Goal: Task Accomplishment & Management: Manage account settings

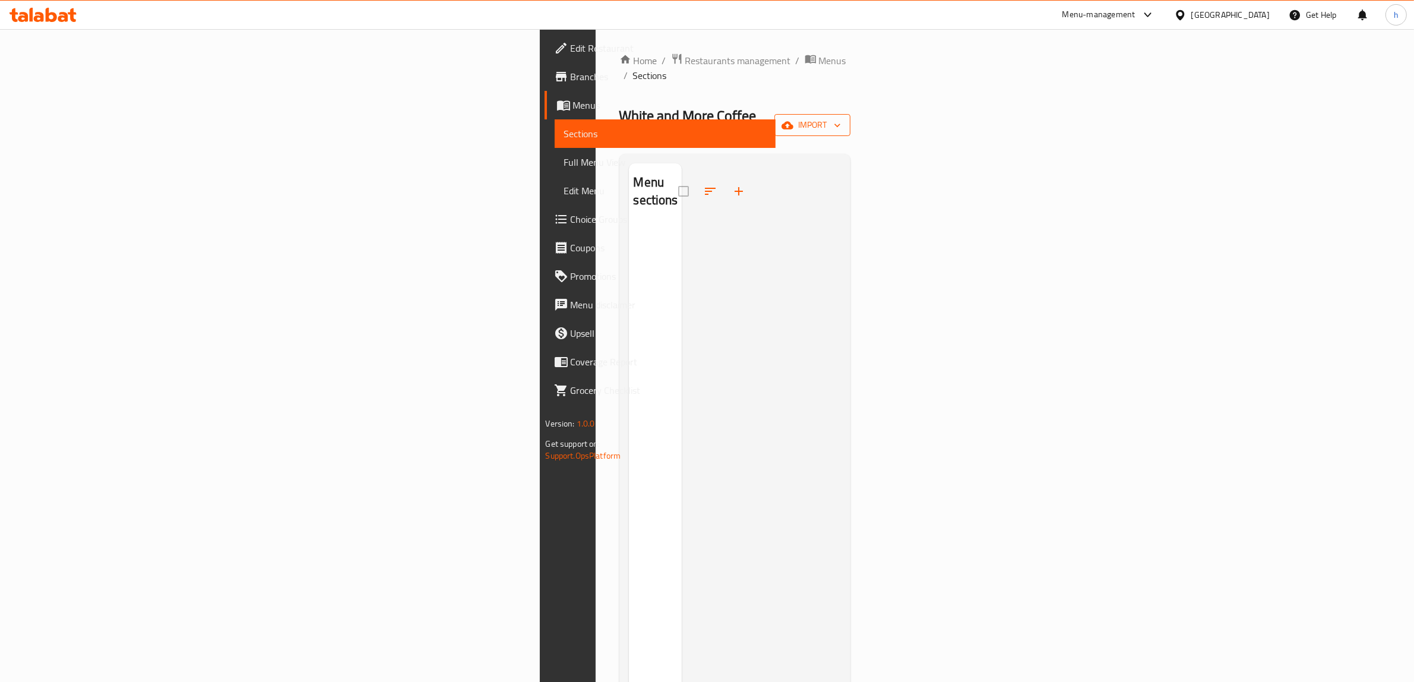
click at [841, 118] on span "import" at bounding box center [812, 125] width 57 height 15
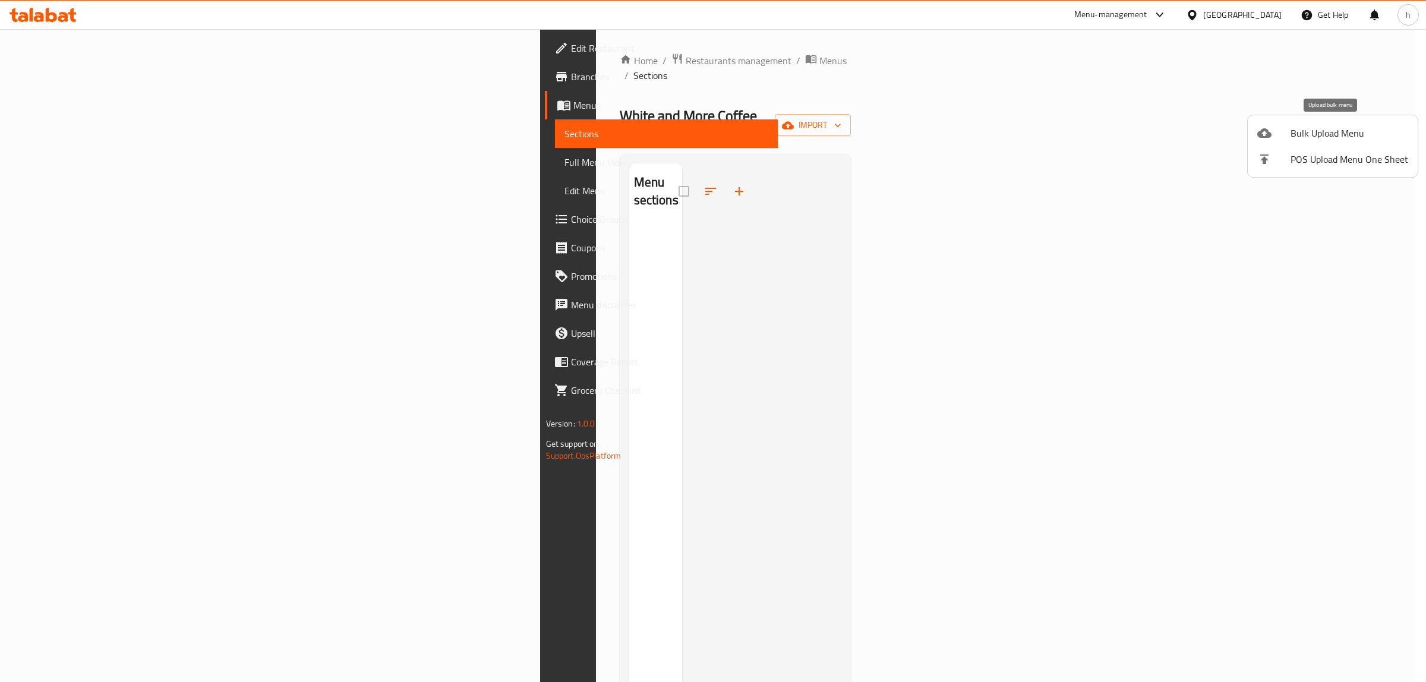
click at [1338, 134] on span "Bulk Upload Menu" at bounding box center [1349, 133] width 118 height 14
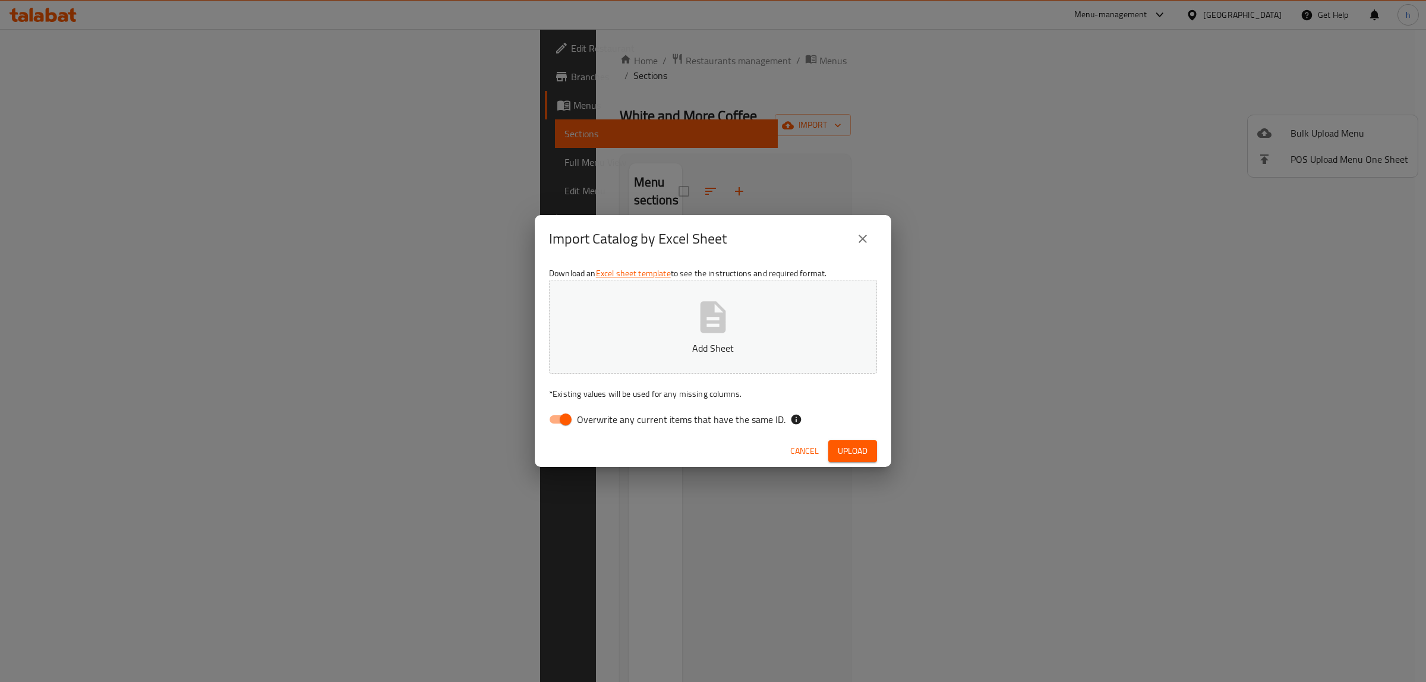
click at [566, 422] on input "Overwrite any current items that have the same ID." at bounding box center [566, 419] width 68 height 23
checkbox input "false"
click at [852, 450] on span "Upload" at bounding box center [853, 451] width 30 height 15
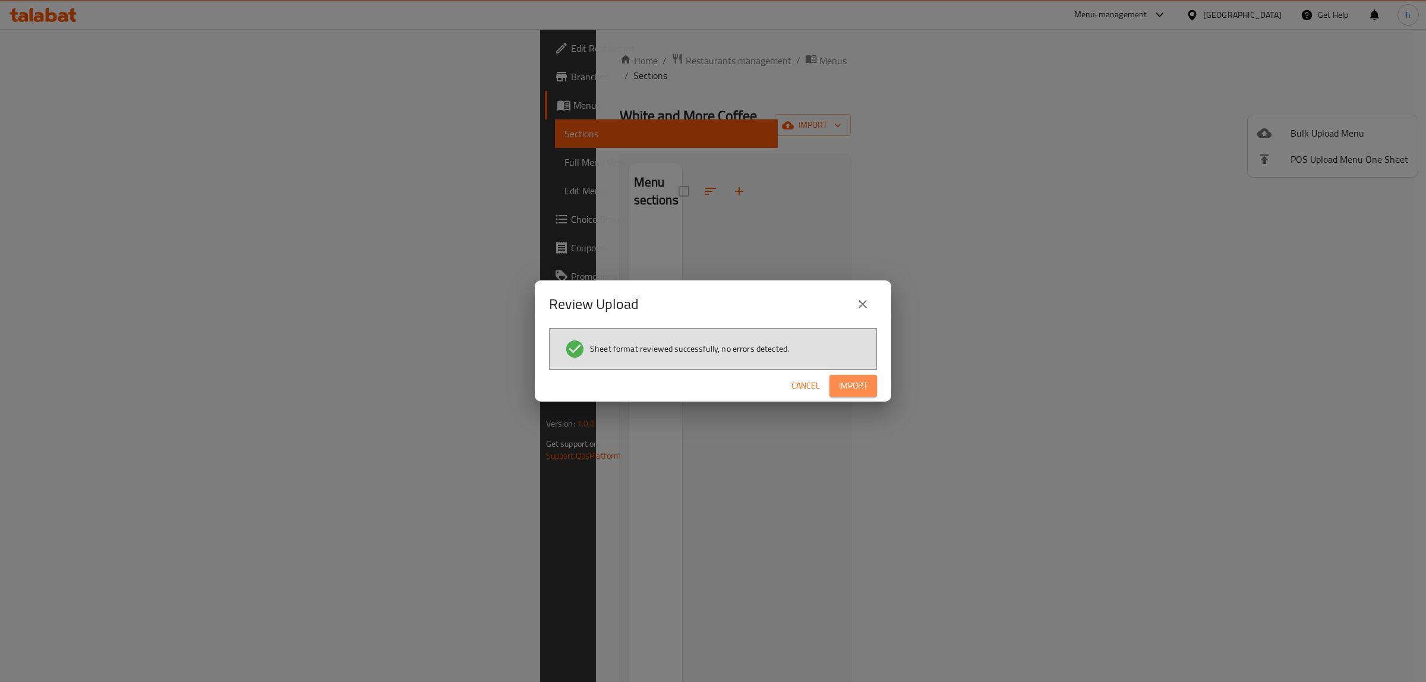
click at [868, 385] on button "Import" at bounding box center [853, 386] width 48 height 22
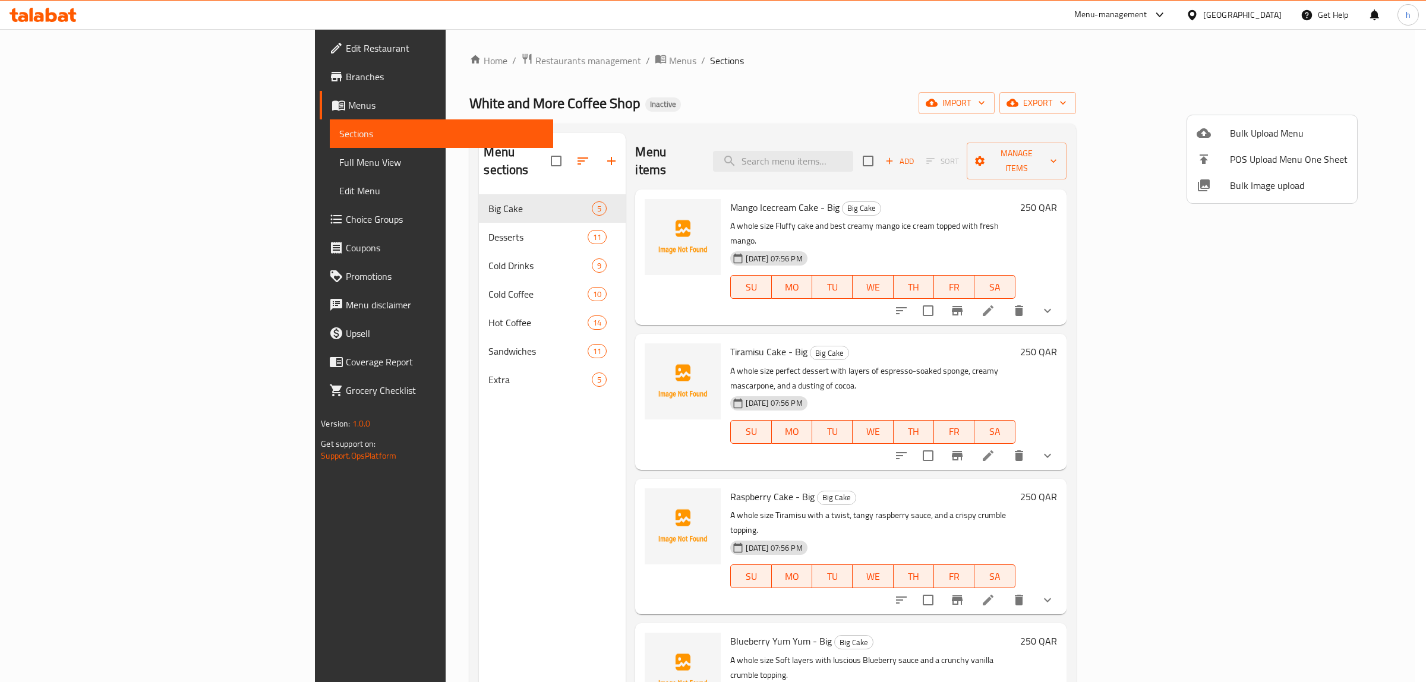
click at [75, 160] on div at bounding box center [713, 341] width 1426 height 682
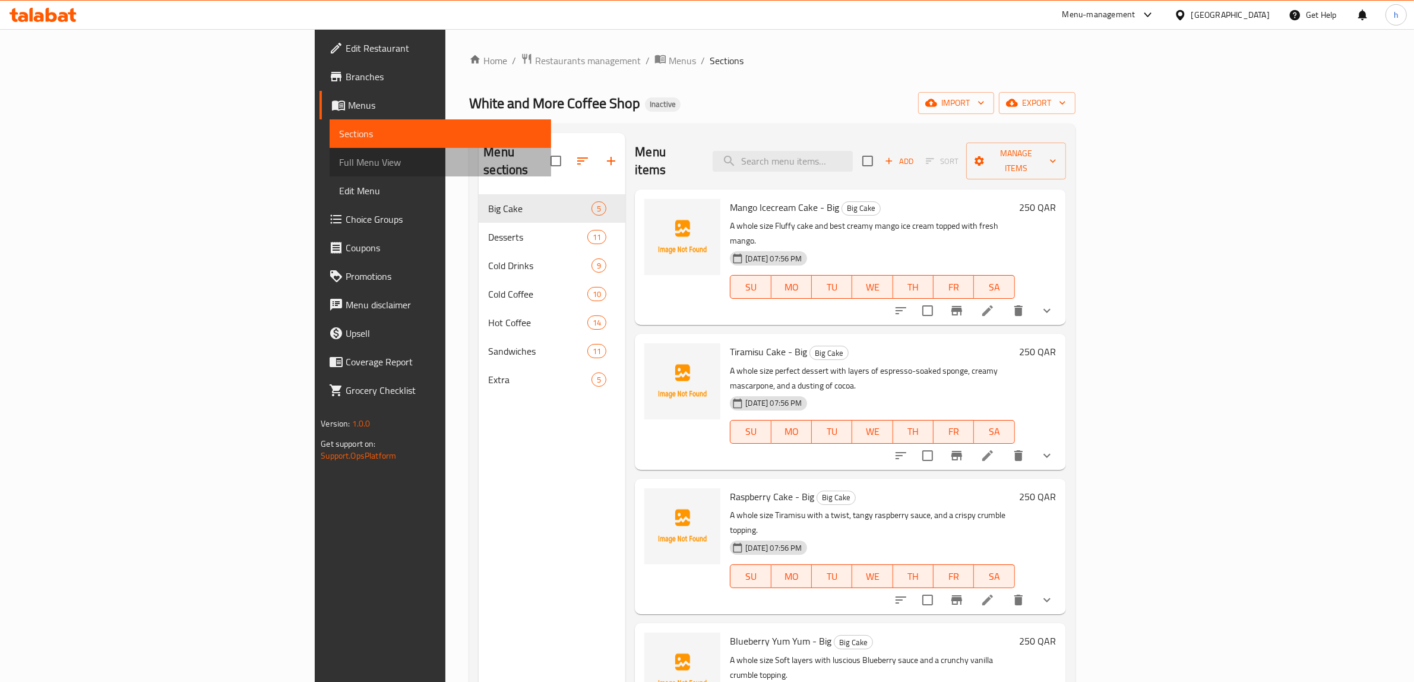
click at [339, 162] on span "Full Menu View" at bounding box center [440, 162] width 203 height 14
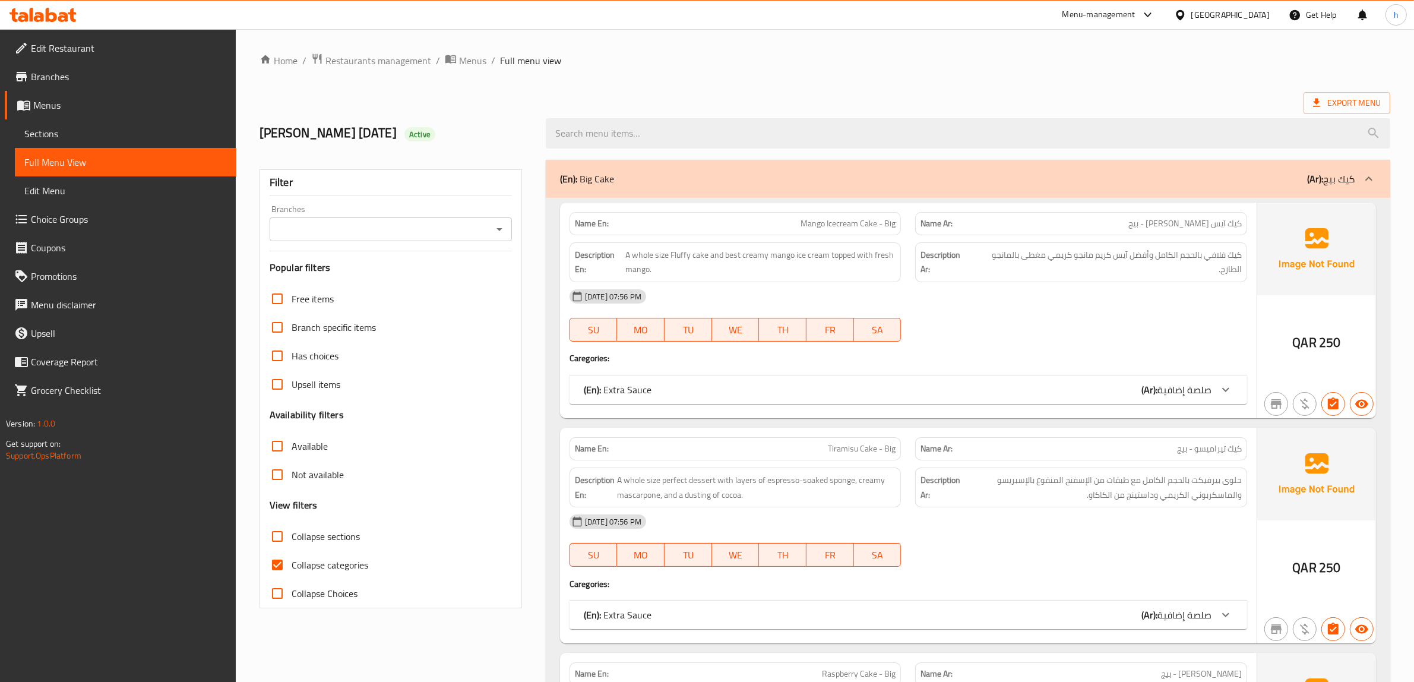
click at [280, 570] on input "Collapse categories" at bounding box center [277, 565] width 29 height 29
checkbox input "false"
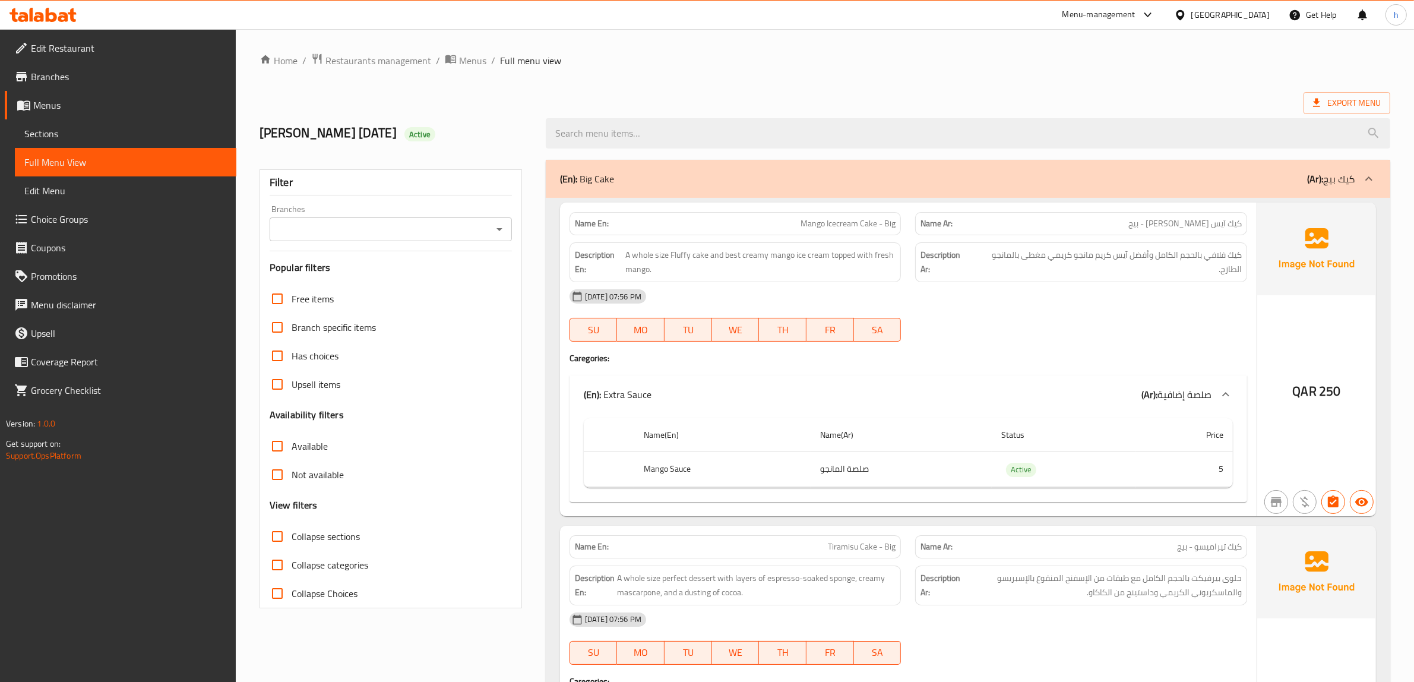
click at [511, 101] on div "Export Menu" at bounding box center [825, 103] width 1131 height 22
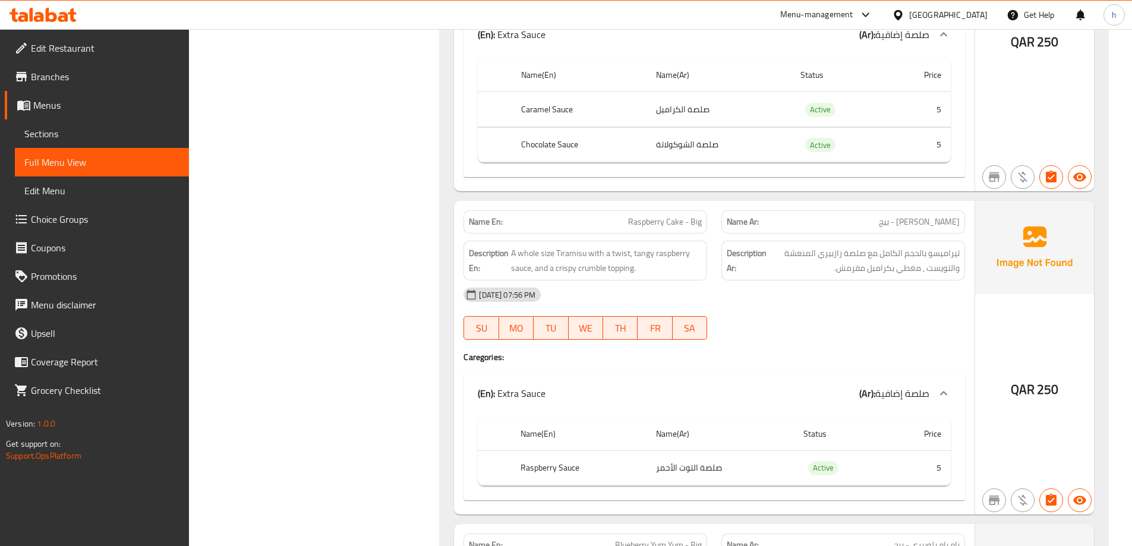
scroll to position [713, 0]
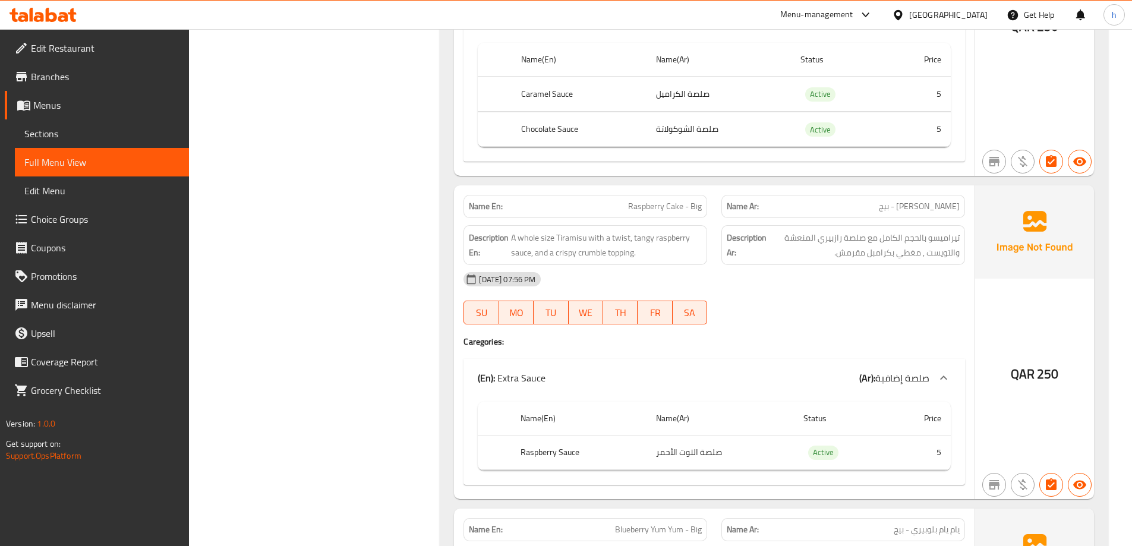
click at [674, 208] on span "Raspberry Cake - Big" at bounding box center [665, 206] width 74 height 12
copy span "Raspberry Cake - Big"
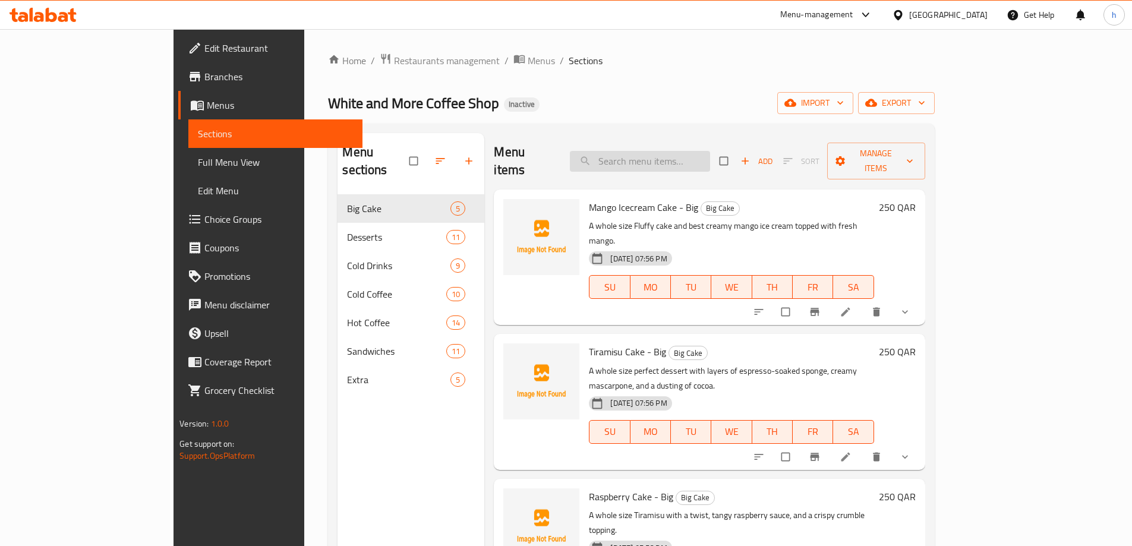
click at [710, 151] on input "search" at bounding box center [640, 161] width 140 height 21
paste input "Raspberry Cake - Big"
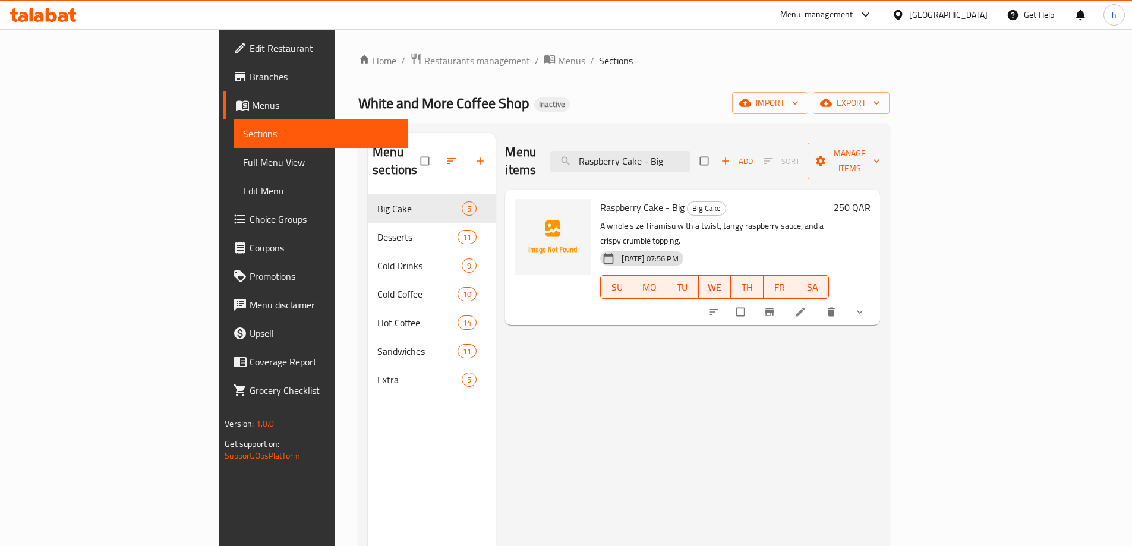
type input "Raspberry Cake - Big"
click at [809, 306] on link at bounding box center [801, 312] width 14 height 12
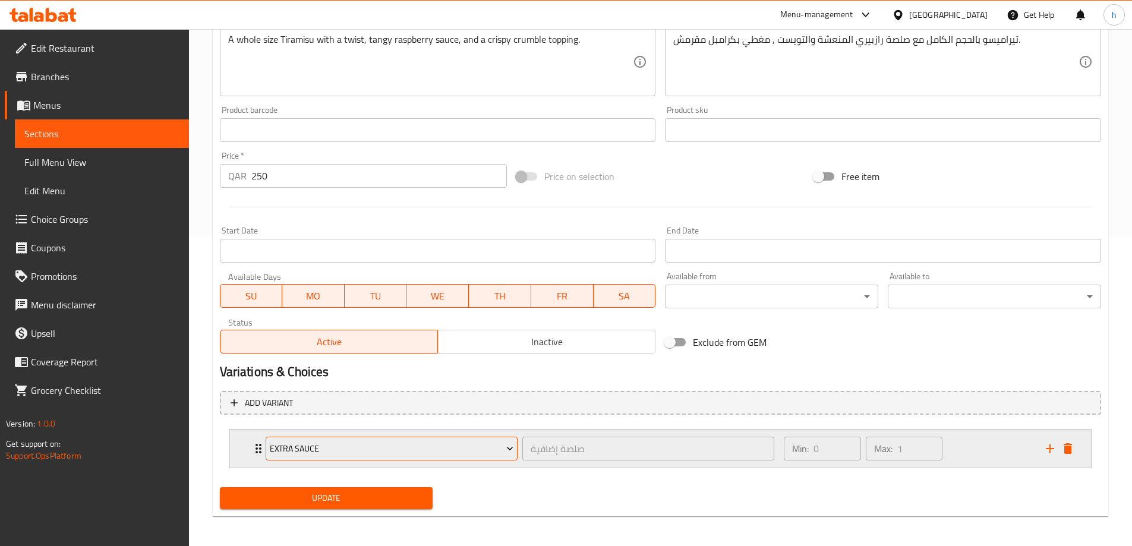
scroll to position [313, 0]
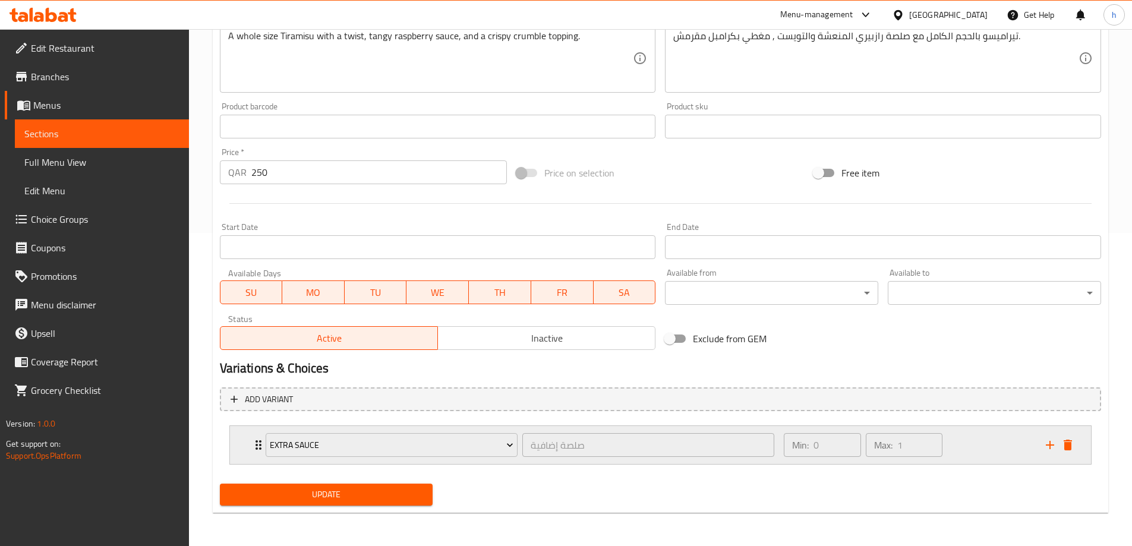
click at [240, 441] on div "Extra Sauce صلصة إضافية ​ Min: 0 ​ Max: 1 ​" at bounding box center [660, 445] width 861 height 38
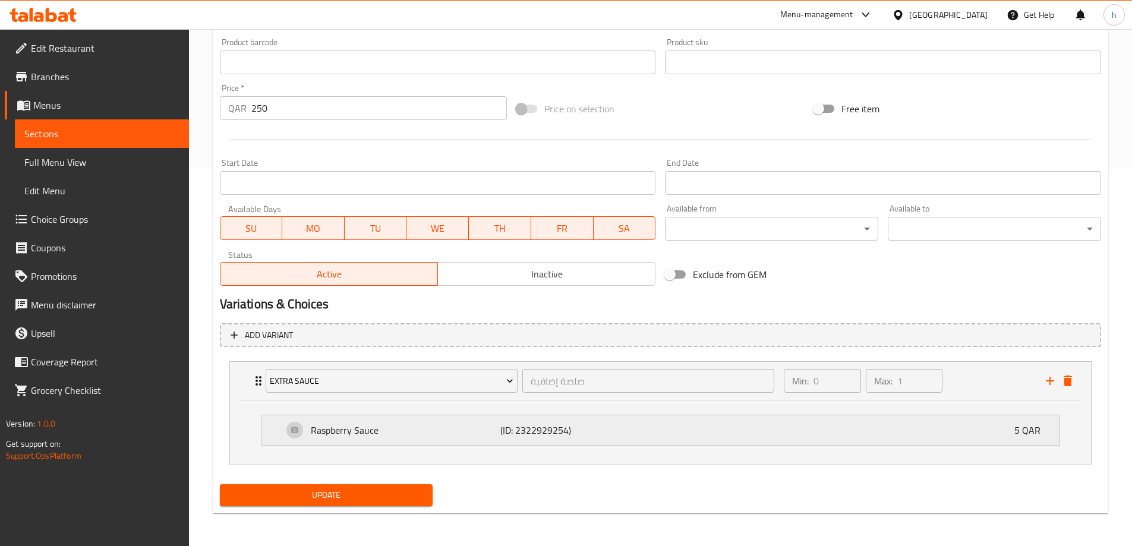
scroll to position [378, 0]
click at [278, 427] on div "Raspberry Sauce (ID: 2322929254) 5 QAR" at bounding box center [660, 430] width 798 height 30
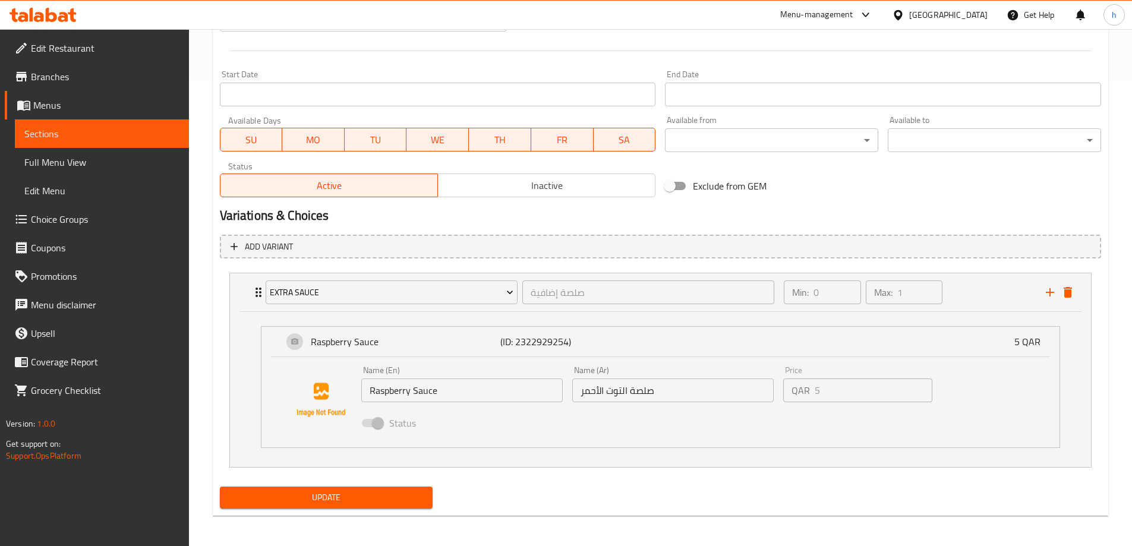
scroll to position [469, 0]
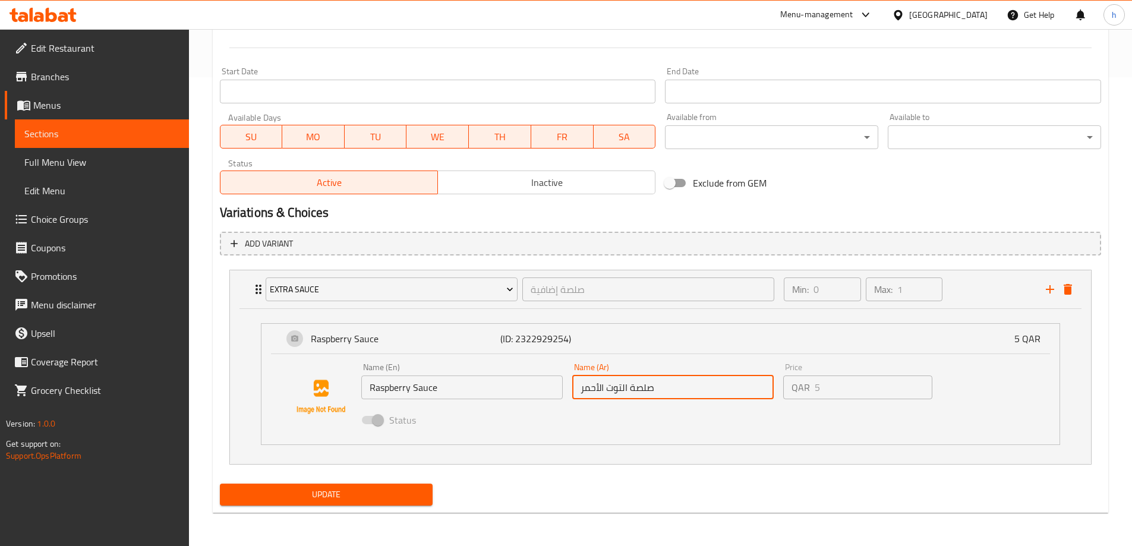
drag, startPoint x: 579, startPoint y: 389, endPoint x: 628, endPoint y: 387, distance: 49.3
click at [628, 387] on input "صلصة التوت الأحمر" at bounding box center [672, 387] width 201 height 24
click at [674, 390] on input "صلصة التوت الأحمر" at bounding box center [672, 387] width 201 height 24
click at [625, 390] on input "صلصة التوت الأحمر" at bounding box center [672, 387] width 201 height 24
click at [630, 389] on input "صلصة التوت الأحمر" at bounding box center [672, 387] width 201 height 24
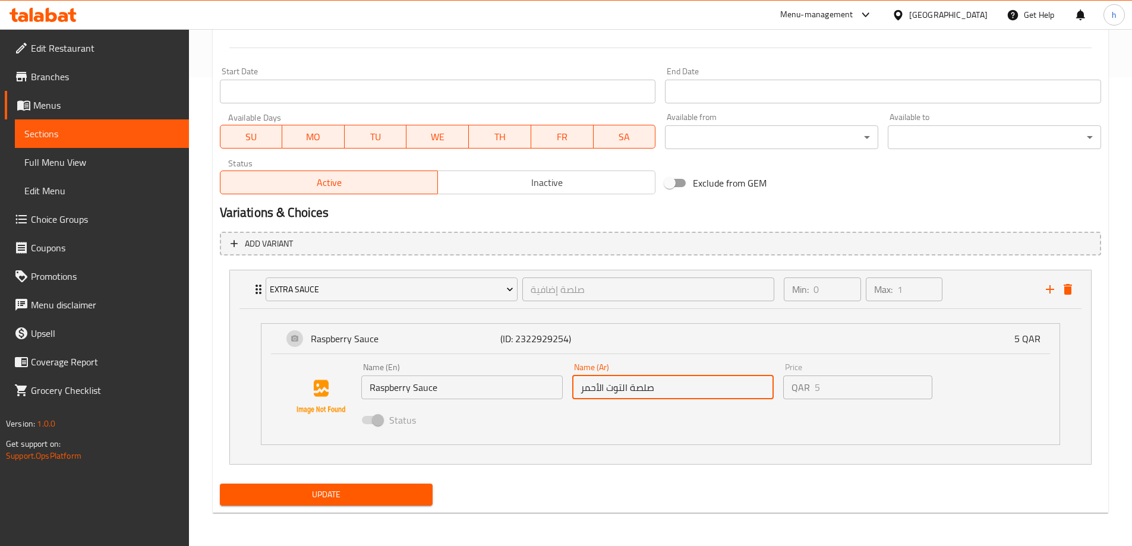
click at [639, 384] on input "صلصة التوت الأحمر" at bounding box center [672, 387] width 201 height 24
click at [661, 389] on input "صلصة التوت الأحمر" at bounding box center [672, 387] width 201 height 24
click at [618, 391] on input "صلصة التوت الأحمر" at bounding box center [672, 387] width 201 height 24
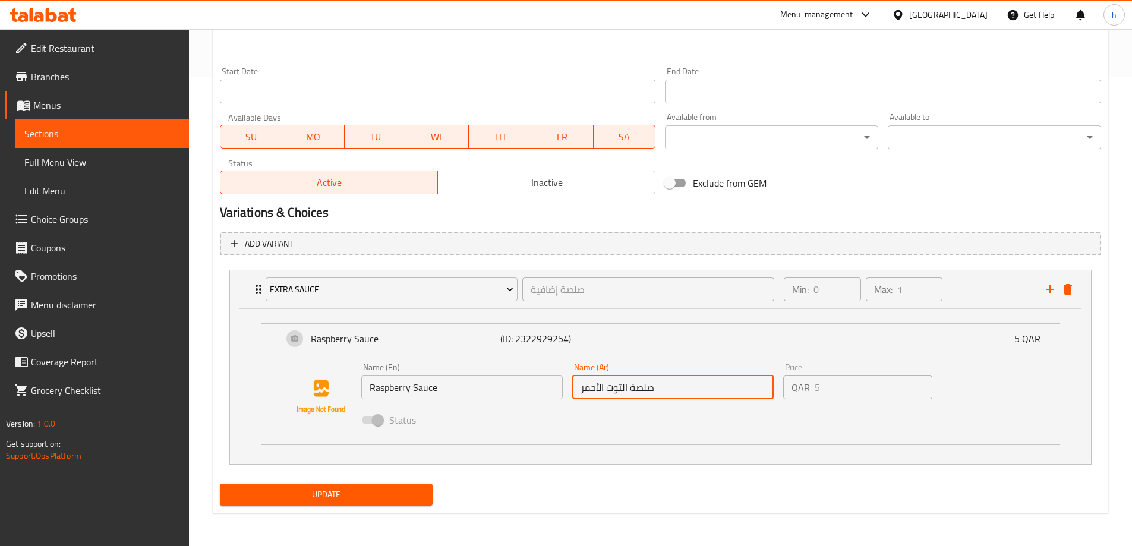
click at [618, 390] on input "صلصة التوت الأحمر" at bounding box center [672, 387] width 201 height 24
click at [677, 388] on input "صلصة التوت الأحمر" at bounding box center [672, 387] width 201 height 24
drag, startPoint x: 629, startPoint y: 387, endPoint x: 581, endPoint y: 405, distance: 51.0
click at [581, 405] on div "Name (En) Raspberry Sauce Name (En) Name (Ar) صلصة التوت الأحمر Name (Ar) Price…" at bounding box center [672, 397] width 633 height 78
click at [679, 391] on input "صلصة التوت الأحمر" at bounding box center [672, 387] width 201 height 24
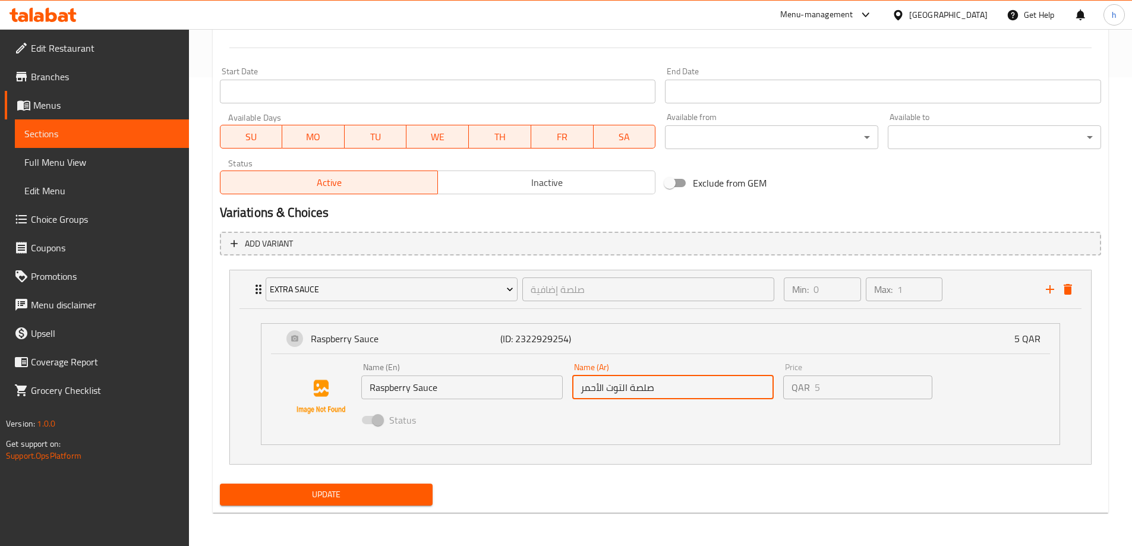
click at [679, 391] on input "صلصة التوت الأحمر" at bounding box center [672, 387] width 201 height 24
click at [1056, 289] on icon "add" at bounding box center [1050, 289] width 14 height 14
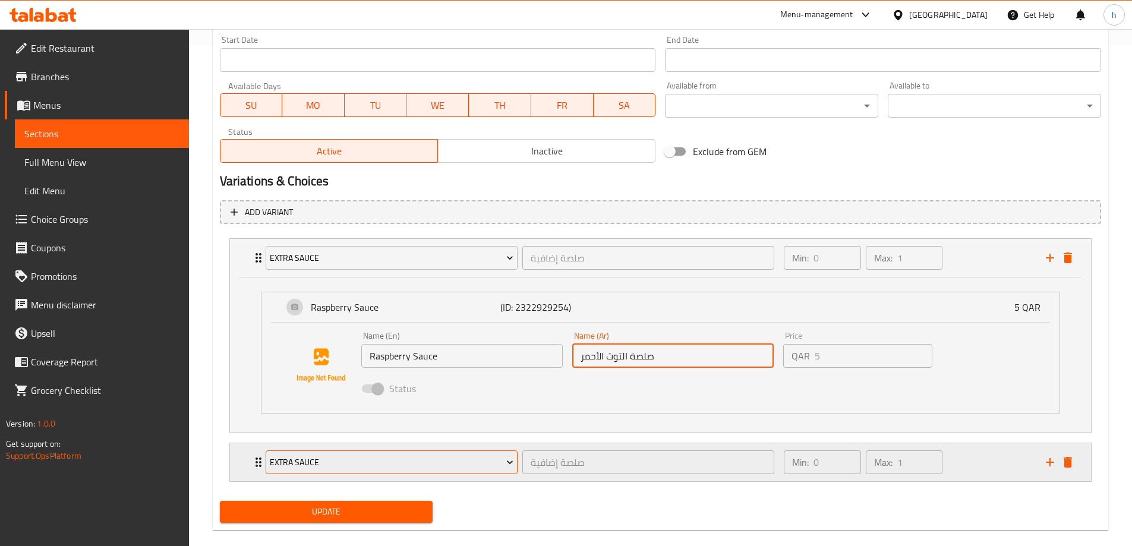
scroll to position [517, 0]
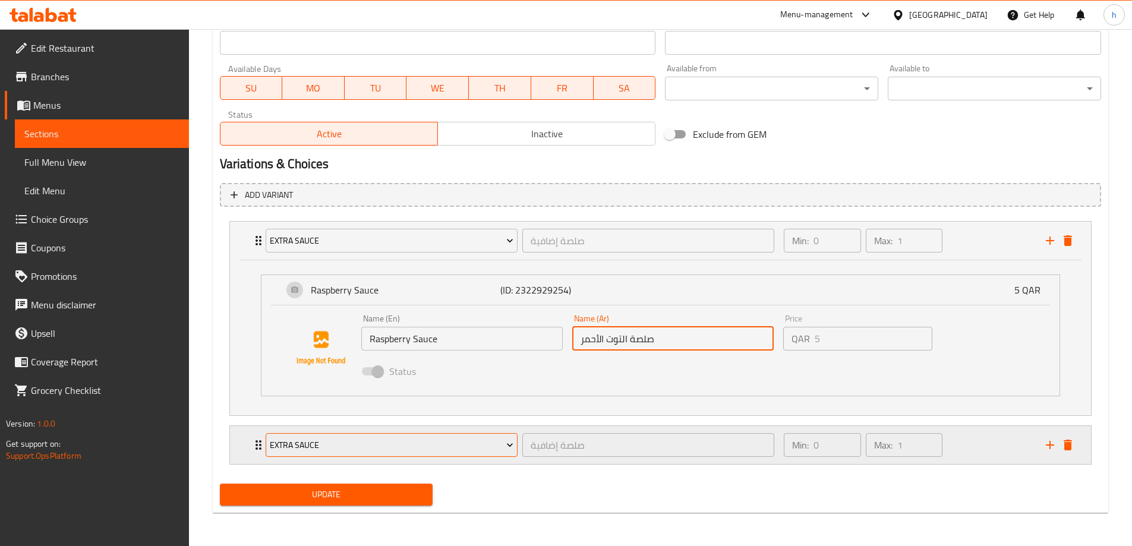
click at [378, 444] on span "Extra Sauce" at bounding box center [392, 445] width 244 height 15
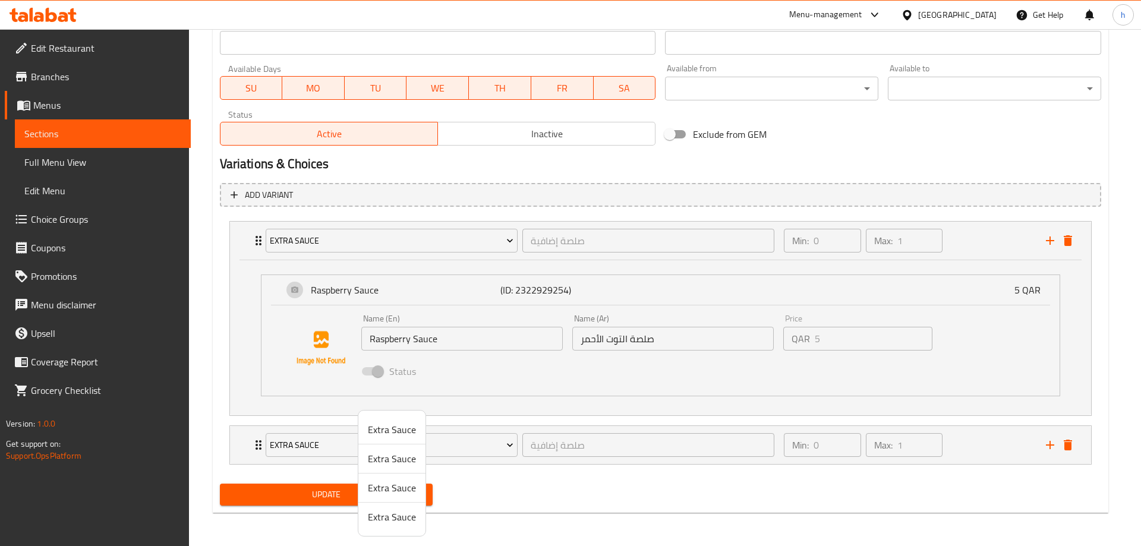
click at [507, 468] on div at bounding box center [570, 273] width 1141 height 546
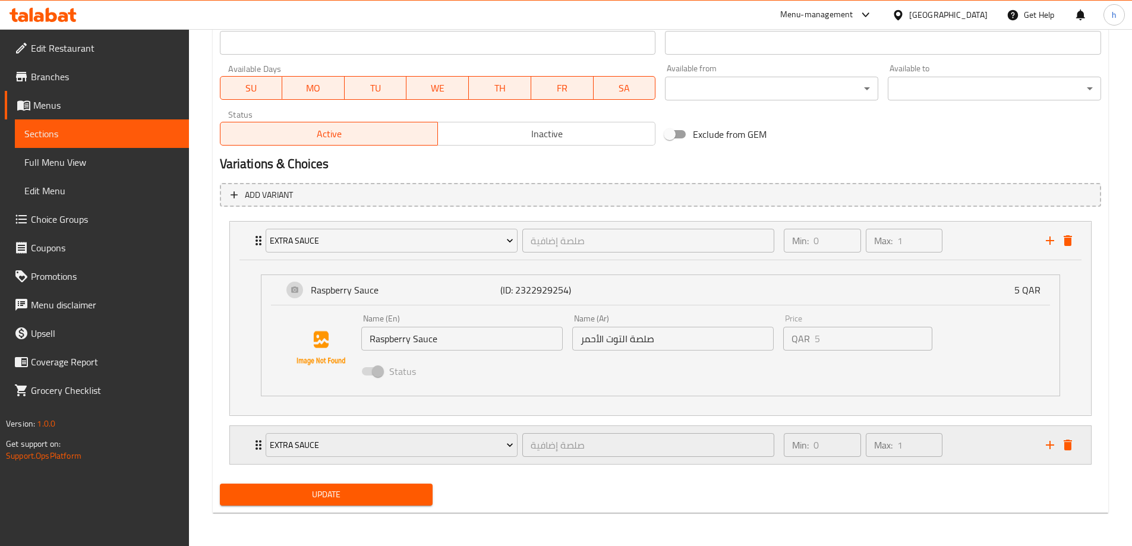
click at [248, 453] on div "Extra Sauce صلصة إضافية ​ Min: 0 ​ Max: 1 ​" at bounding box center [660, 445] width 861 height 38
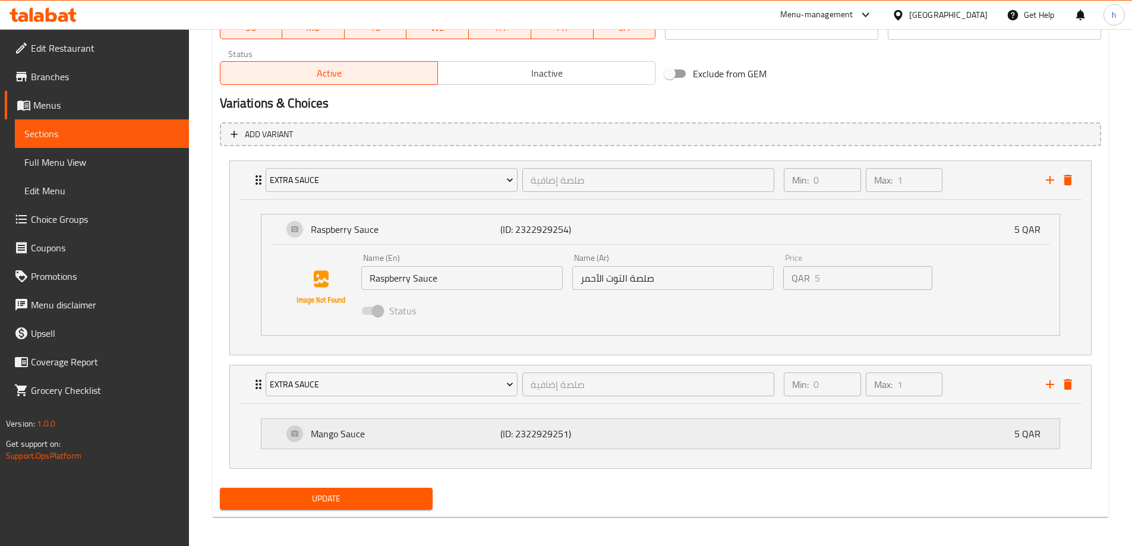
scroll to position [582, 0]
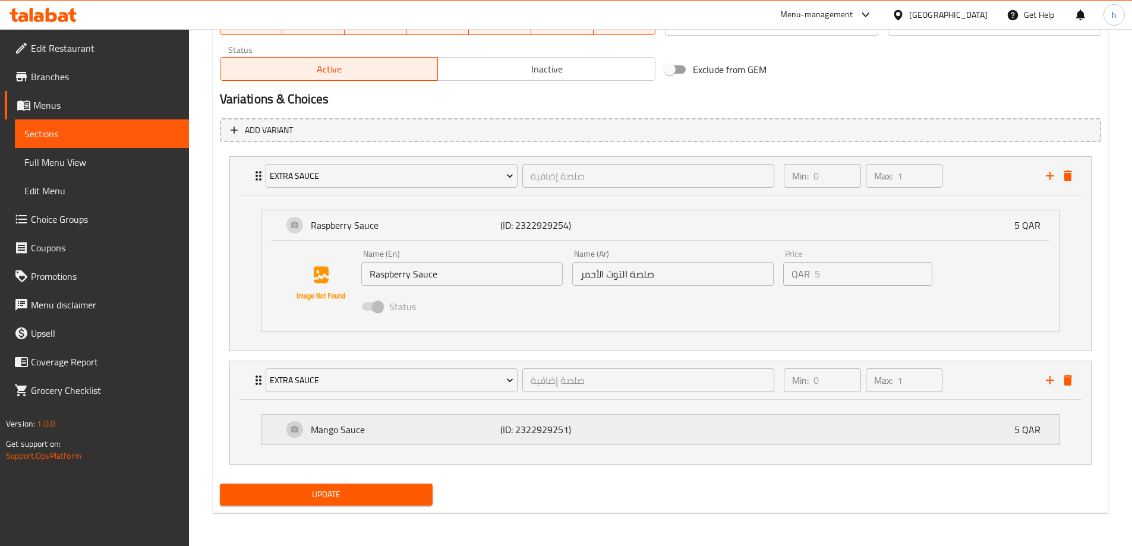
click at [392, 427] on p "Mango Sauce" at bounding box center [406, 429] width 190 height 14
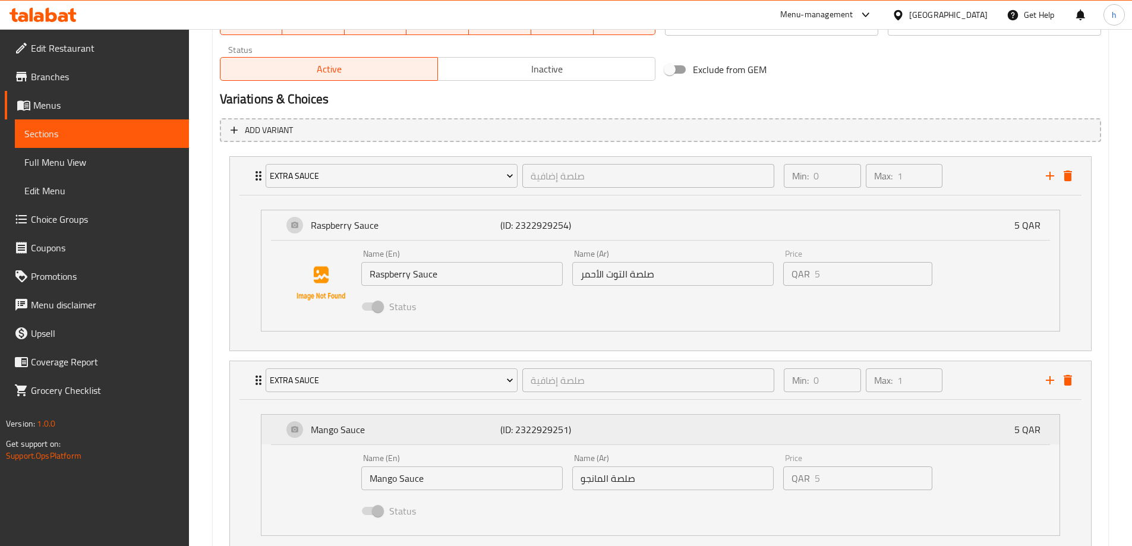
click at [392, 427] on p "Mango Sauce" at bounding box center [406, 429] width 190 height 14
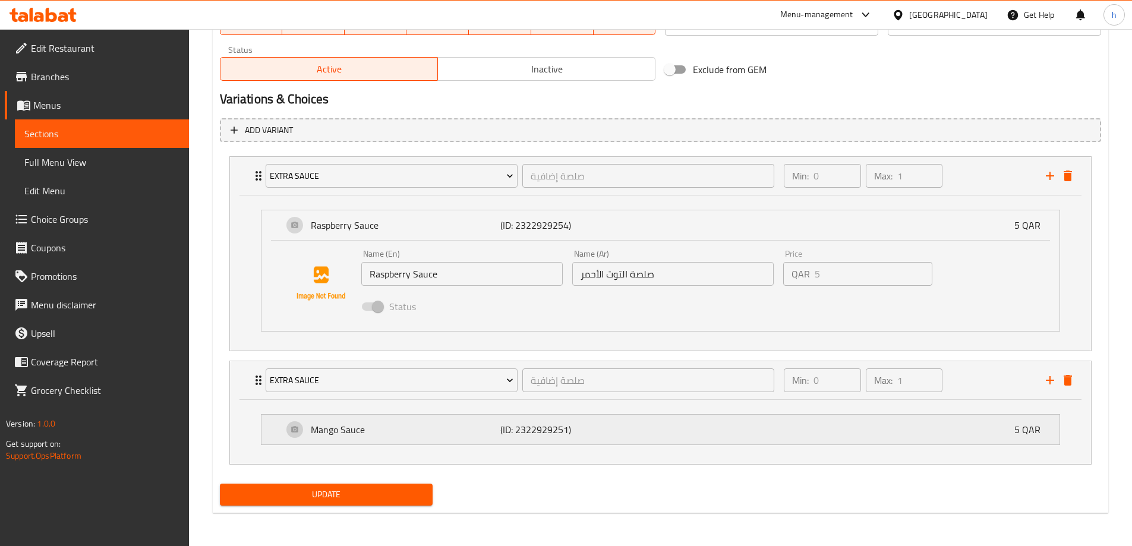
click at [397, 428] on p "Mango Sauce" at bounding box center [406, 429] width 190 height 14
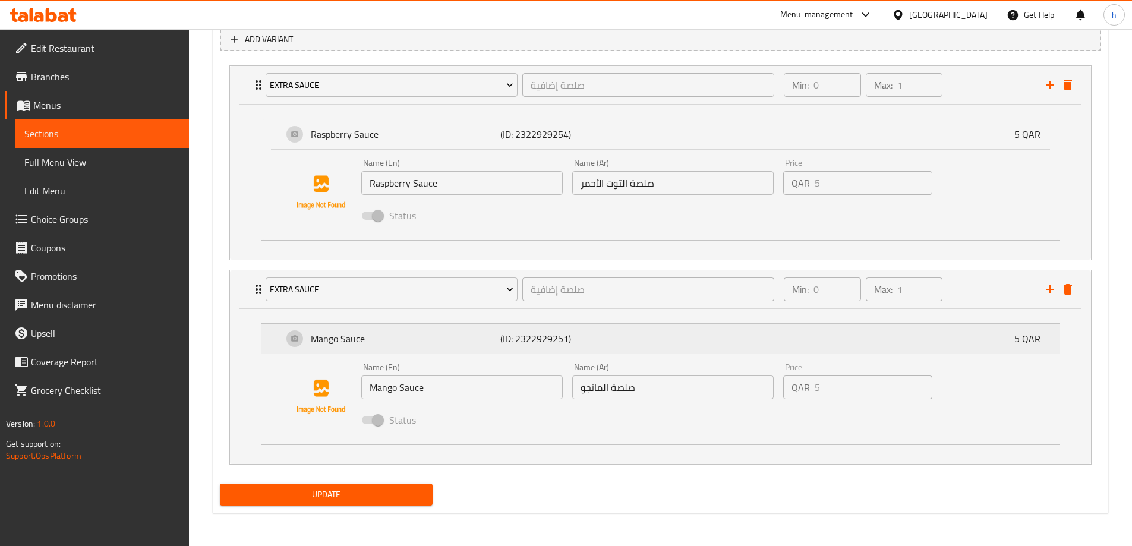
click at [378, 336] on p "Mango Sauce" at bounding box center [406, 338] width 190 height 14
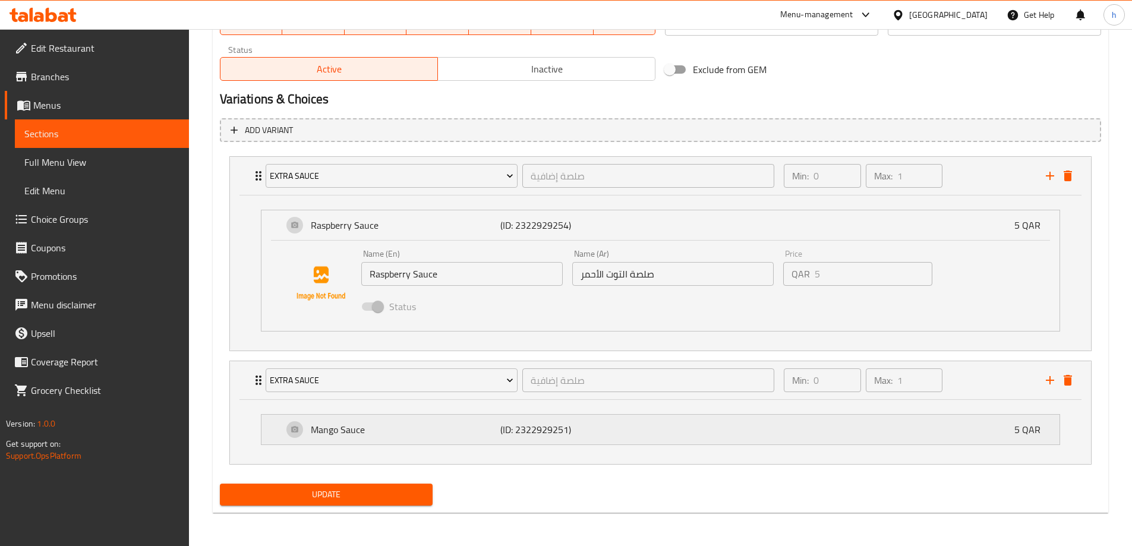
click at [457, 430] on p "Mango Sauce" at bounding box center [406, 429] width 190 height 14
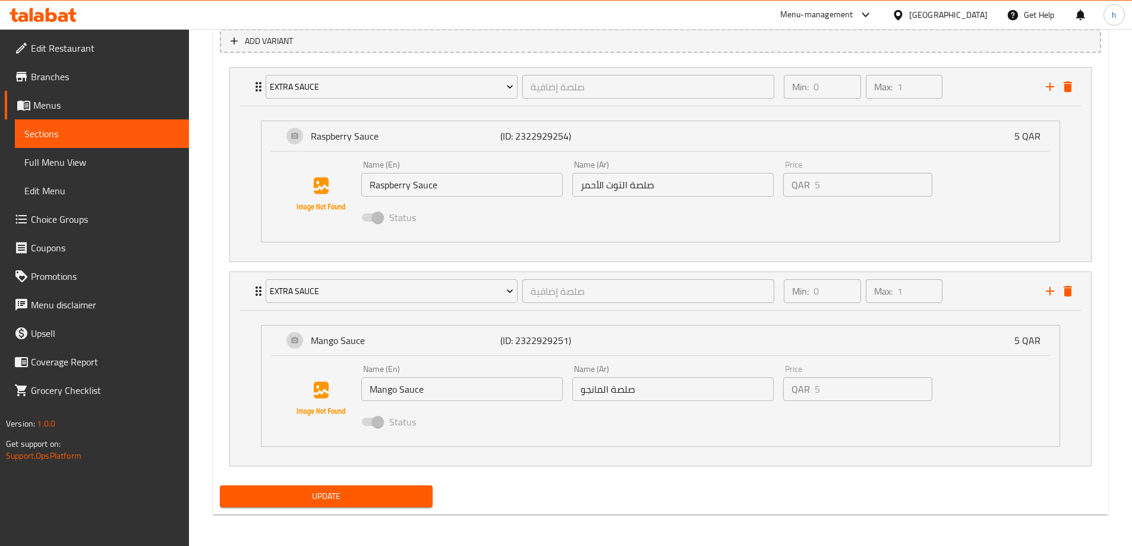
scroll to position [673, 0]
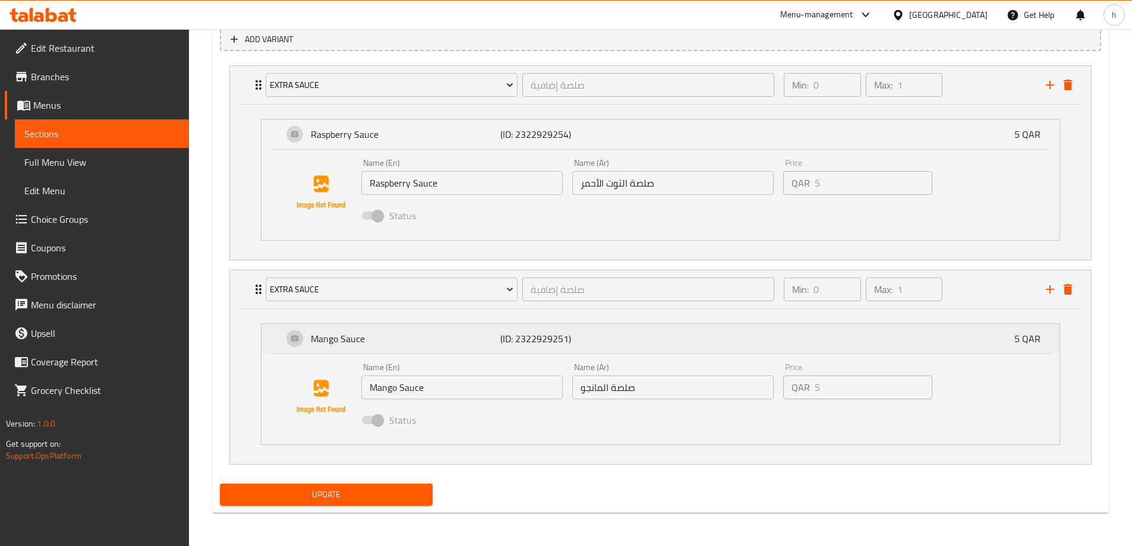
click at [299, 340] on div "Mango Sauce (ID: 2322929251) 5 QAR" at bounding box center [664, 339] width 762 height 30
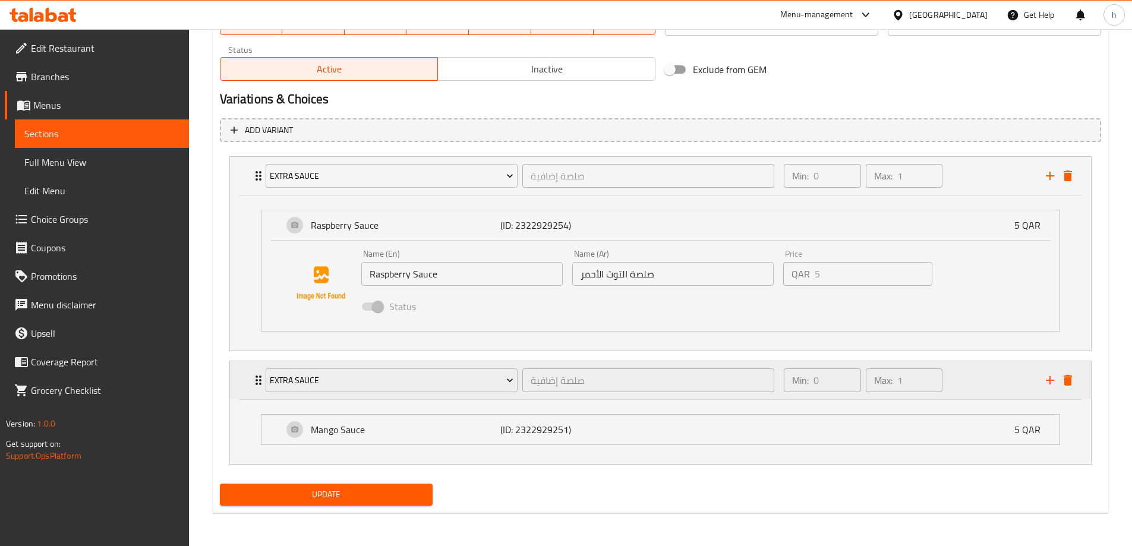
scroll to position [582, 0]
click at [264, 425] on div "Mango Sauce (ID: 2322929251) 5 QAR" at bounding box center [660, 430] width 798 height 30
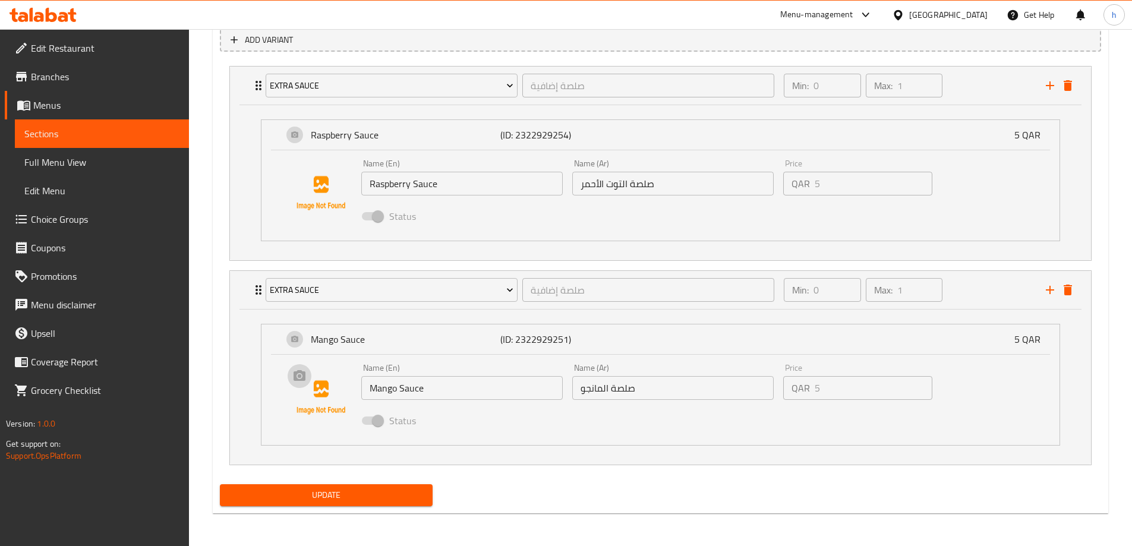
scroll to position [673, 0]
click at [1069, 289] on icon "delete" at bounding box center [1067, 289] width 8 height 11
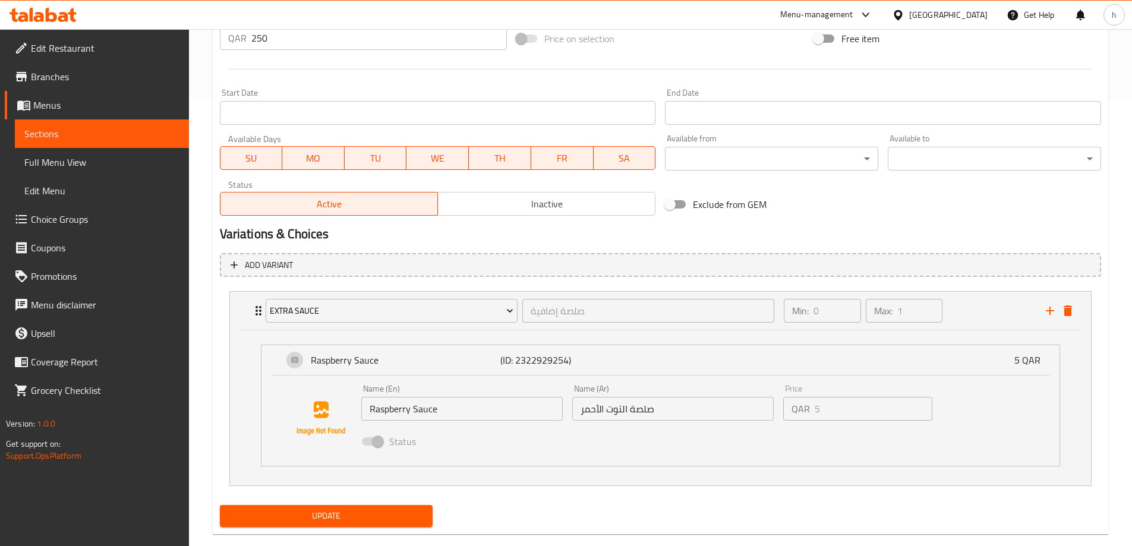
scroll to position [469, 0]
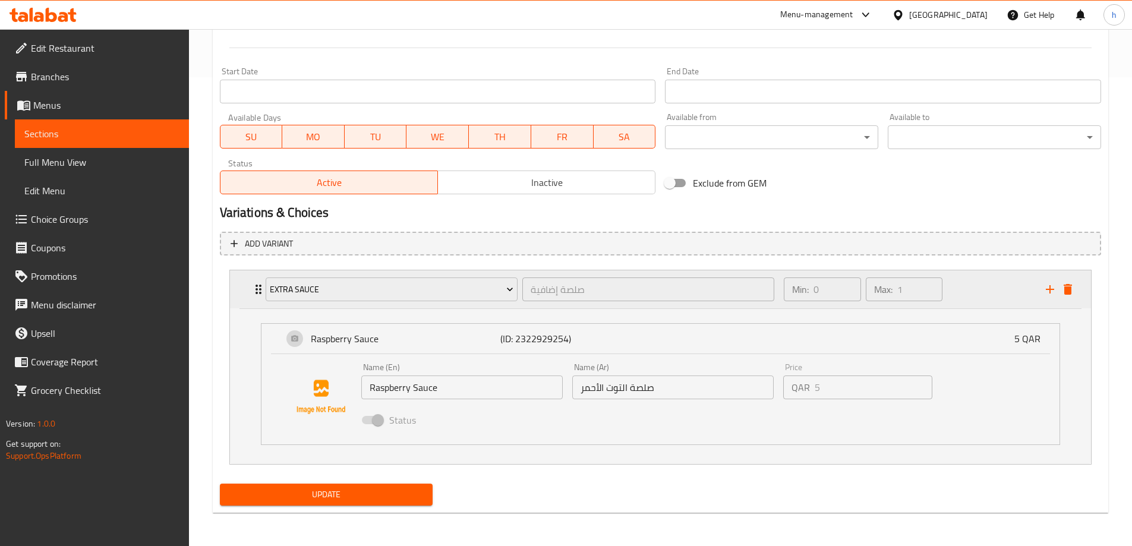
click at [1048, 301] on div "Extra Sauce صلصة إضافية ​ Min: 0 ​ Max: 1 ​" at bounding box center [663, 289] width 825 height 38
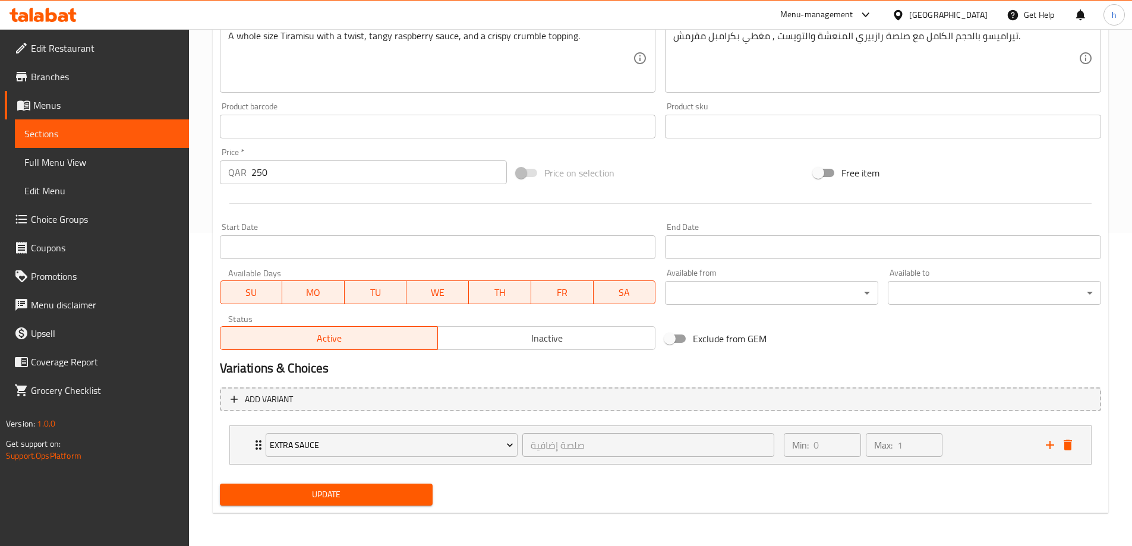
scroll to position [313, 0]
click at [991, 449] on div "Min: 0 ​ Max: 1 ​" at bounding box center [906, 445] width 261 height 38
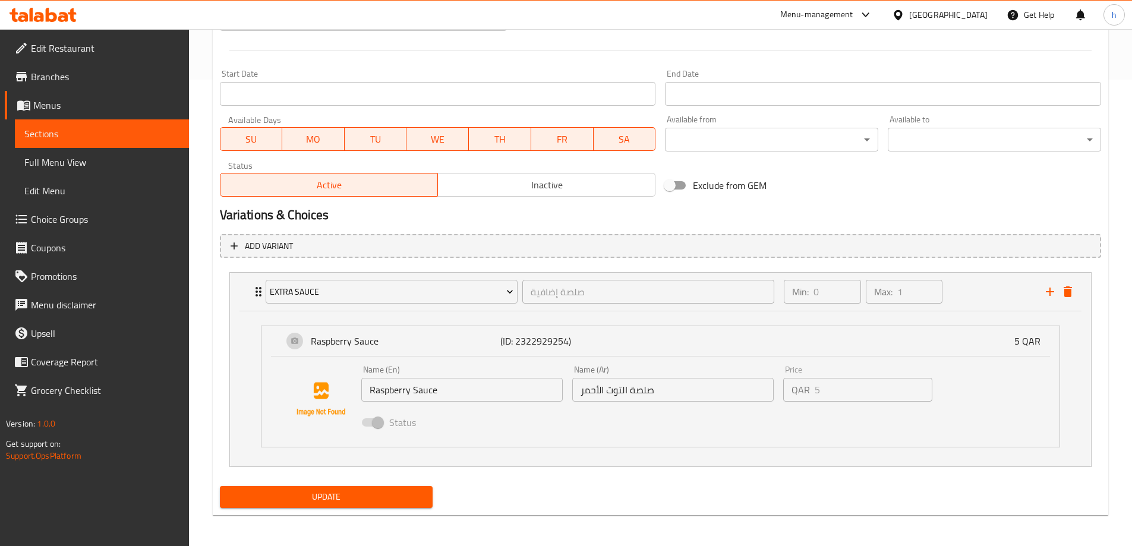
scroll to position [469, 0]
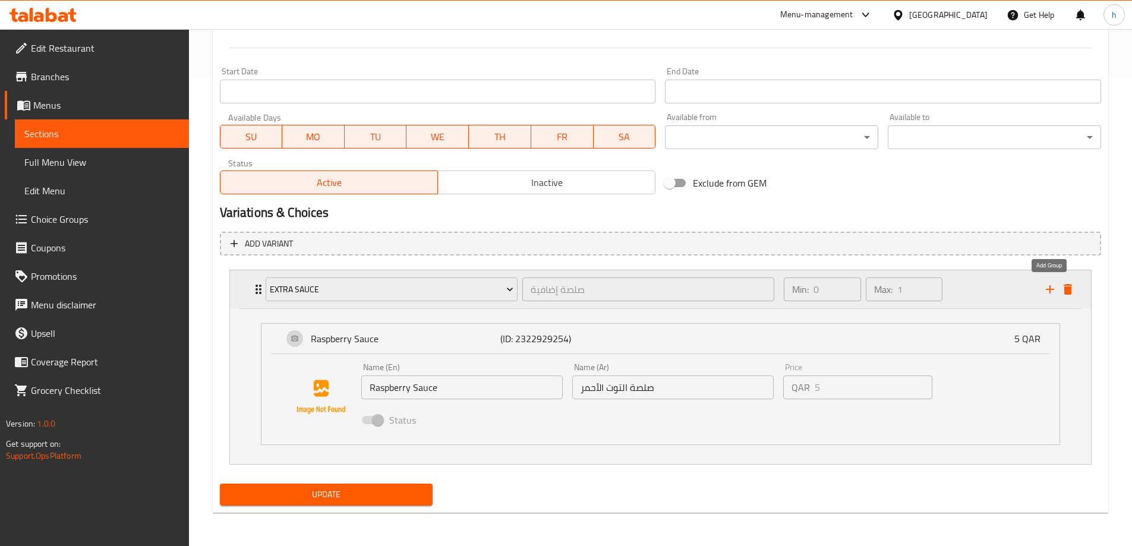
click at [1050, 293] on icon "add" at bounding box center [1050, 289] width 8 height 8
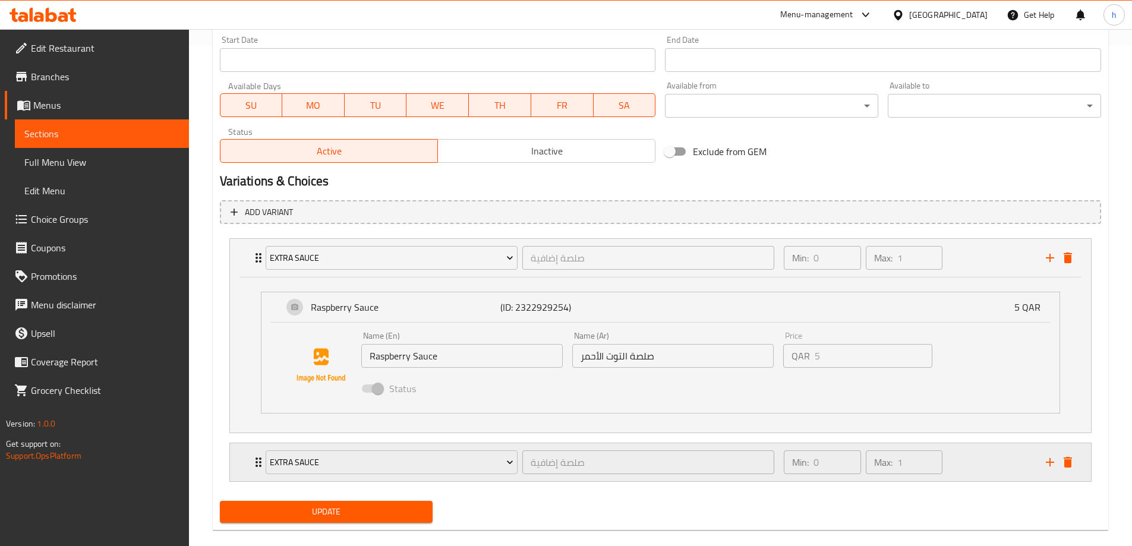
scroll to position [517, 0]
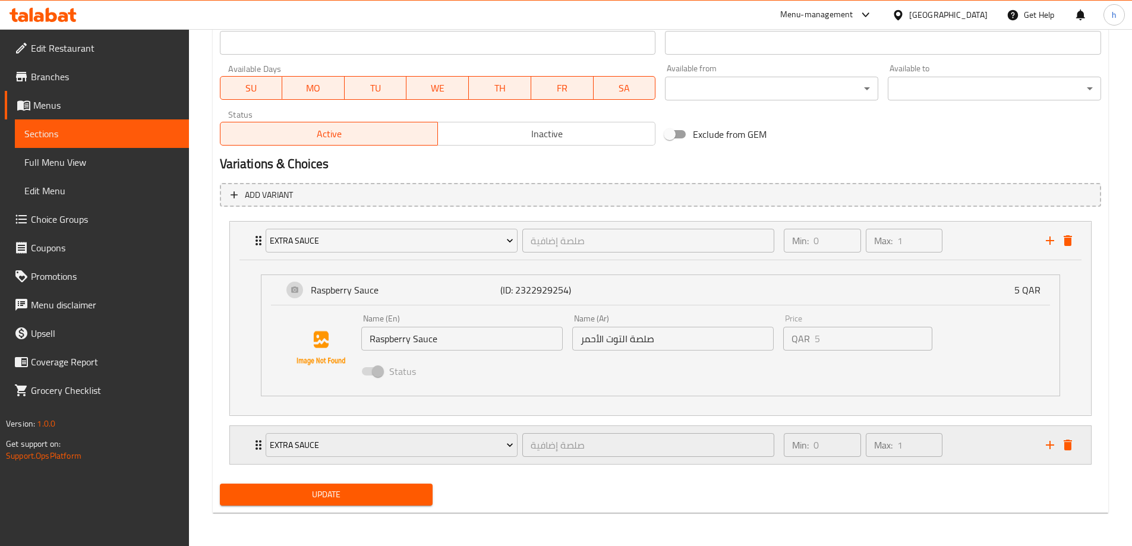
click at [242, 438] on div "Extra Sauce صلصة إضافية ​ Min: 0 ​ Max: 1 ​" at bounding box center [660, 445] width 861 height 38
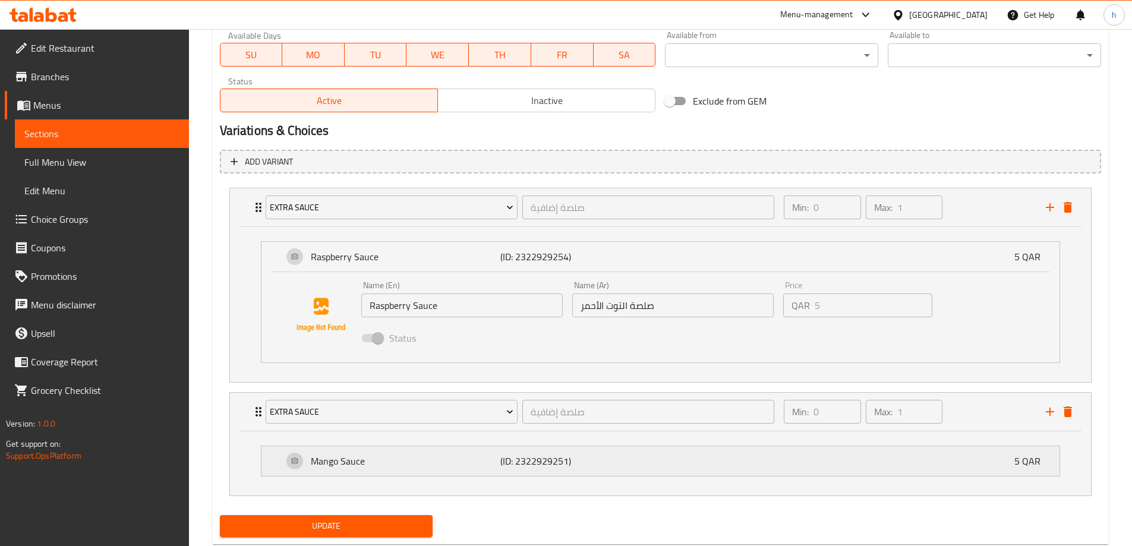
scroll to position [582, 0]
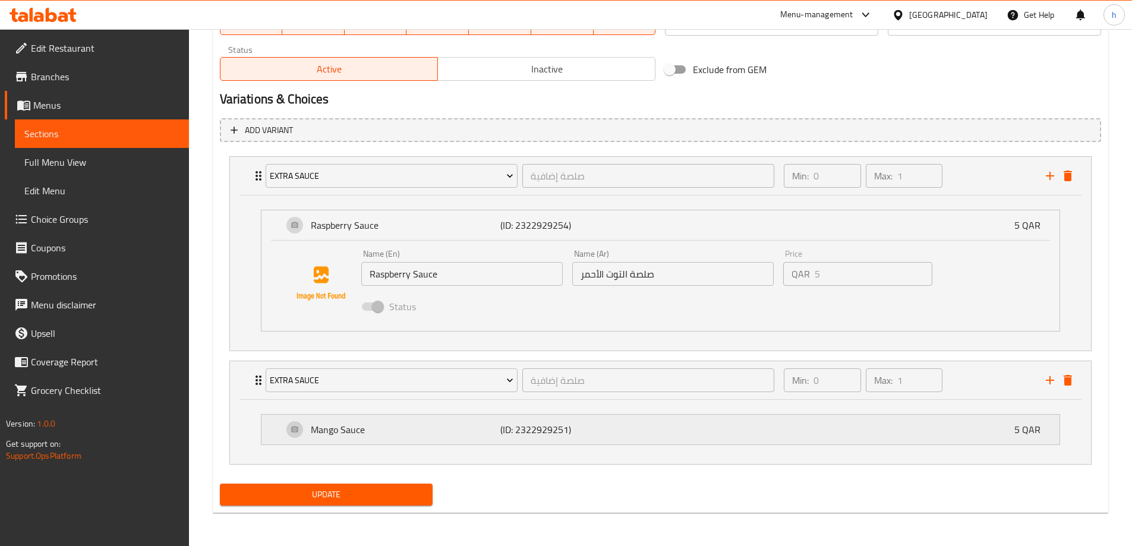
click at [276, 434] on div "Mango Sauce (ID: 2322929251) 5 QAR" at bounding box center [660, 430] width 798 height 30
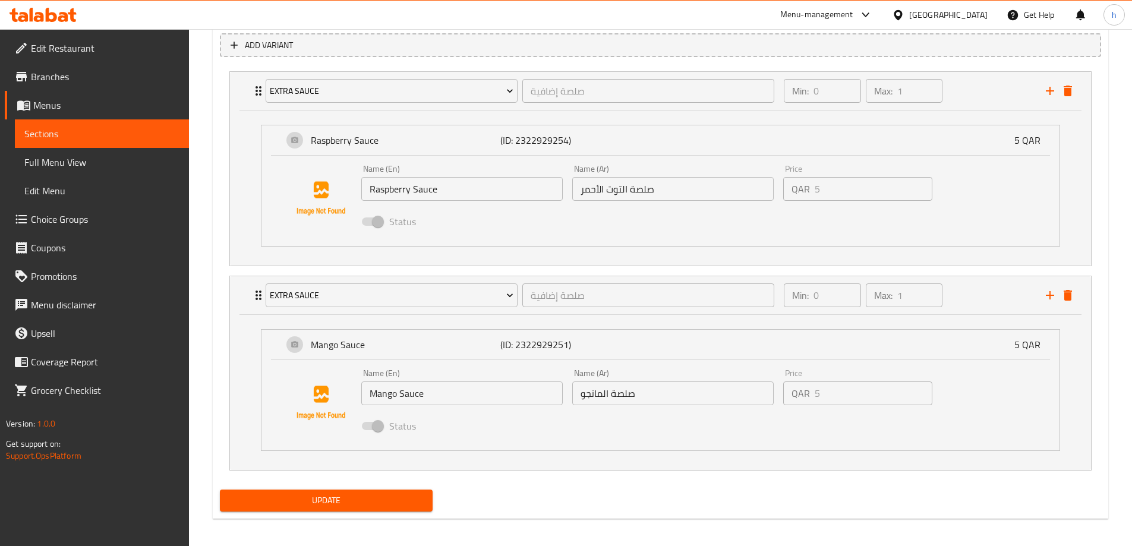
scroll to position [673, 0]
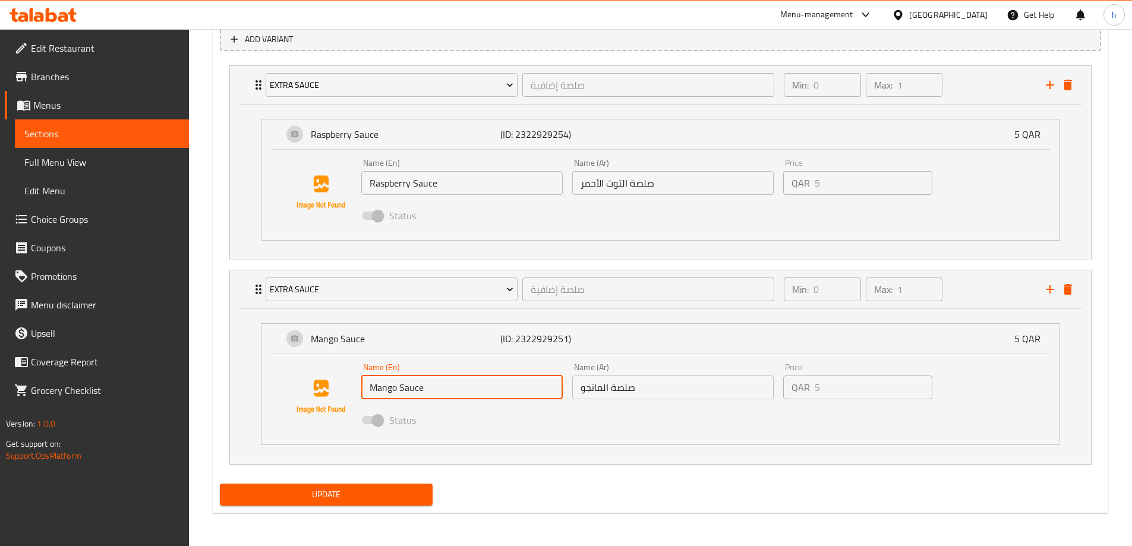
drag, startPoint x: 431, startPoint y: 391, endPoint x: 451, endPoint y: 389, distance: 20.3
click at [451, 389] on input "Mango Sauce" at bounding box center [461, 387] width 201 height 24
drag, startPoint x: 397, startPoint y: 389, endPoint x: 349, endPoint y: 397, distance: 48.8
click at [349, 397] on div "Name (En) Mango Sauce Name (En) Name (Ar) صلصة المانجو Name (Ar) Price QAR 5 Pr…" at bounding box center [660, 396] width 760 height 81
click at [432, 388] on input "Mango Sauce" at bounding box center [461, 387] width 201 height 24
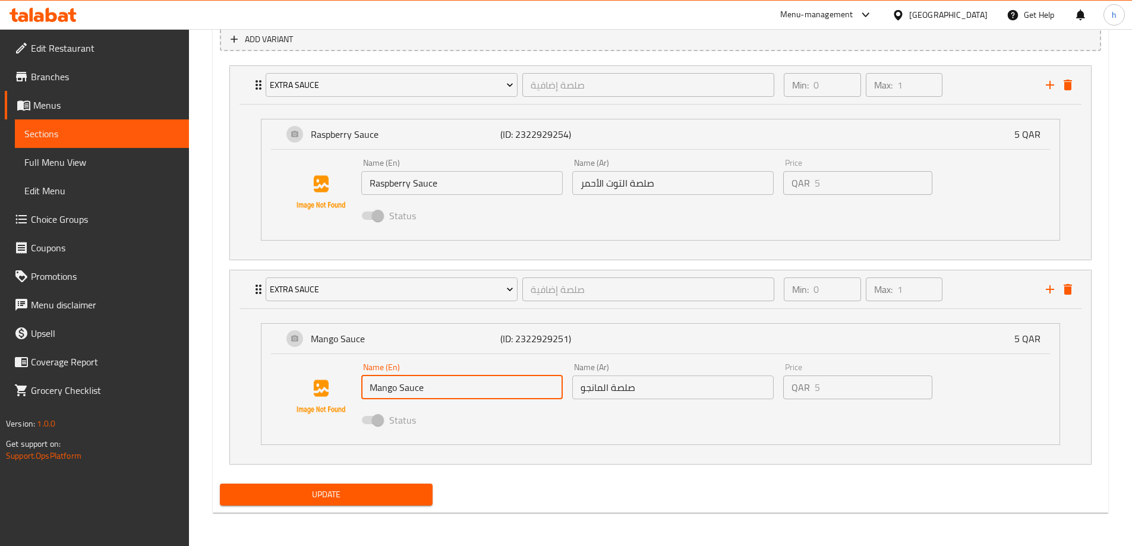
click at [432, 388] on input "Mango Sauce" at bounding box center [461, 387] width 201 height 24
click at [1062, 292] on icon "delete" at bounding box center [1067, 289] width 14 height 14
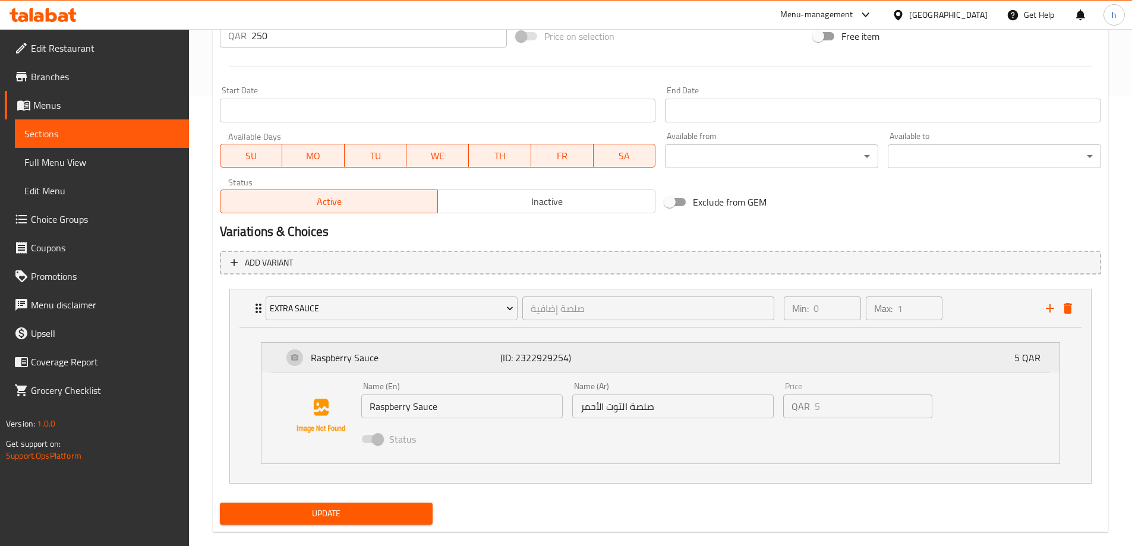
scroll to position [469, 0]
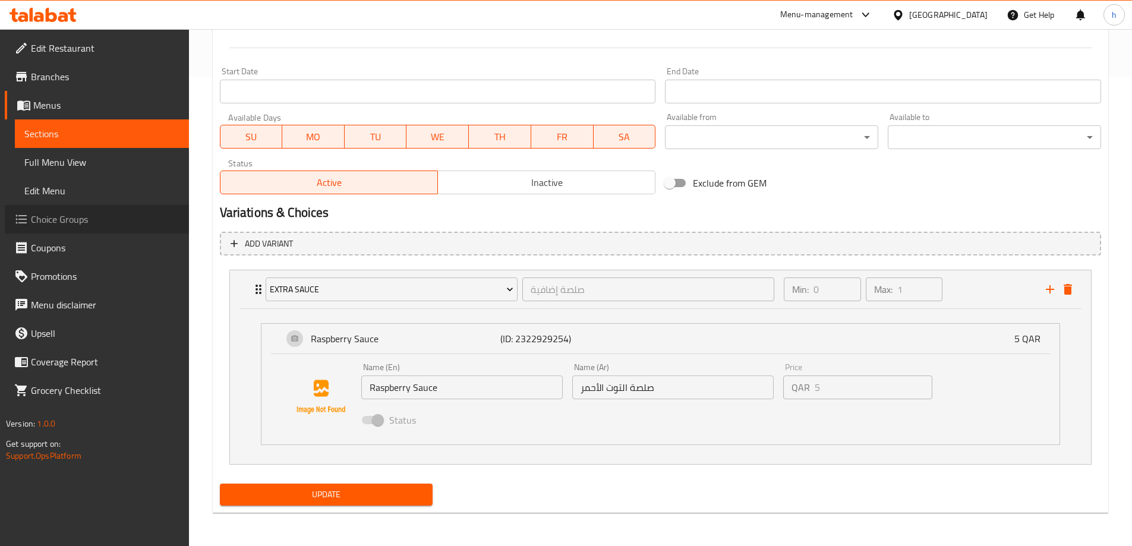
click at [79, 225] on span "Choice Groups" at bounding box center [105, 219] width 149 height 14
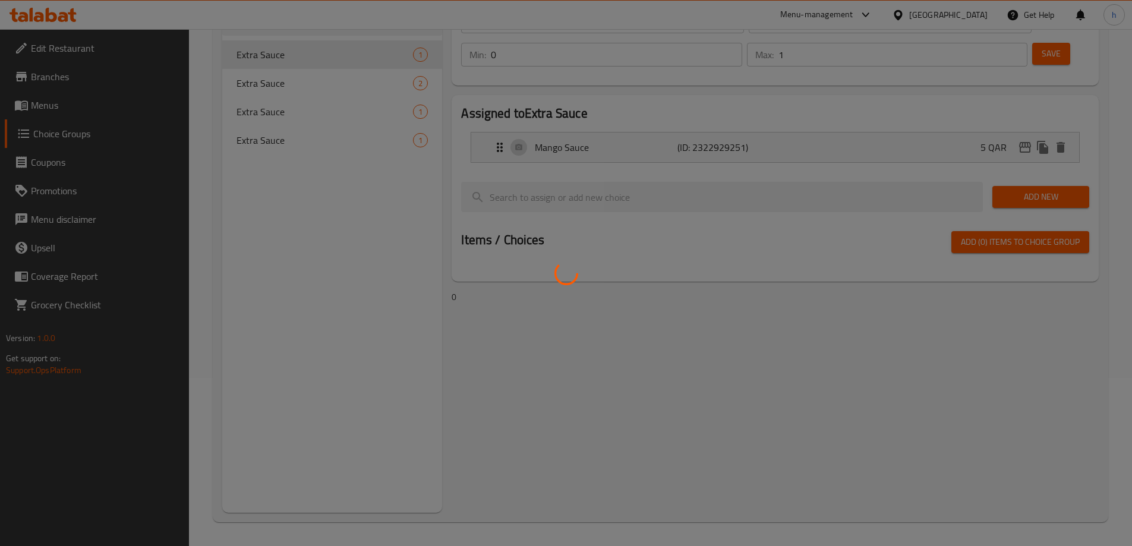
scroll to position [168, 0]
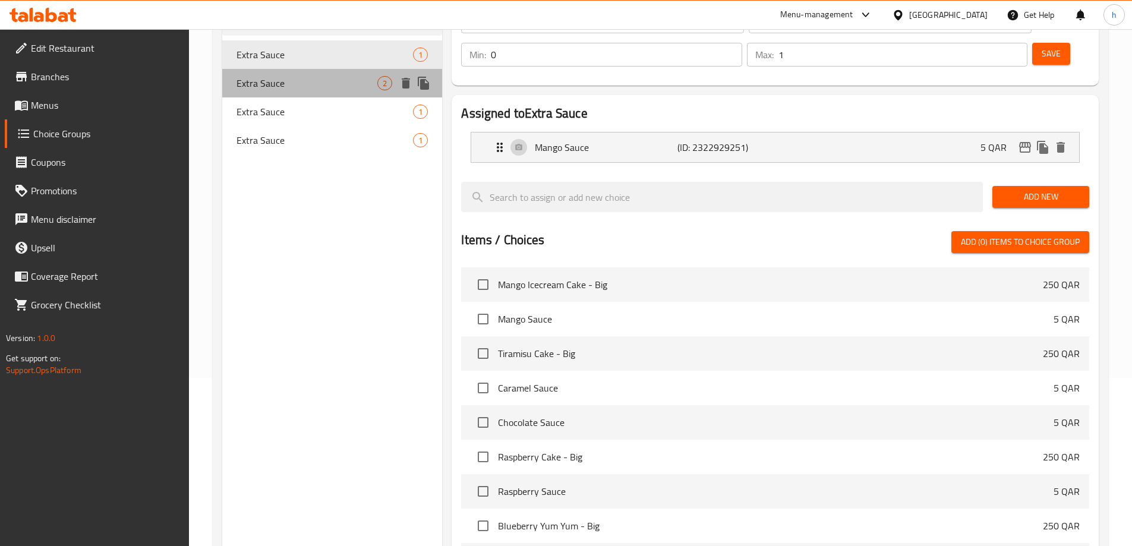
click at [357, 81] on span "Extra Sauce" at bounding box center [306, 83] width 141 height 14
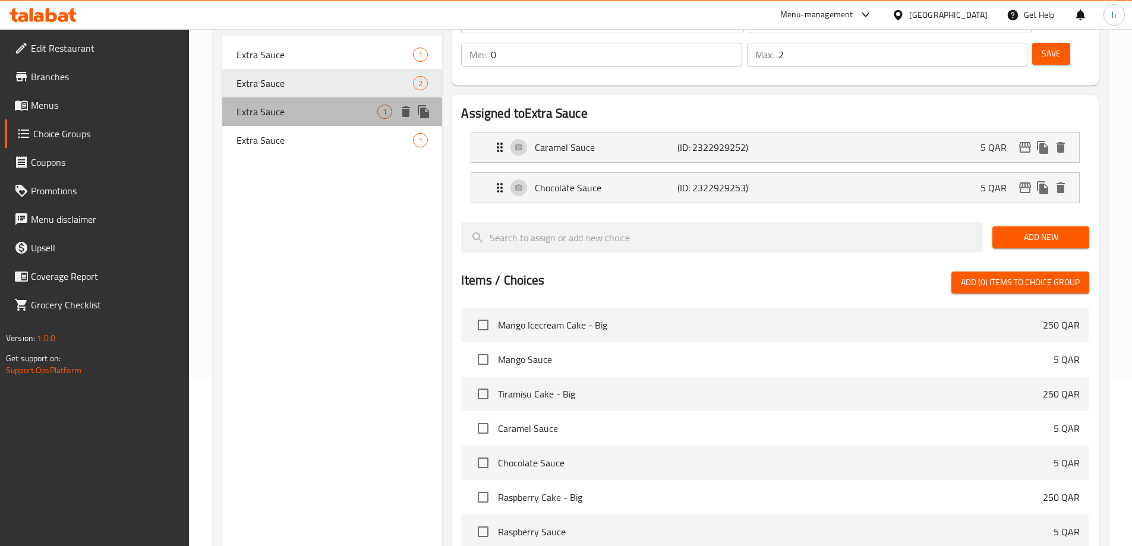
click at [296, 110] on span "Extra Sauce" at bounding box center [306, 112] width 141 height 14
type input "1"
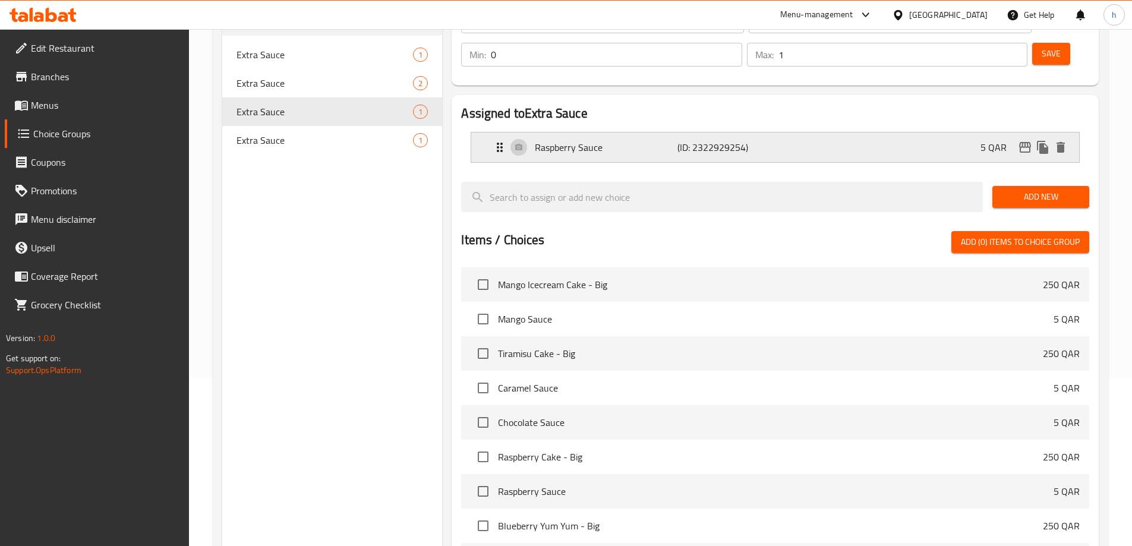
click at [609, 140] on p "Raspberry Sauce" at bounding box center [606, 147] width 142 height 14
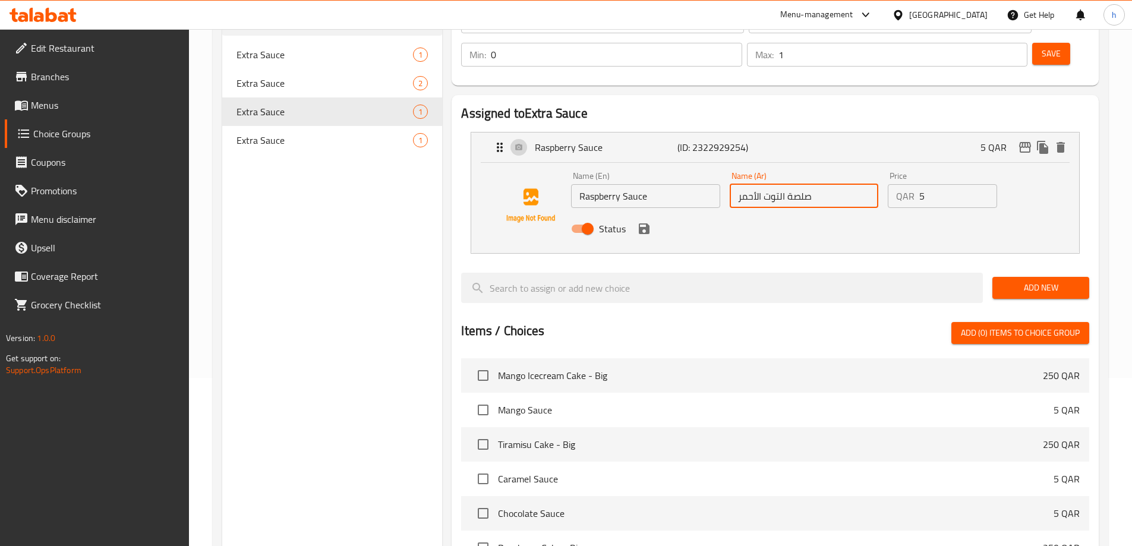
drag, startPoint x: 738, startPoint y: 165, endPoint x: 784, endPoint y: 175, distance: 47.0
click at [784, 175] on div "Name (Ar) صلصة التوت الأحمر Name (Ar)" at bounding box center [804, 190] width 158 height 46
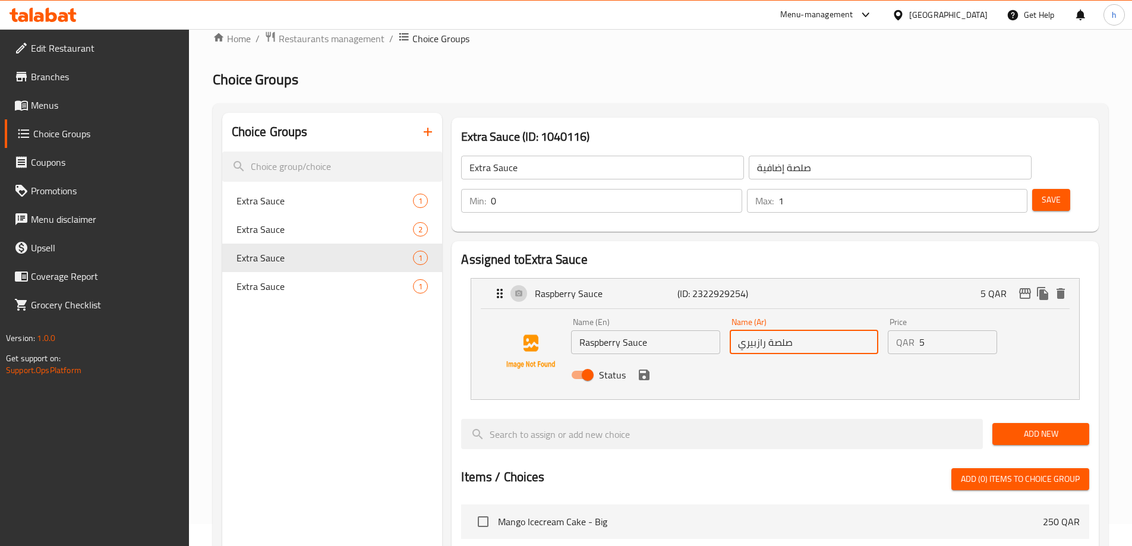
scroll to position [0, 0]
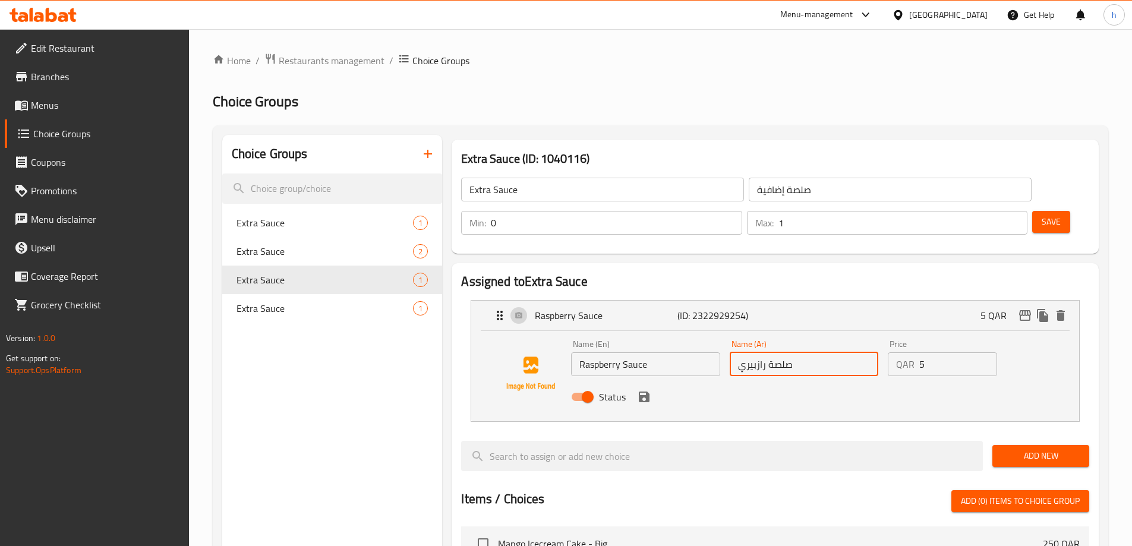
type input "صلصة رازبيري"
click at [1041, 214] on span "Save" at bounding box center [1050, 221] width 19 height 15
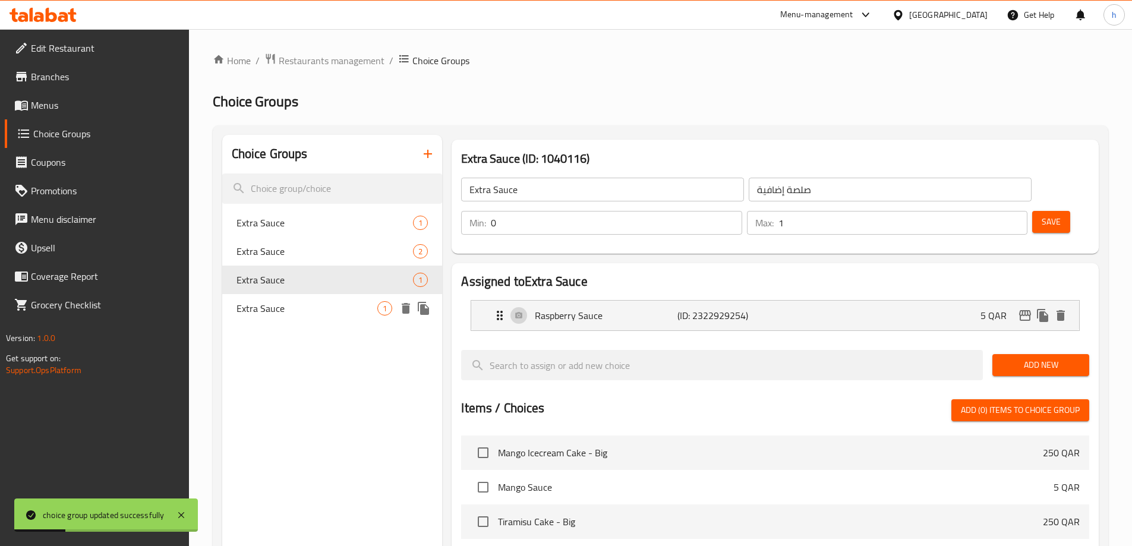
click at [321, 304] on span "Extra Sauce" at bounding box center [306, 308] width 141 height 14
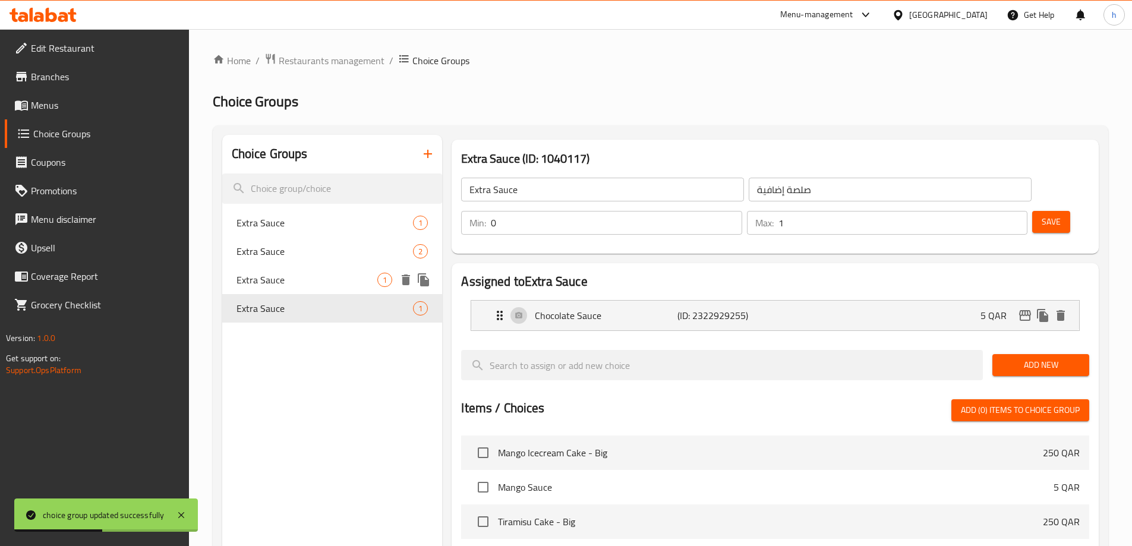
click at [300, 281] on span "Extra Sauce" at bounding box center [306, 280] width 141 height 14
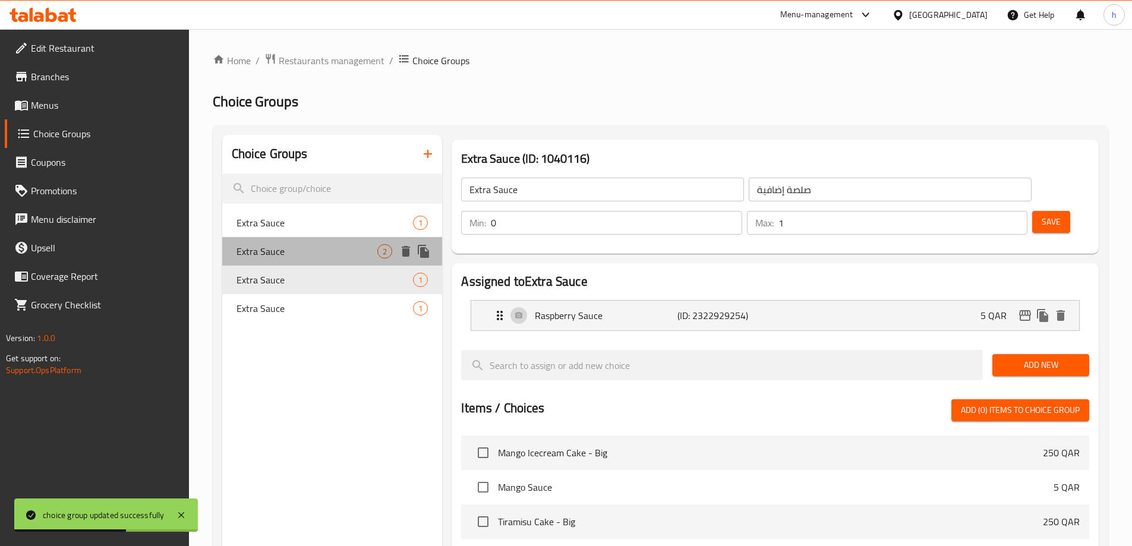
click at [311, 243] on div "Extra Sauce 2" at bounding box center [332, 251] width 220 height 29
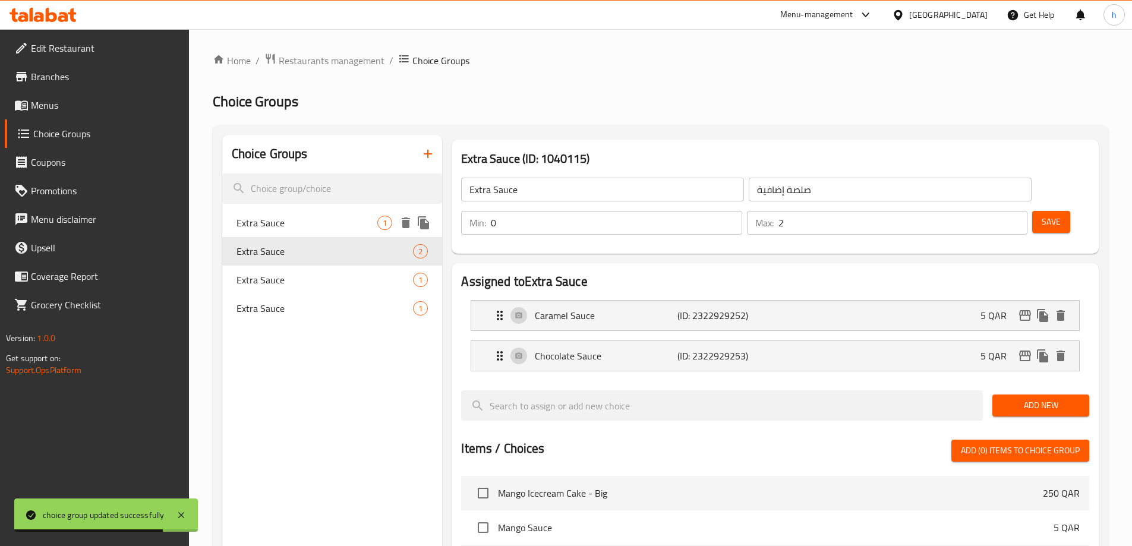
click at [330, 219] on span "Extra Sauce" at bounding box center [306, 223] width 141 height 14
type input "1"
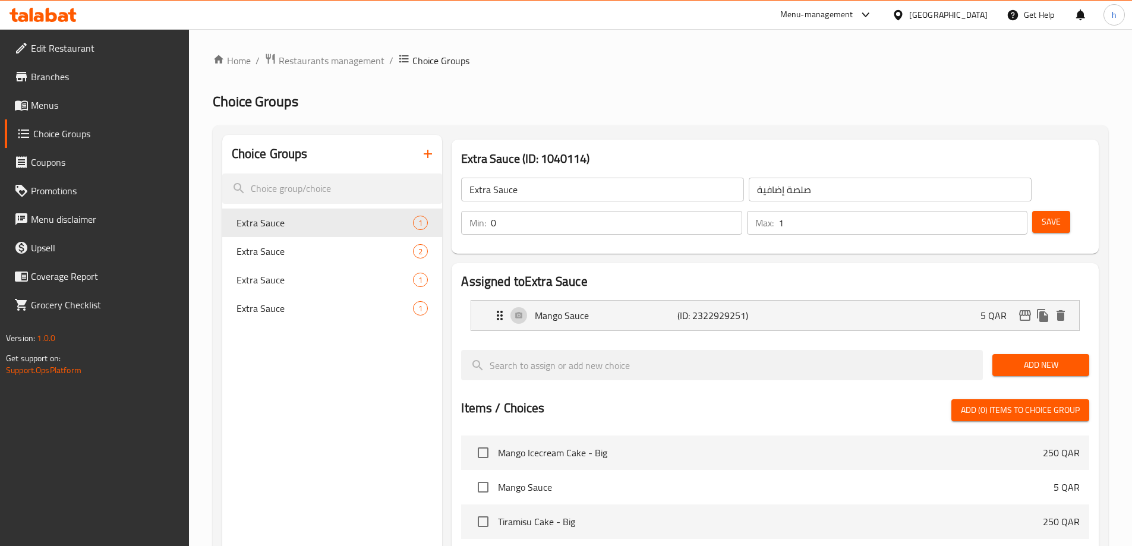
click at [84, 96] on link "Menus" at bounding box center [97, 105] width 184 height 29
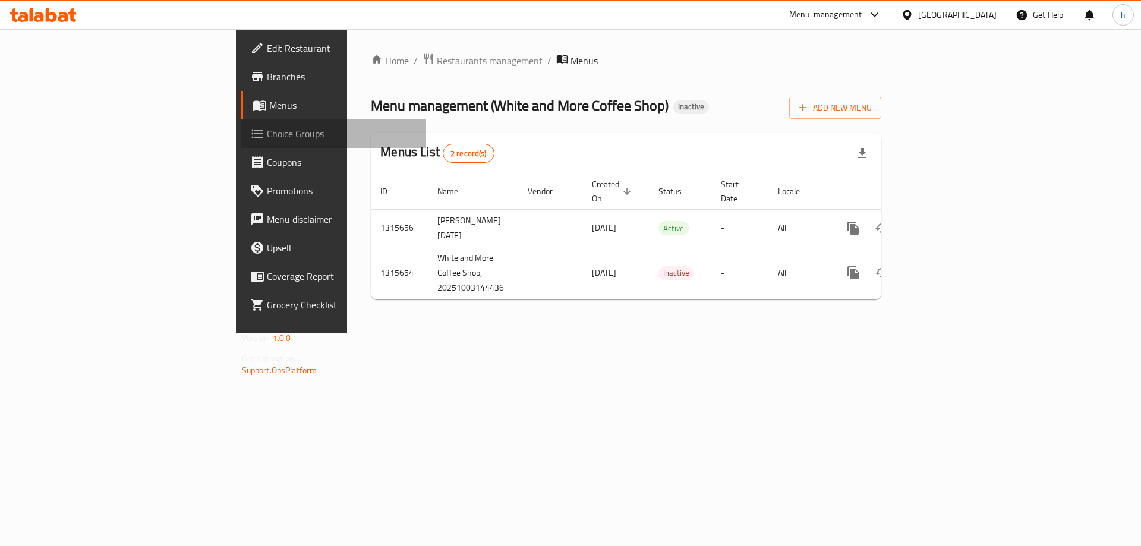
click at [241, 146] on link "Choice Groups" at bounding box center [334, 133] width 186 height 29
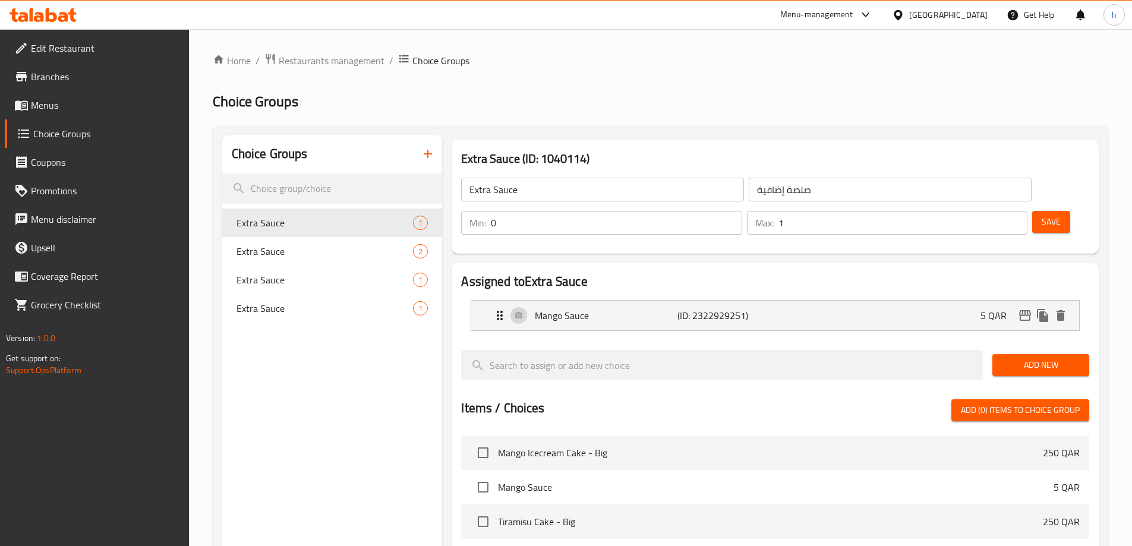
click at [95, 106] on span "Menus" at bounding box center [105, 105] width 149 height 14
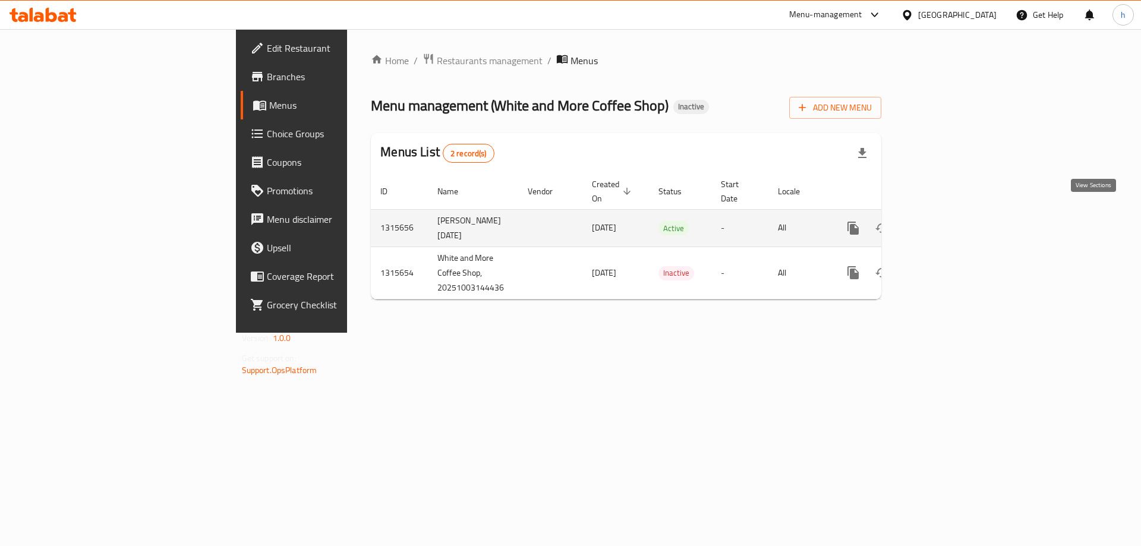
click at [946, 221] on icon "enhanced table" at bounding box center [938, 228] width 14 height 14
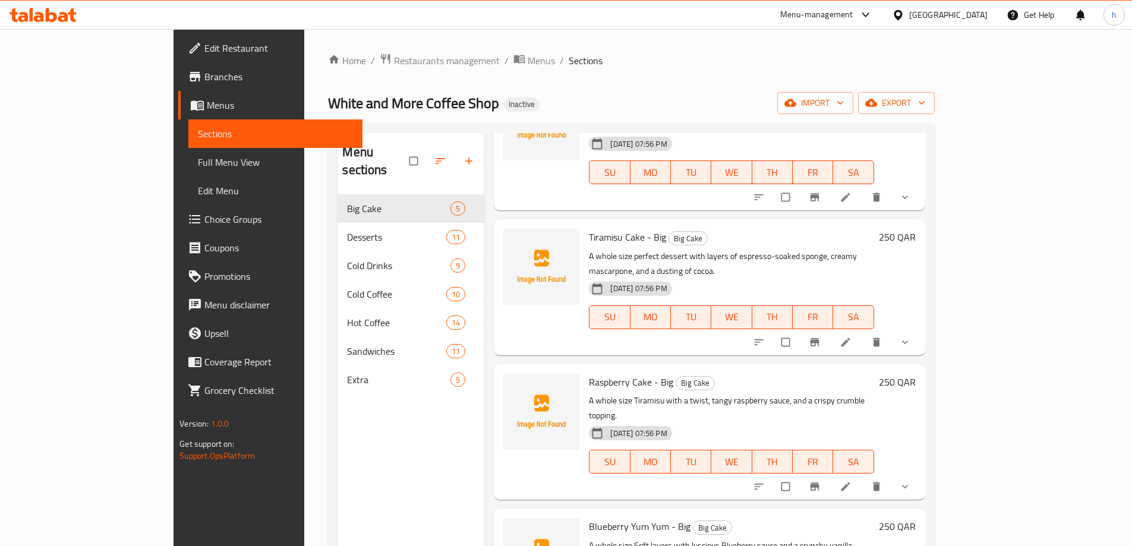
scroll to position [119, 0]
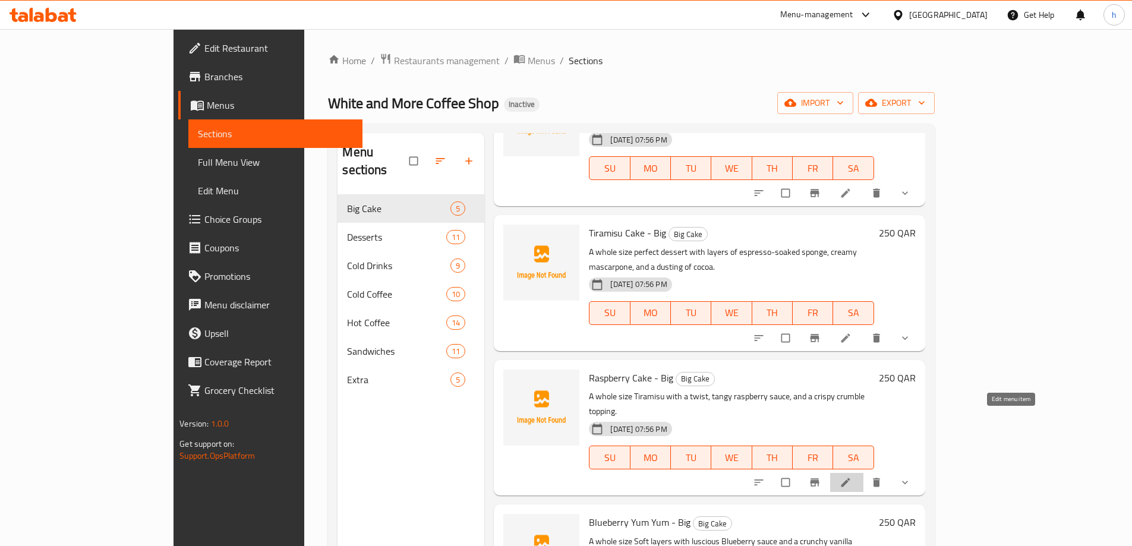
click at [851, 476] on icon at bounding box center [845, 482] width 12 height 12
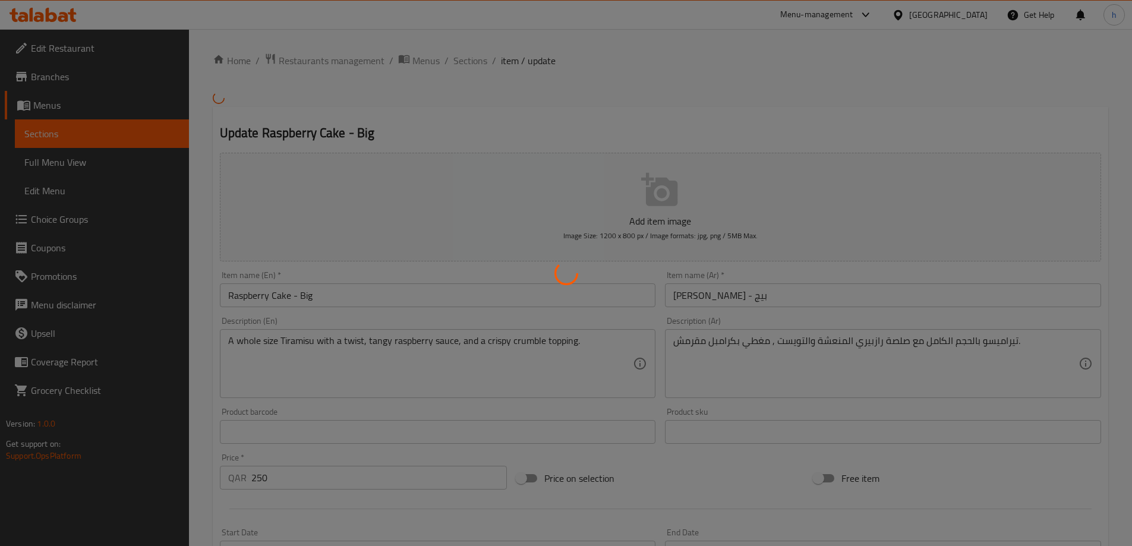
type input "صلصة إضافية"
type input "0"
type input "1"
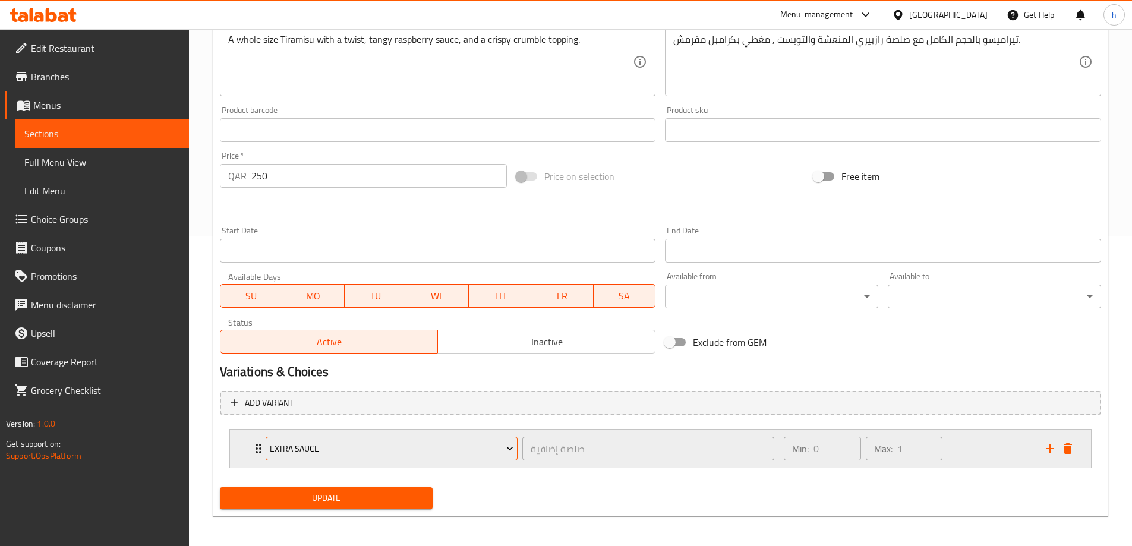
scroll to position [313, 0]
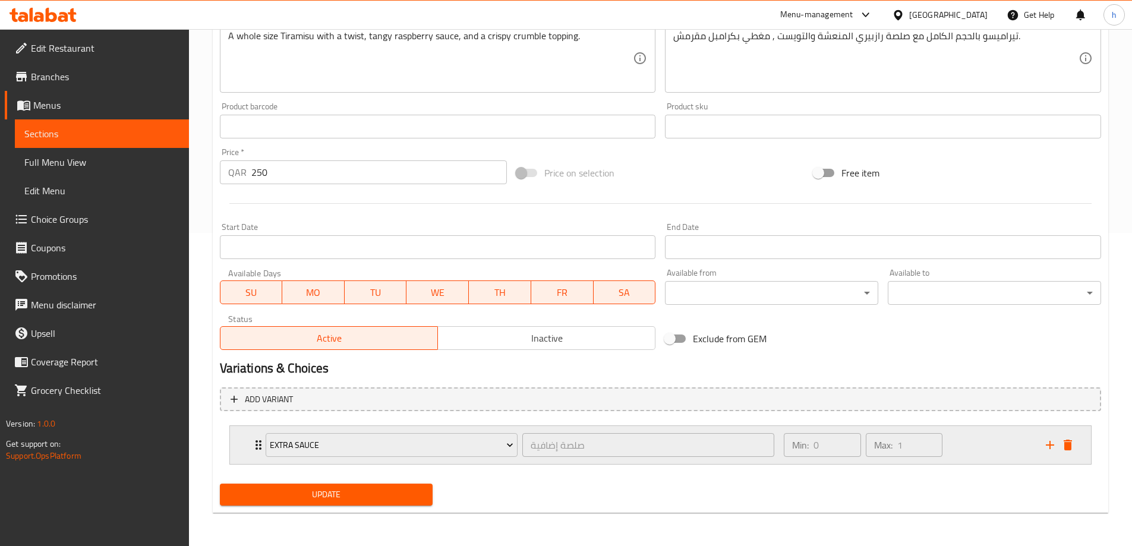
click at [235, 441] on div "Extra Sauce صلصة إضافية ​ Min: 0 ​ Max: 1 ​" at bounding box center [660, 445] width 861 height 38
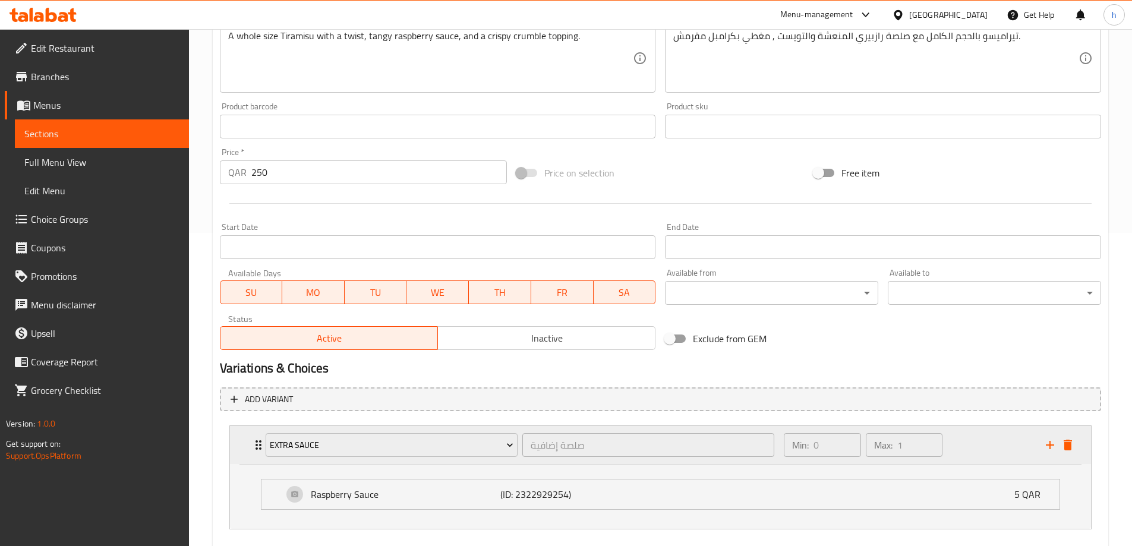
scroll to position [378, 0]
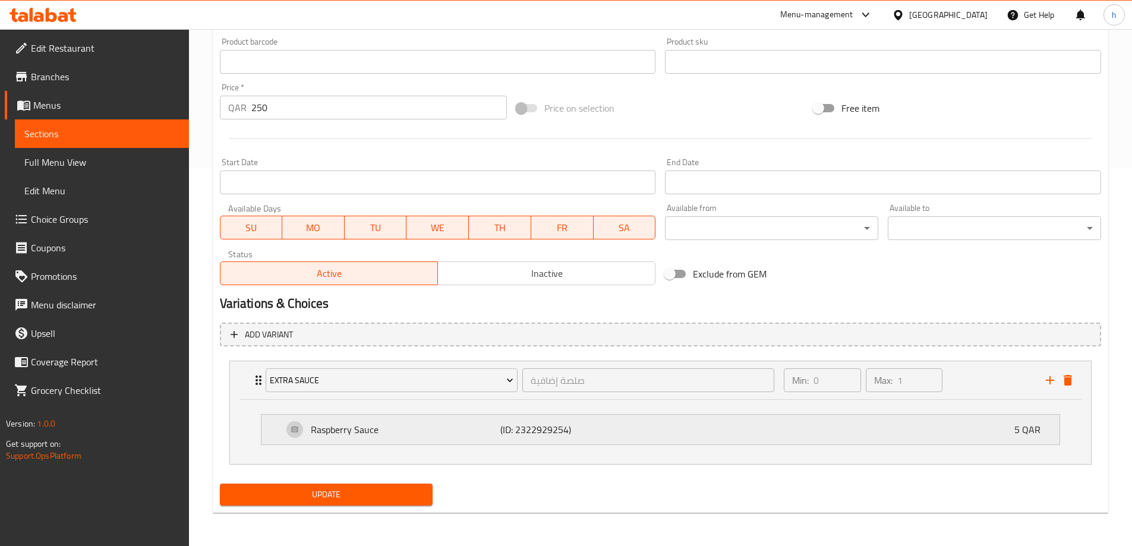
click at [277, 423] on div "Raspberry Sauce (ID: 2322929254) 5 QAR" at bounding box center [660, 430] width 798 height 30
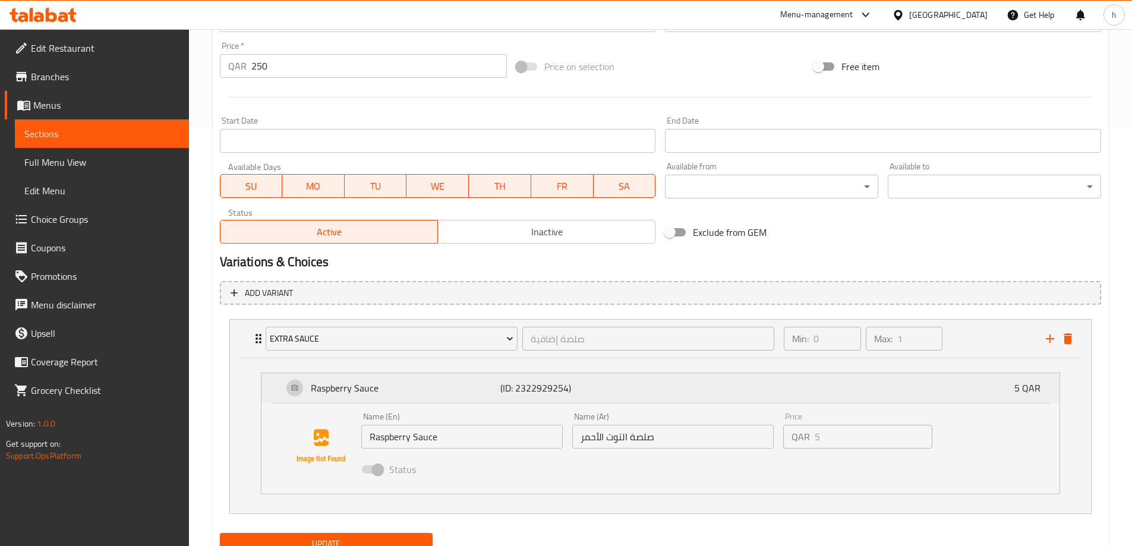
scroll to position [469, 0]
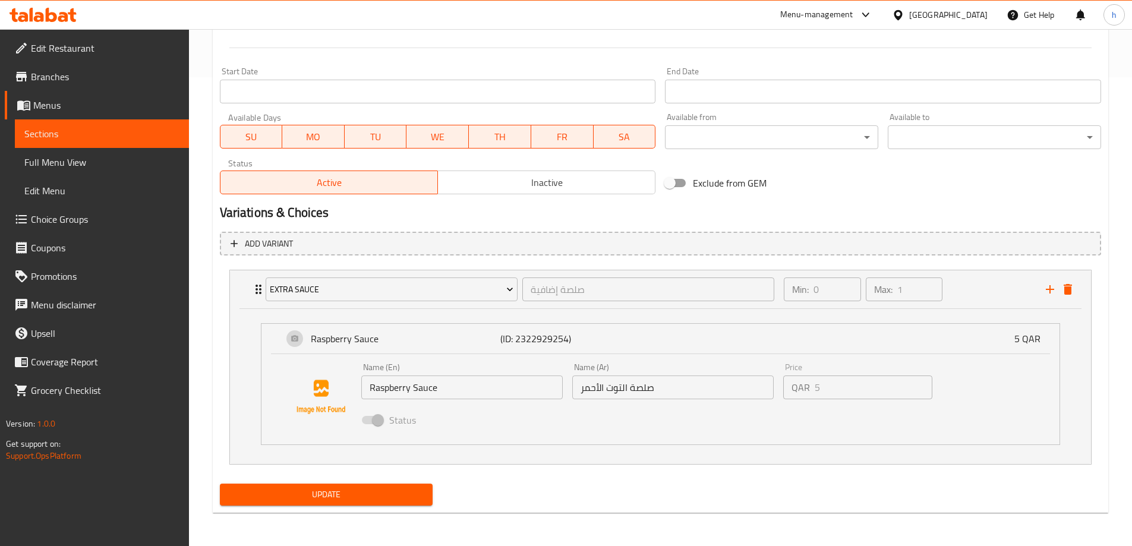
click at [584, 389] on input "صلصة التوت الأحمر" at bounding box center [672, 387] width 201 height 24
click at [213, 344] on div "Update Raspberry Cake - Big Add item image Image Size: 1200 x 800 px / Image fo…" at bounding box center [660, 80] width 895 height 867
click at [68, 219] on span "Choice Groups" at bounding box center [105, 219] width 149 height 14
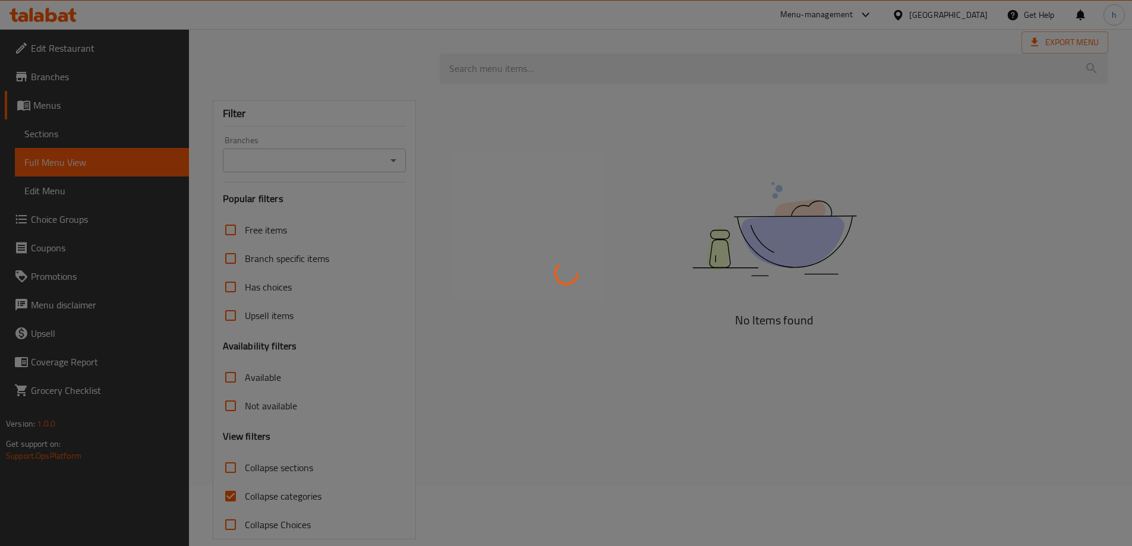
scroll to position [78, 0]
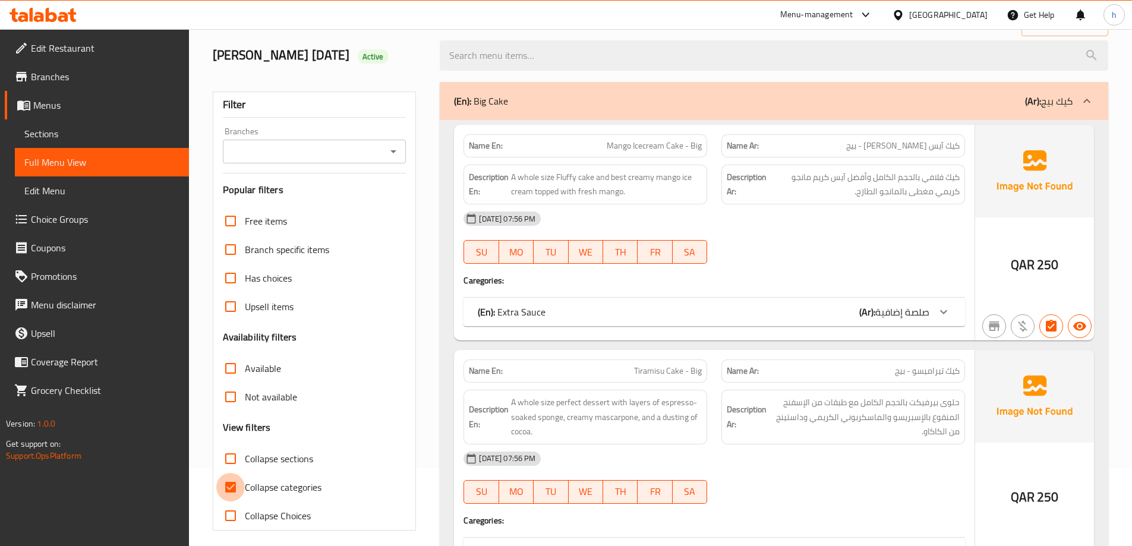
click at [236, 488] on input "Collapse categories" at bounding box center [230, 487] width 29 height 29
checkbox input "false"
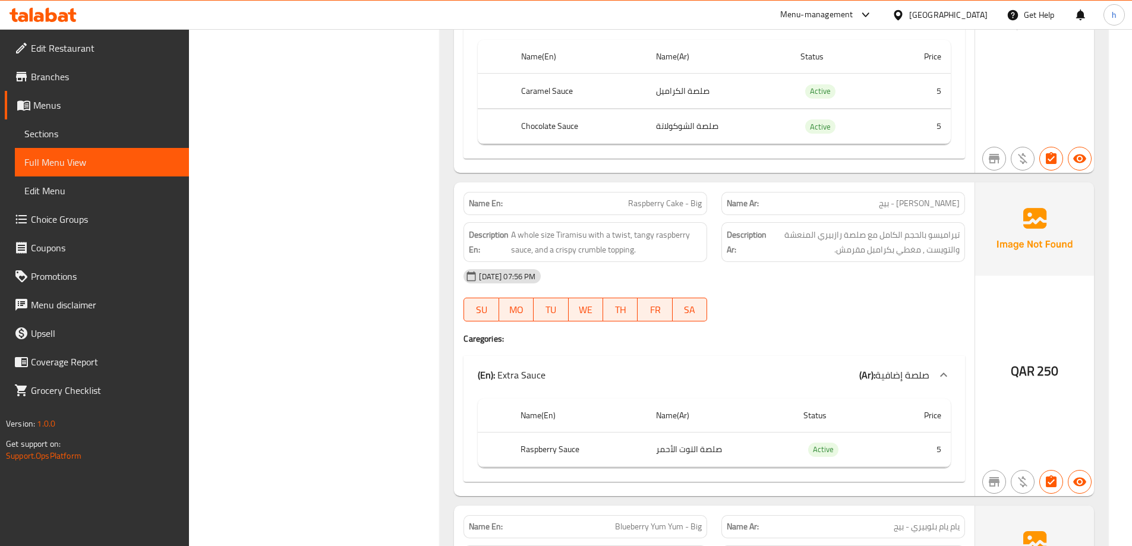
scroll to position [731, 0]
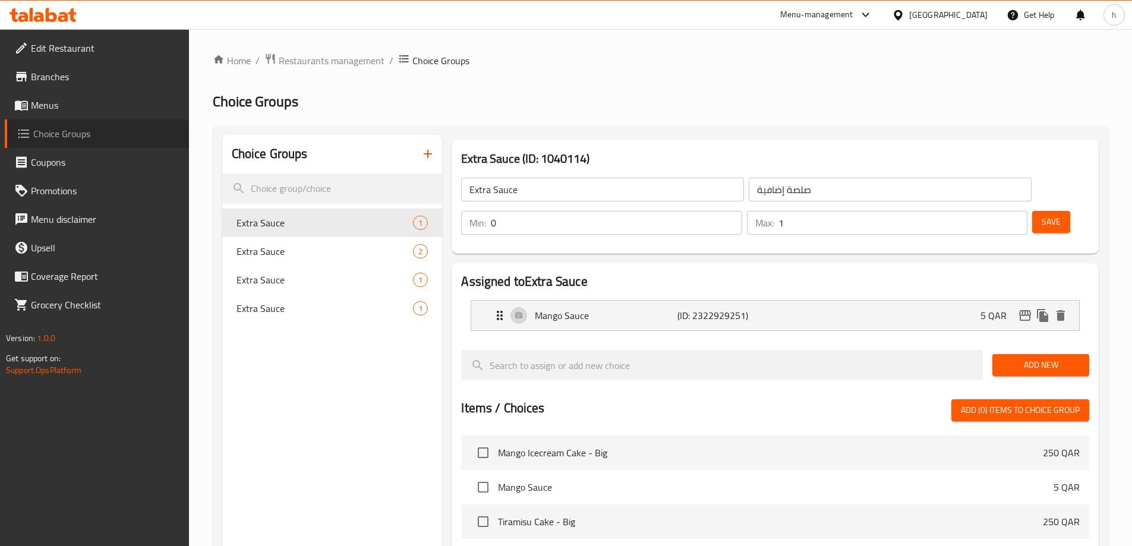
click at [83, 128] on span "Choice Groups" at bounding box center [106, 134] width 146 height 14
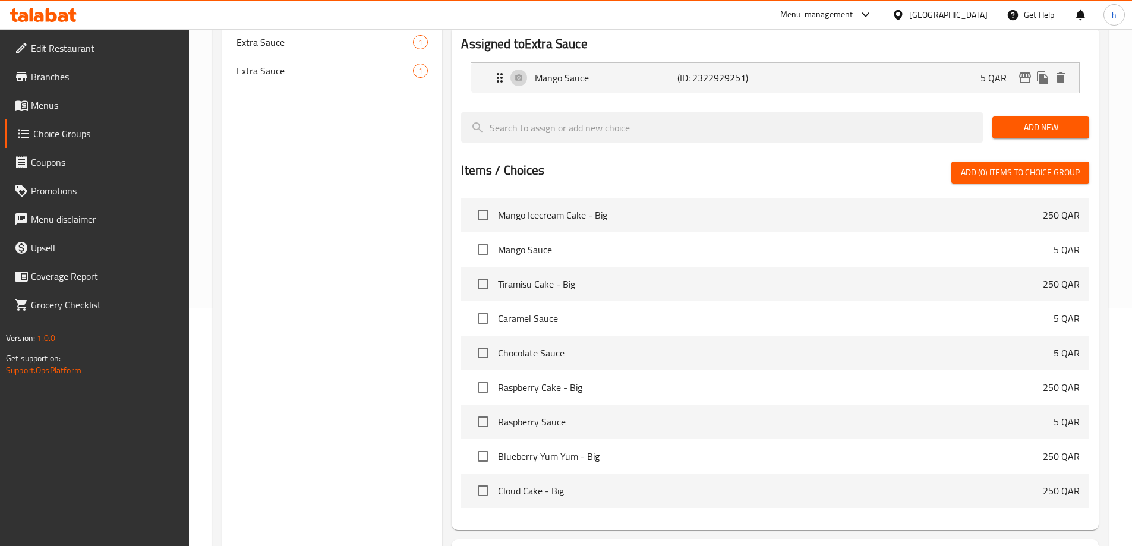
scroll to position [59, 0]
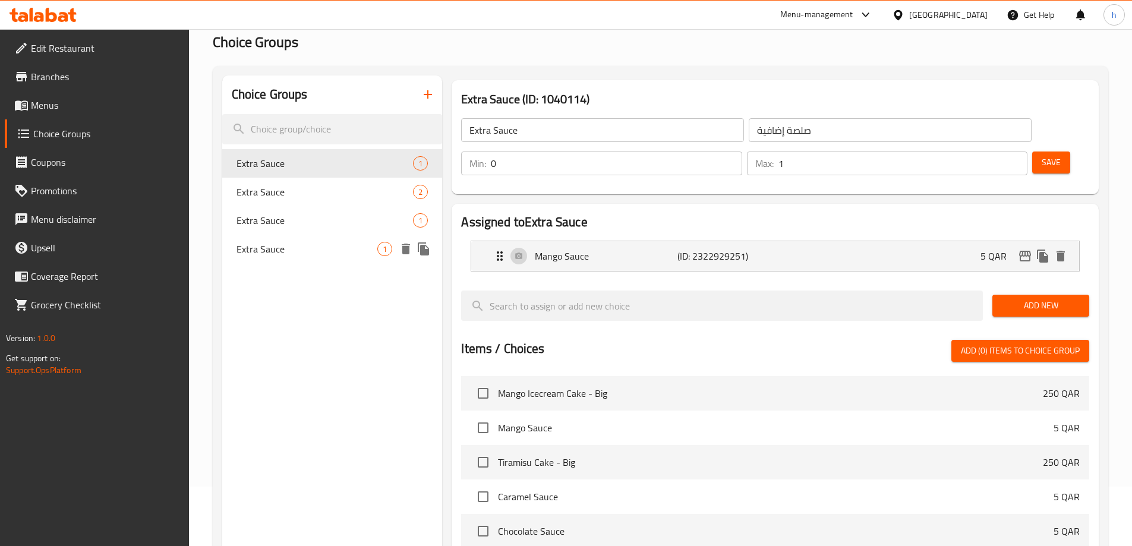
click at [324, 250] on span "Extra Sauce" at bounding box center [306, 249] width 141 height 14
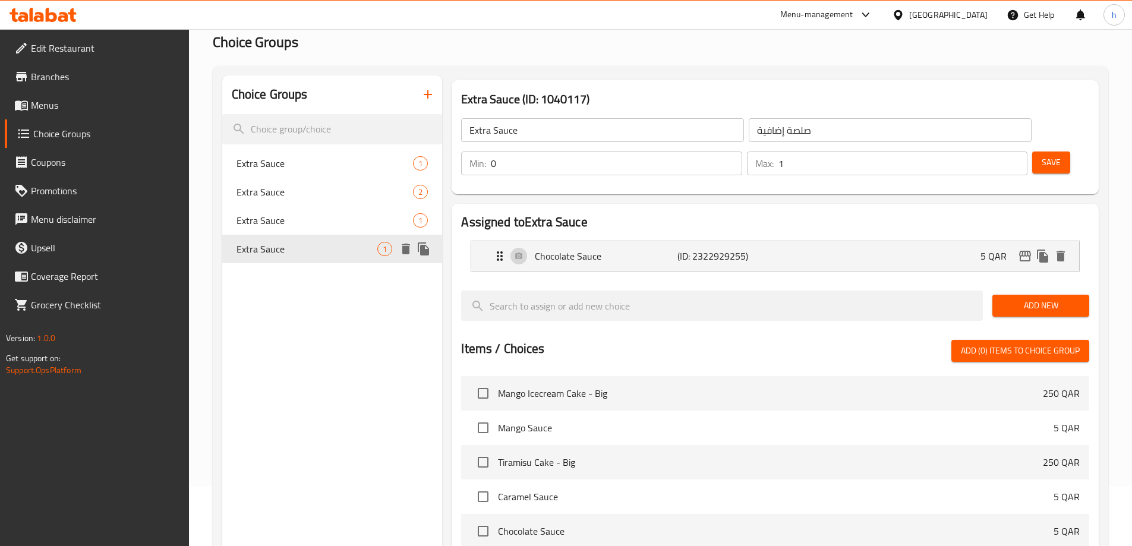
click at [359, 248] on span "Extra Sauce" at bounding box center [306, 249] width 141 height 14
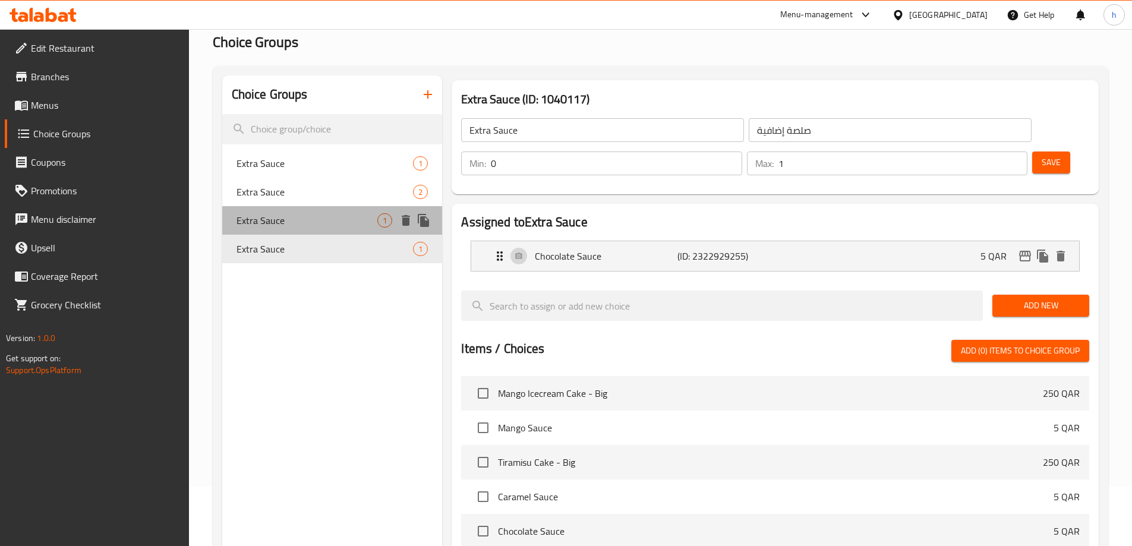
click at [314, 210] on div "Extra Sauce 1" at bounding box center [332, 220] width 220 height 29
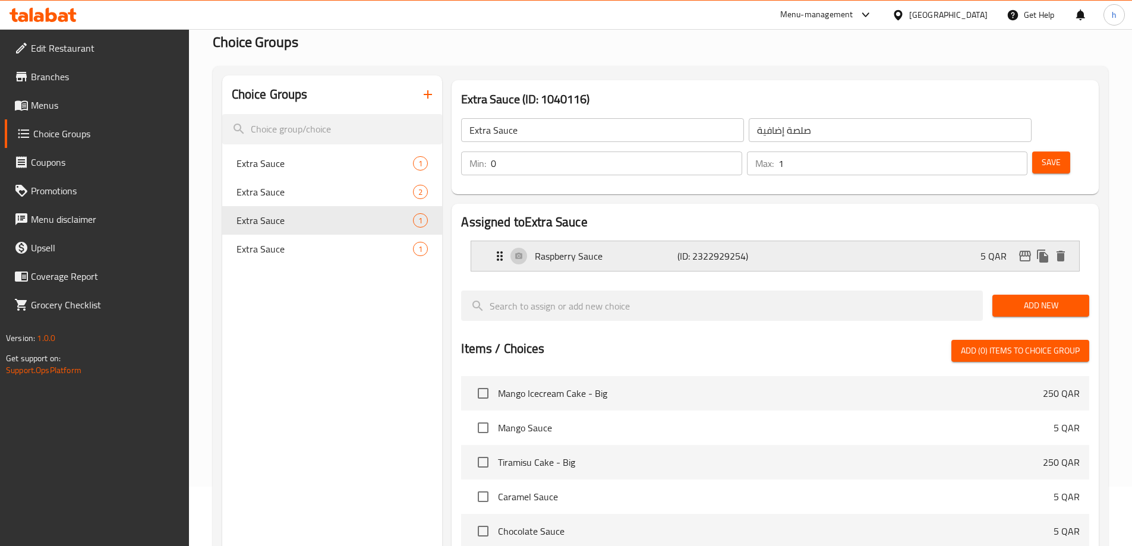
click at [646, 249] on p "Raspberry Sauce" at bounding box center [606, 256] width 142 height 14
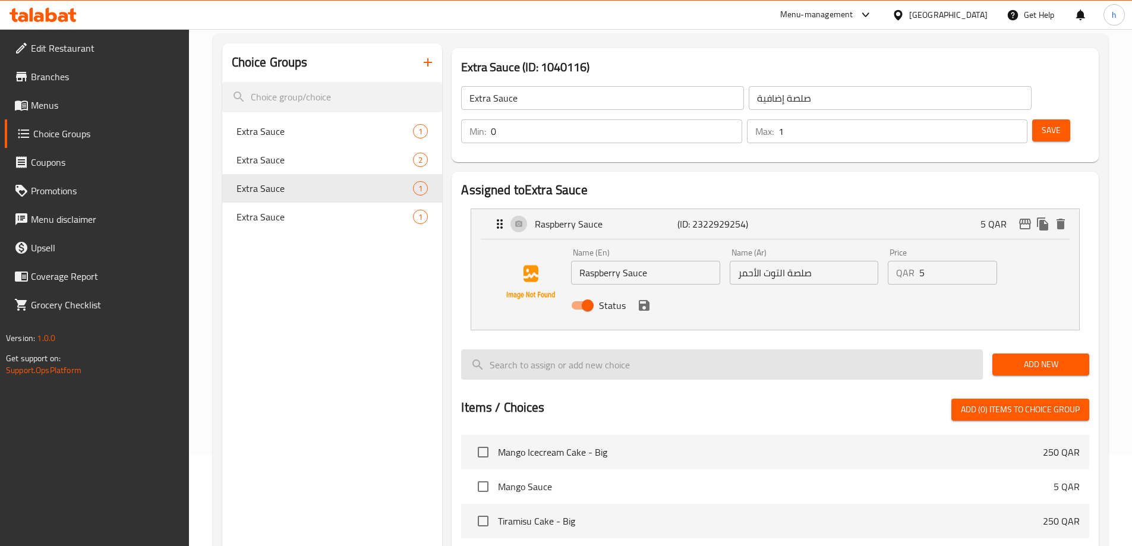
scroll to position [119, 0]
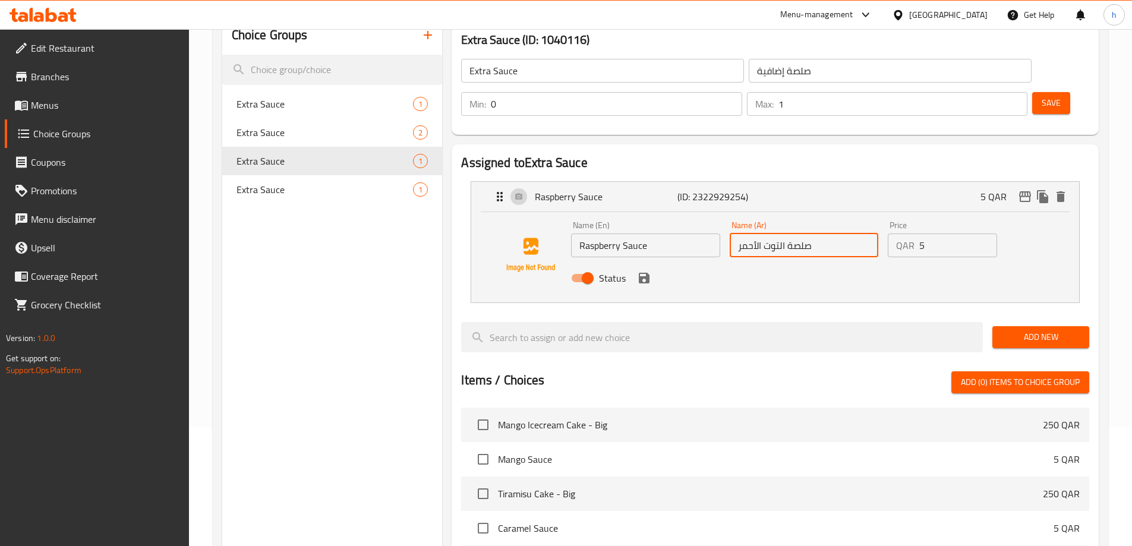
drag, startPoint x: 784, startPoint y: 211, endPoint x: 714, endPoint y: 230, distance: 72.8
click at [714, 230] on div "Name (En) Raspberry Sauce Name (En) Name (Ar) صلصة التوت الأحمر Name (Ar) Price…" at bounding box center [803, 255] width 475 height 78
type input "صلصة رازبيري"
click at [645, 271] on icon "save" at bounding box center [644, 278] width 14 height 14
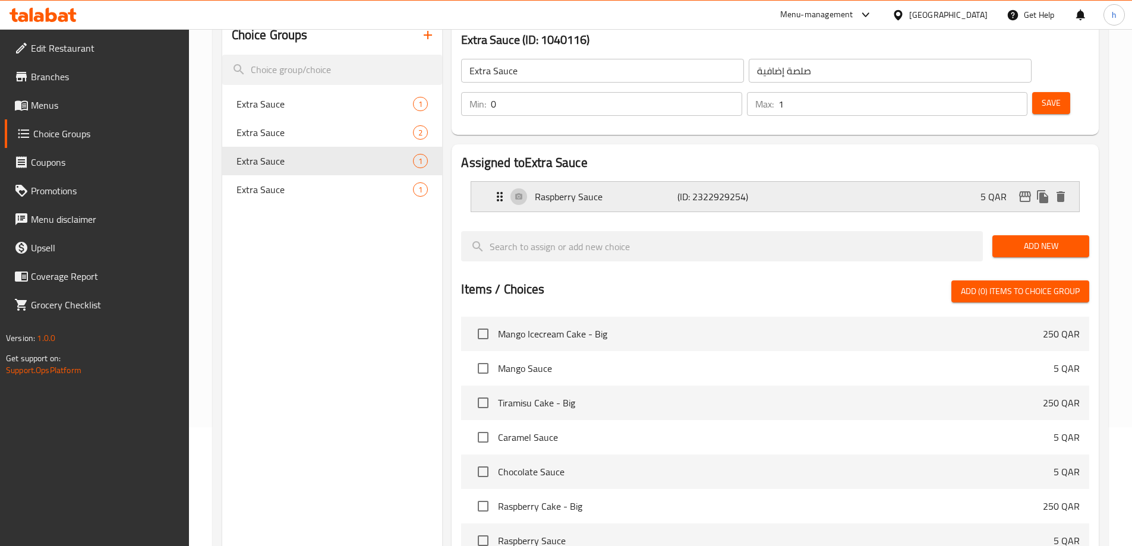
click at [841, 182] on div "Raspberry Sauce (ID: 2322929254) 5 QAR" at bounding box center [778, 197] width 572 height 30
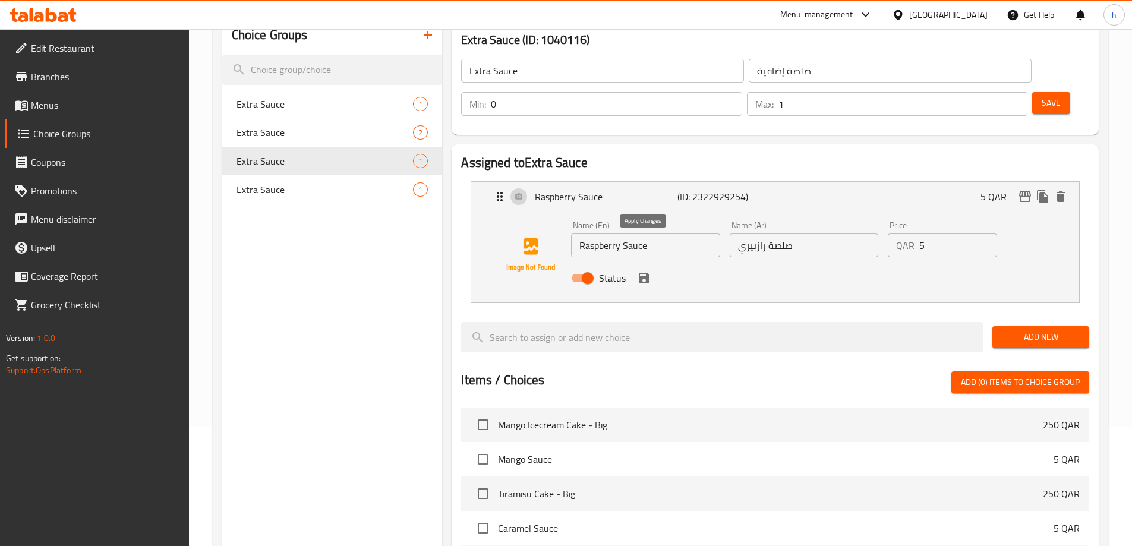
click at [643, 271] on icon "save" at bounding box center [644, 278] width 14 height 14
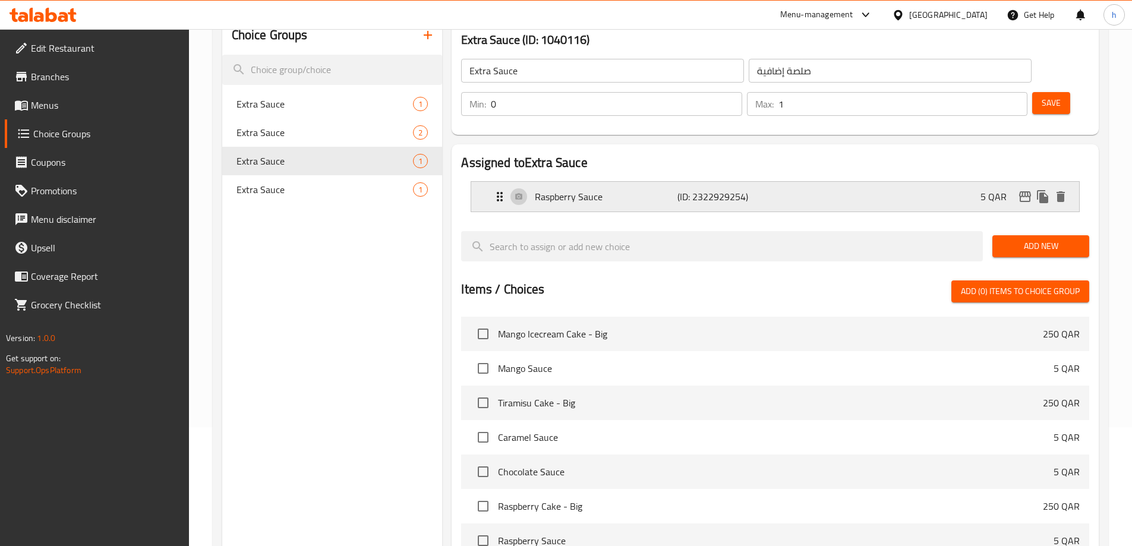
click at [864, 182] on div "Raspberry Sauce (ID: 2322929254) 5 QAR" at bounding box center [778, 197] width 572 height 30
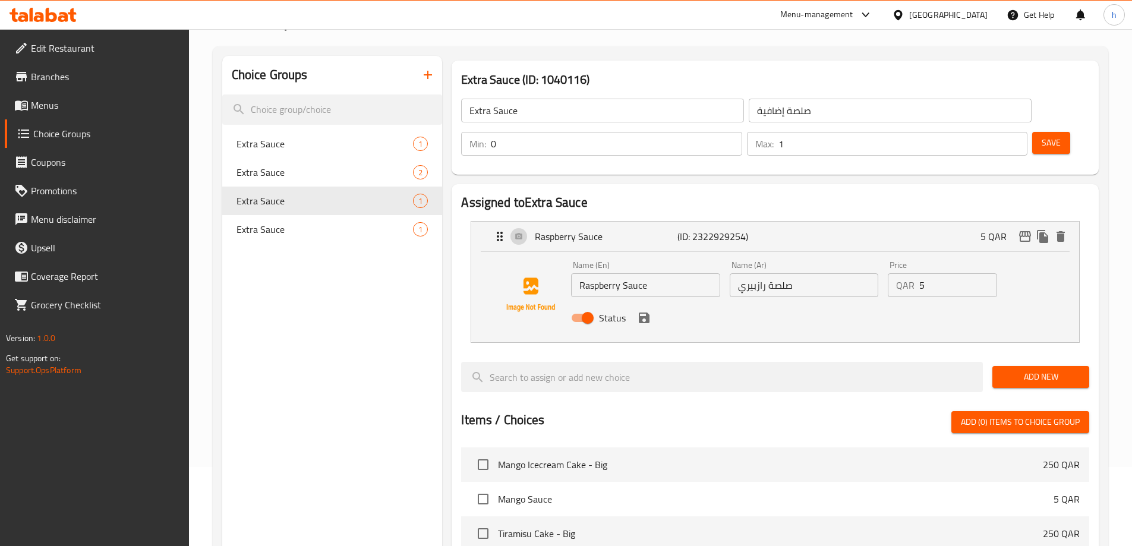
scroll to position [59, 0]
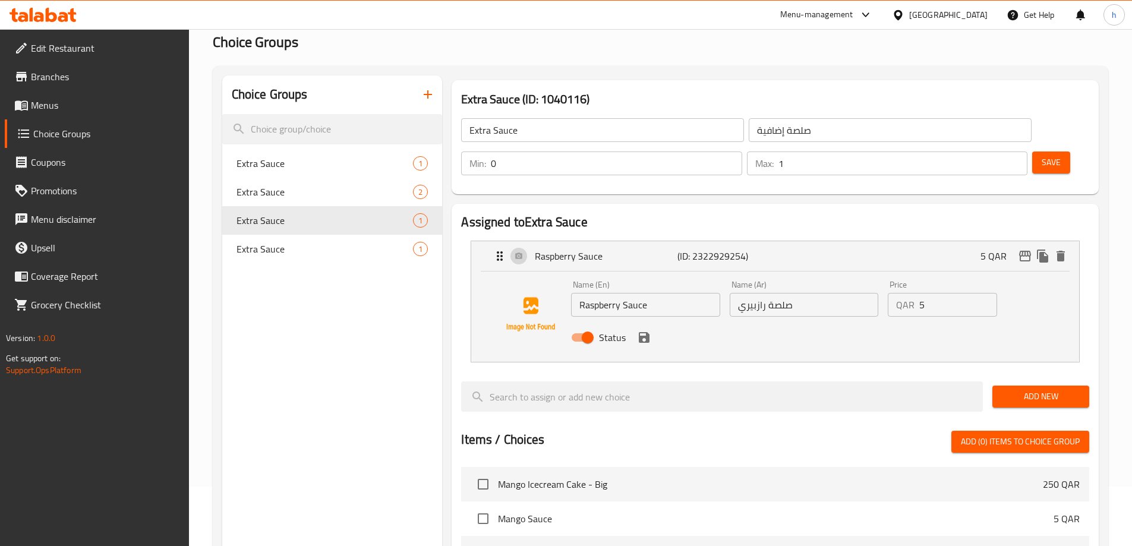
click at [1041, 155] on span "Save" at bounding box center [1050, 162] width 19 height 15
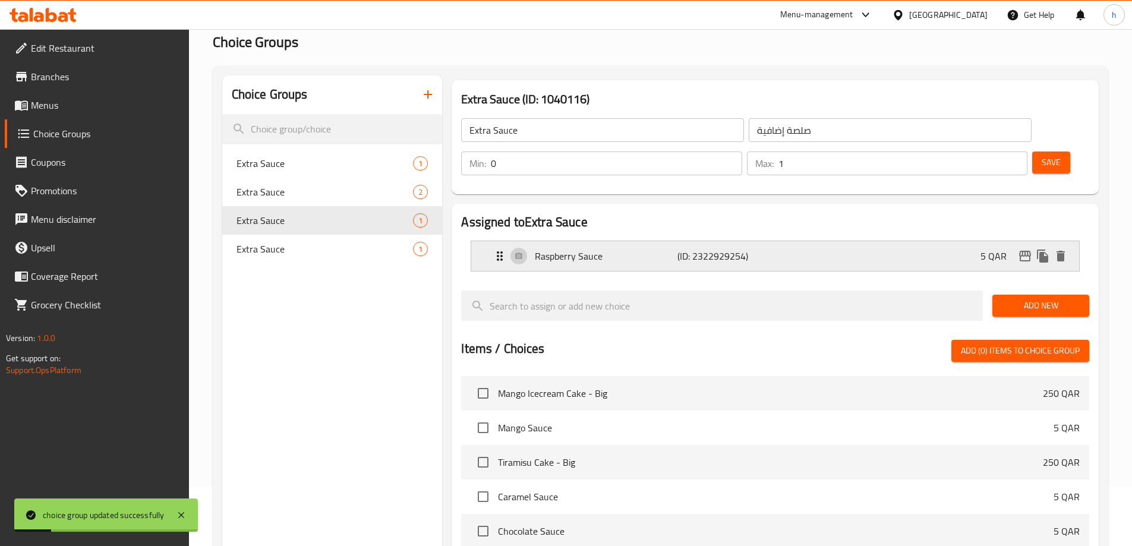
click at [644, 249] on p "Raspberry Sauce" at bounding box center [606, 256] width 142 height 14
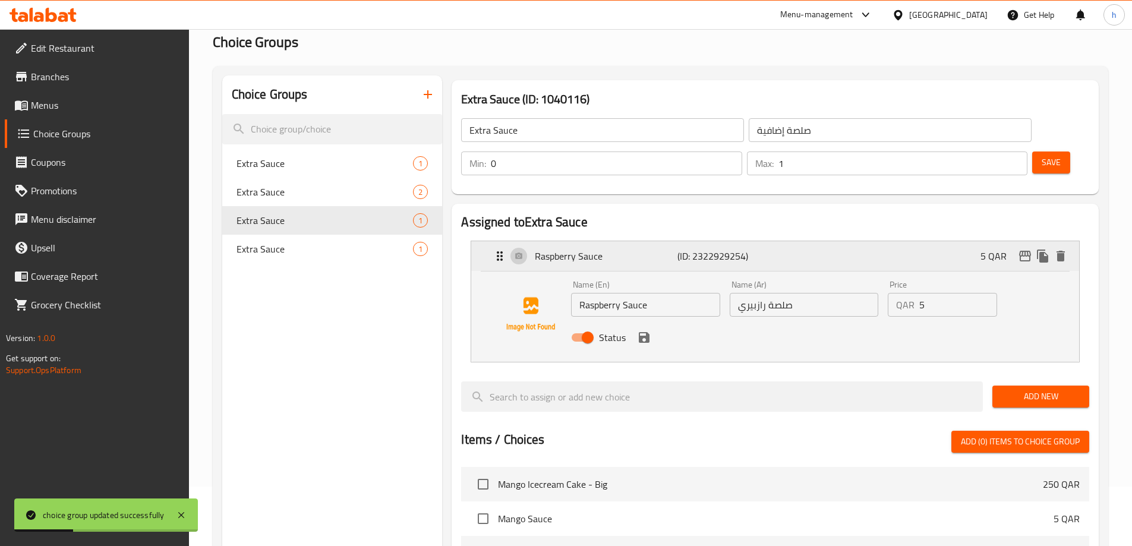
click at [630, 249] on p "Raspberry Sauce" at bounding box center [606, 256] width 142 height 14
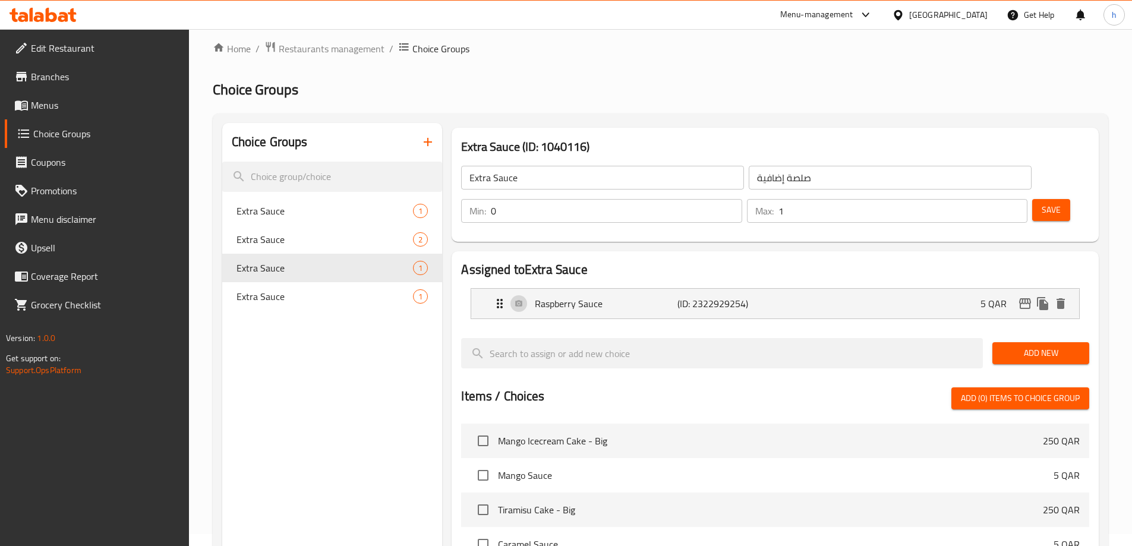
scroll to position [0, 0]
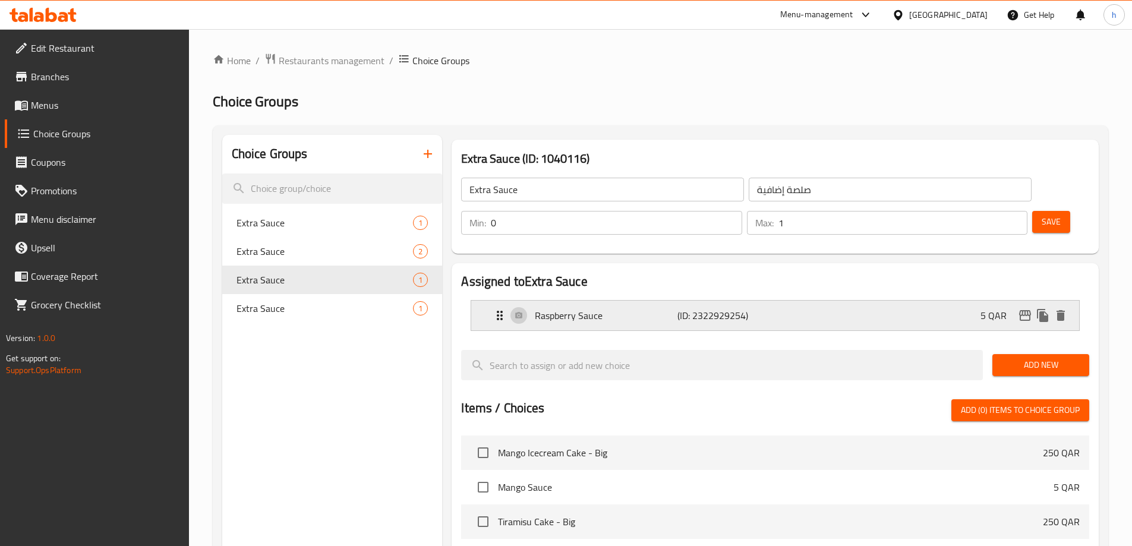
click at [871, 301] on div "Raspberry Sauce (ID: 2322929254) 5 QAR" at bounding box center [778, 316] width 572 height 30
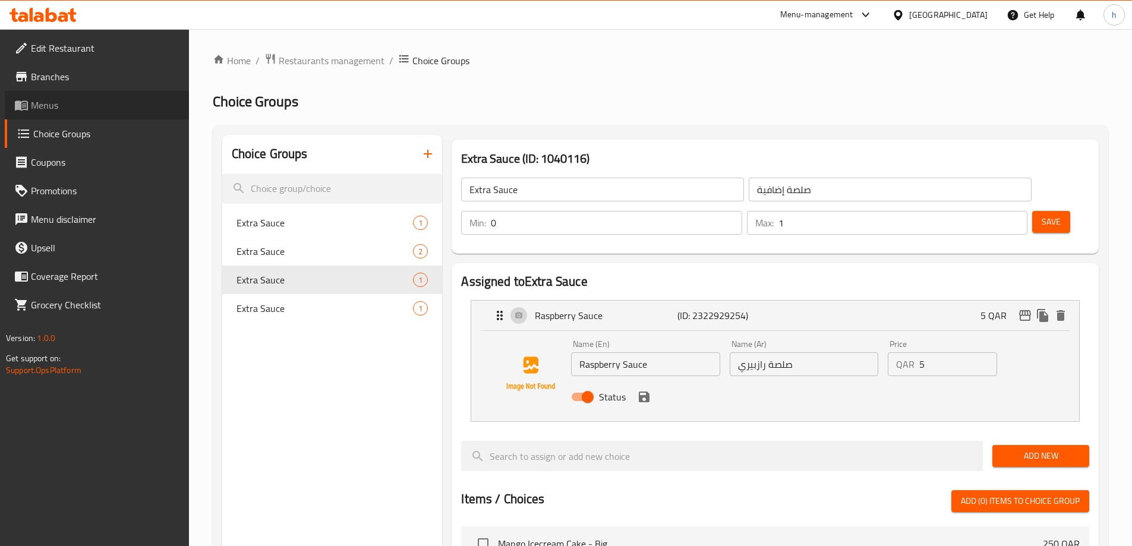
click at [96, 115] on link "Menus" at bounding box center [97, 105] width 184 height 29
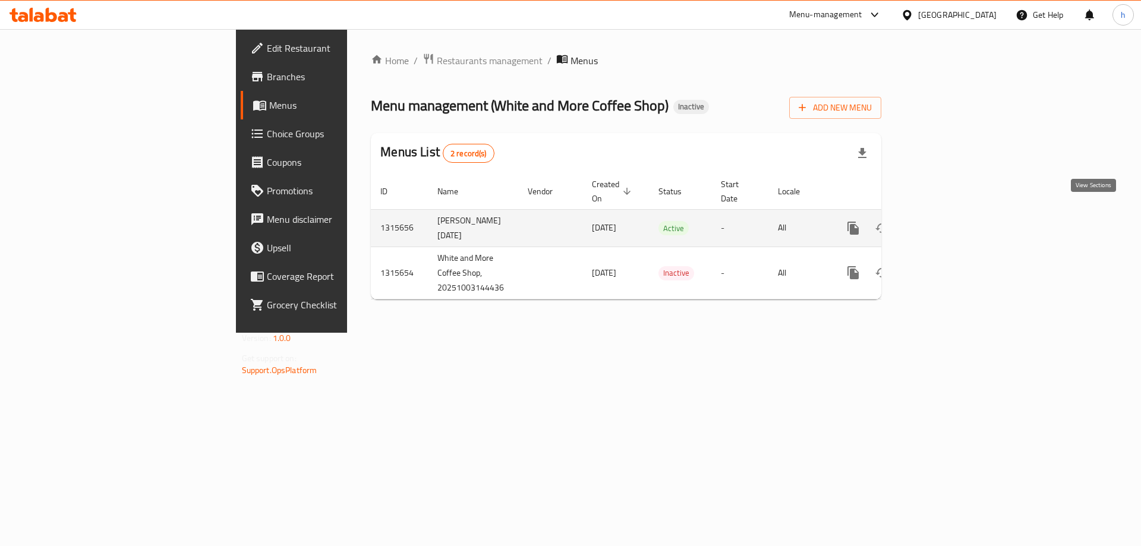
click at [953, 222] on link "enhanced table" at bounding box center [938, 228] width 29 height 29
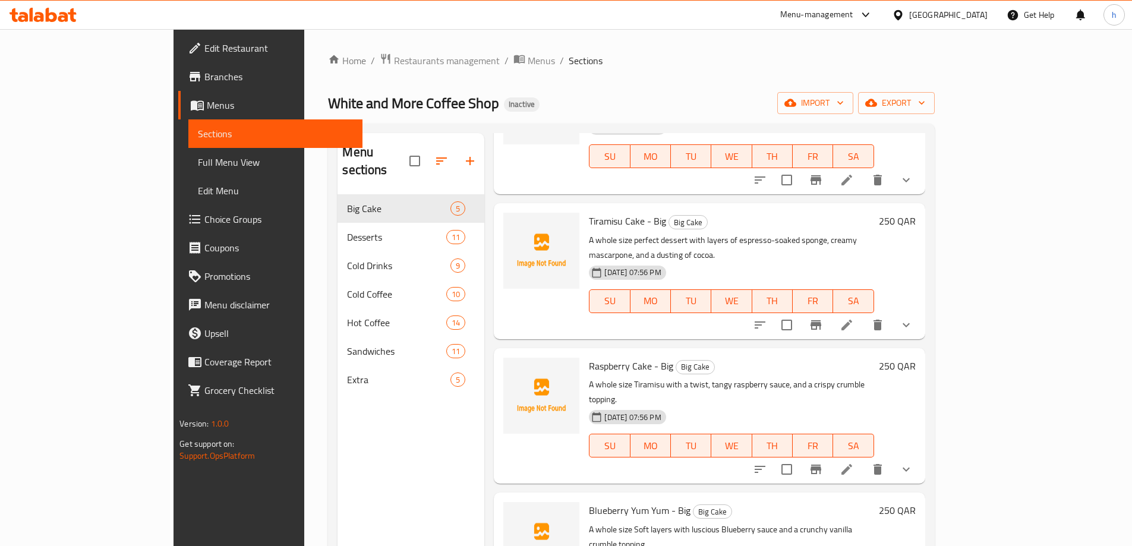
scroll to position [132, 0]
click at [852, 462] on icon at bounding box center [846, 467] width 11 height 11
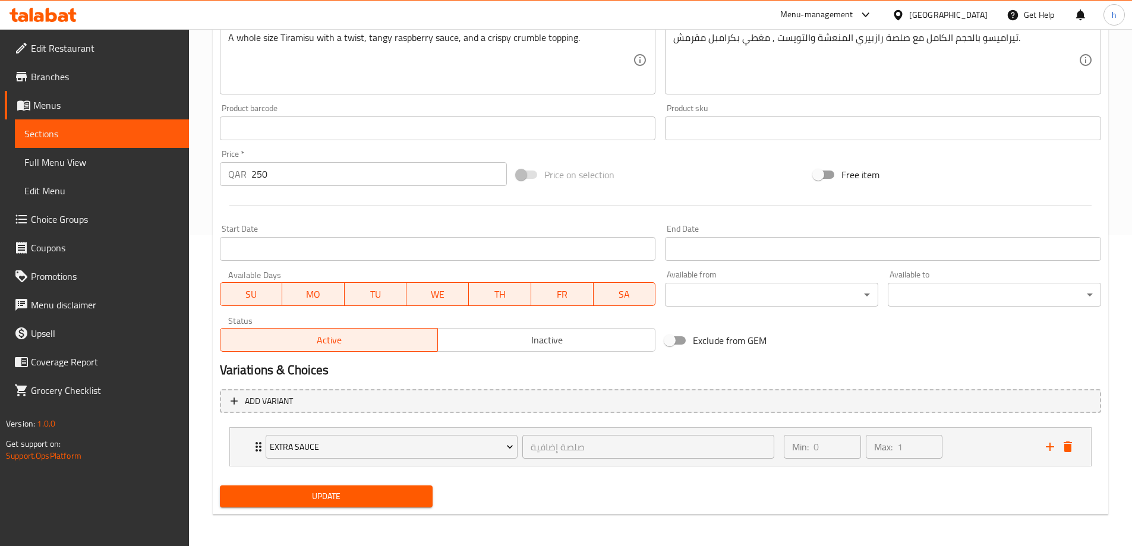
scroll to position [313, 0]
click at [245, 443] on div "Extra Sauce صلصة إضافية ​ Min: 0 ​ Max: 1 ​" at bounding box center [660, 445] width 861 height 38
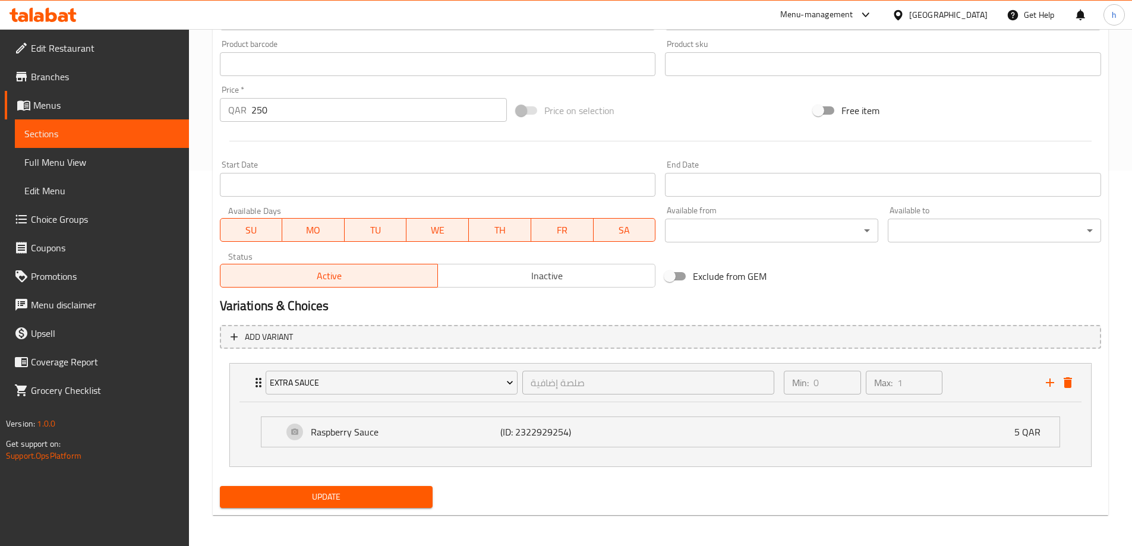
scroll to position [378, 0]
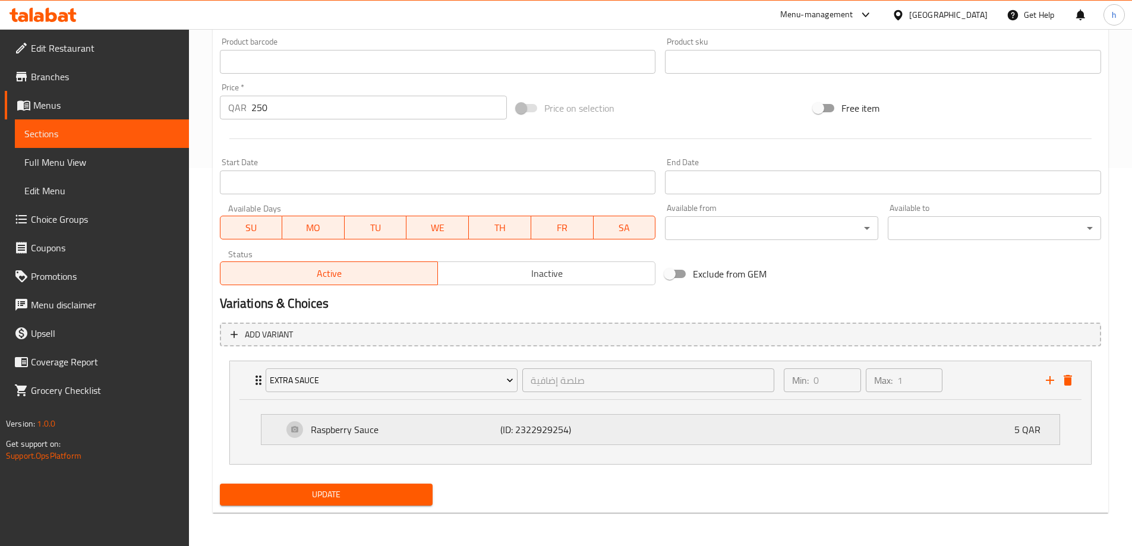
click at [274, 437] on div "Raspberry Sauce (ID: 2322929254) 5 QAR" at bounding box center [660, 430] width 798 height 30
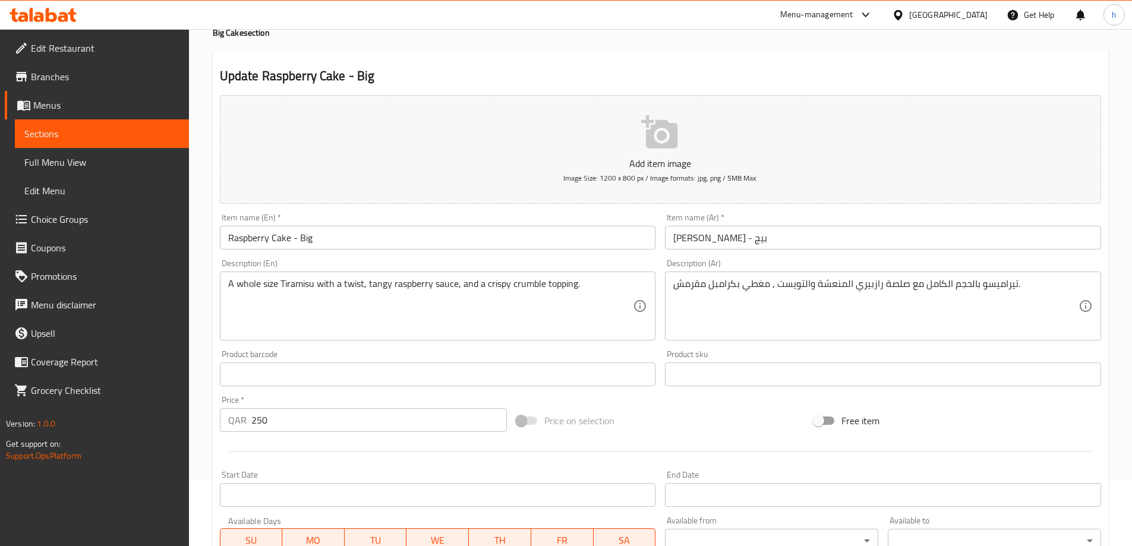
scroll to position [0, 0]
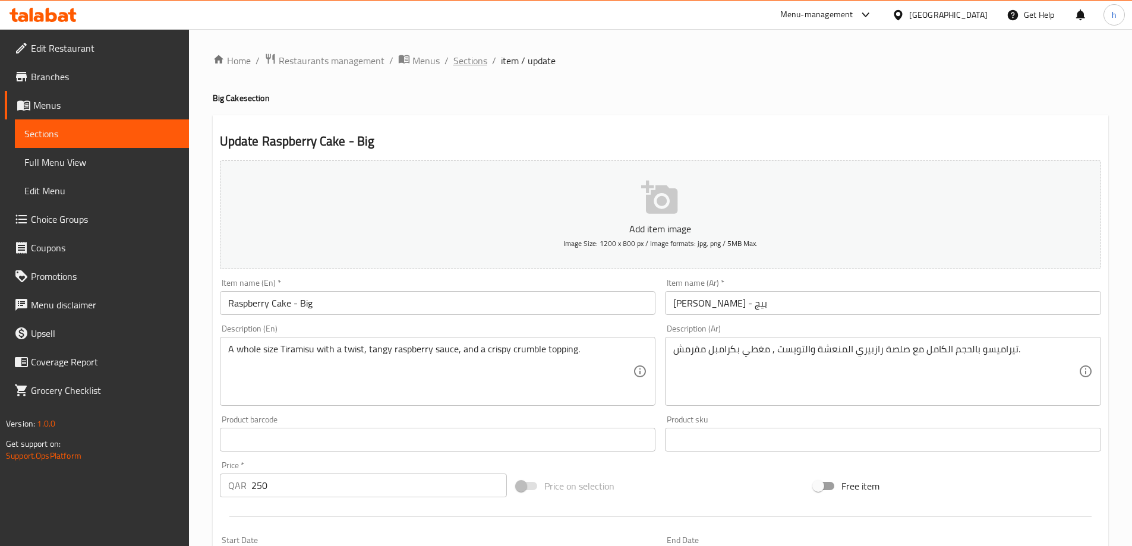
click at [472, 64] on span "Sections" at bounding box center [470, 60] width 34 height 14
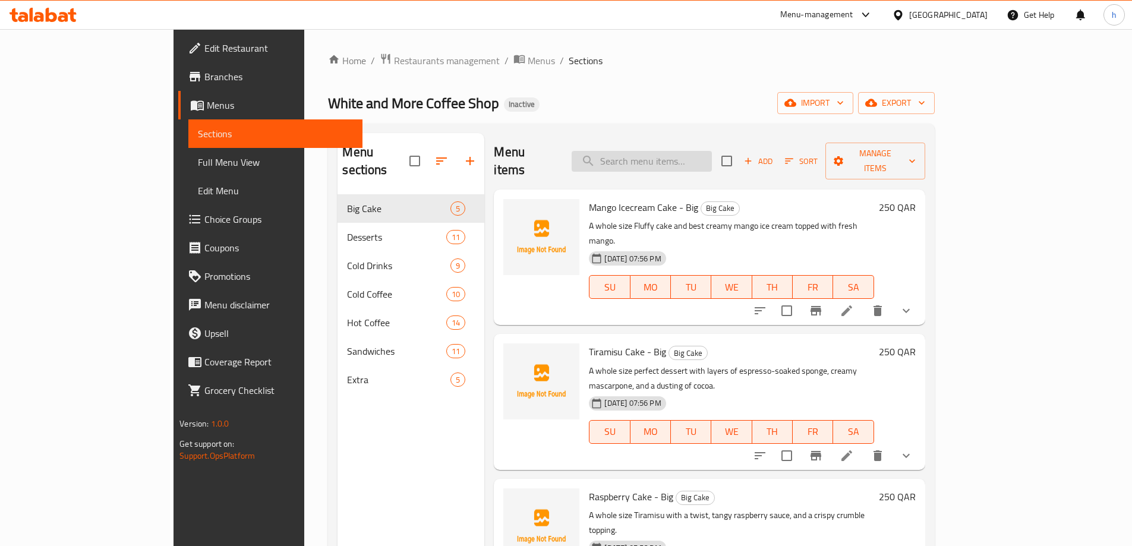
click at [712, 156] on input "search" at bounding box center [641, 161] width 140 height 21
paste input "Zaatar chips box (small)"
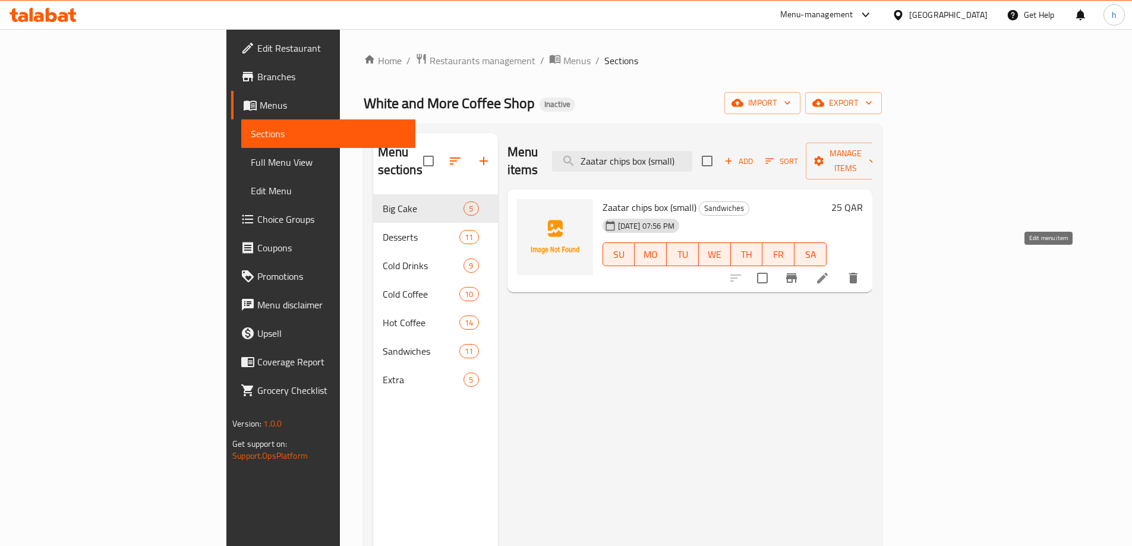
type input "Zaatar chips box (small)"
click at [828, 273] on icon at bounding box center [822, 278] width 11 height 11
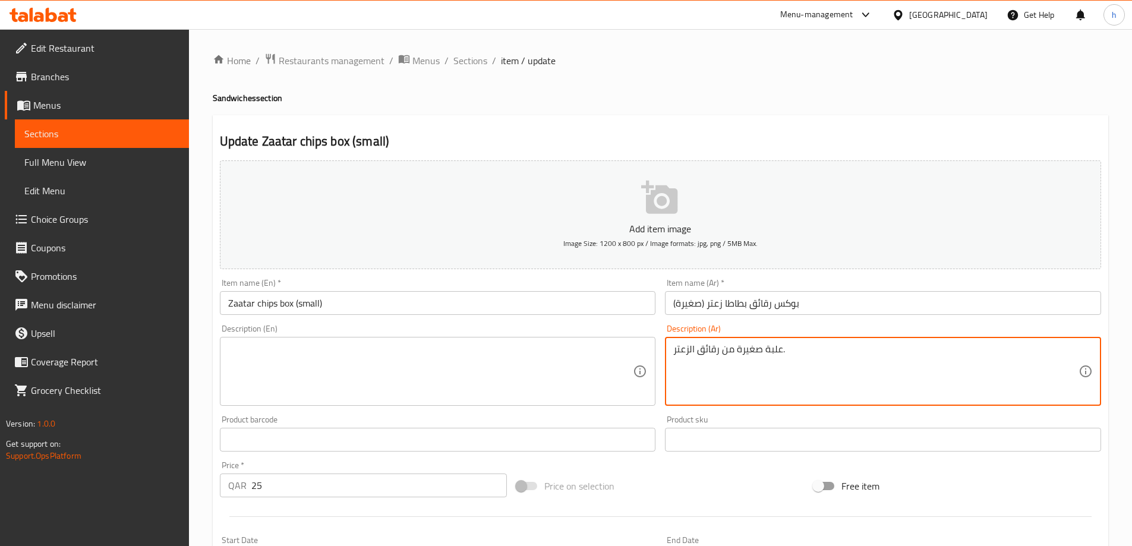
drag, startPoint x: 712, startPoint y: 351, endPoint x: 785, endPoint y: 350, distance: 73.1
click at [788, 349] on textarea "علبة صغيرة من رقائق الزعتر." at bounding box center [875, 371] width 405 height 56
click at [788, 350] on textarea "علبة صغيرة من رقائق الزعتر." at bounding box center [875, 371] width 405 height 56
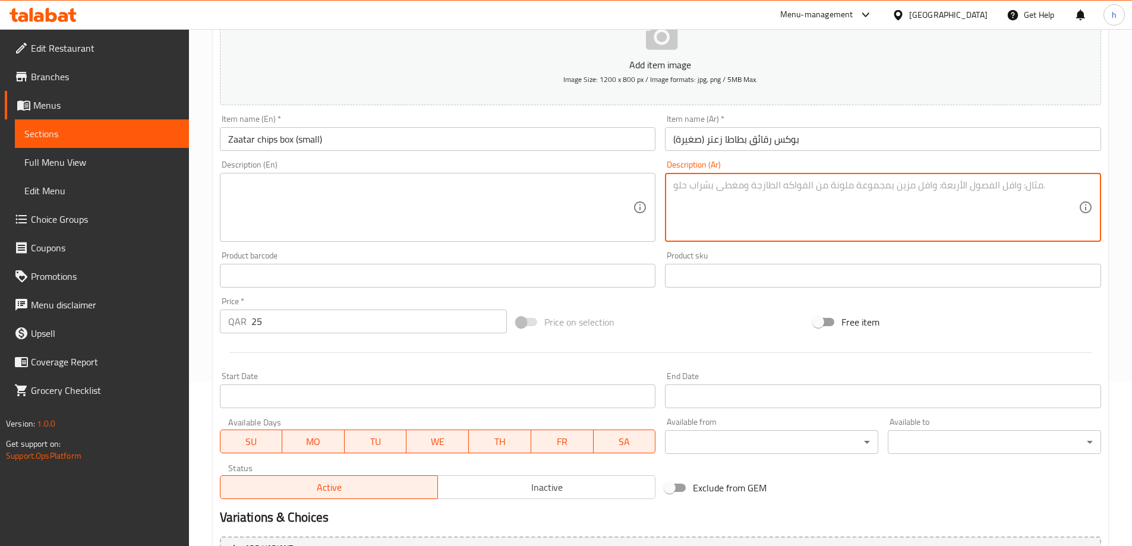
scroll to position [293, 0]
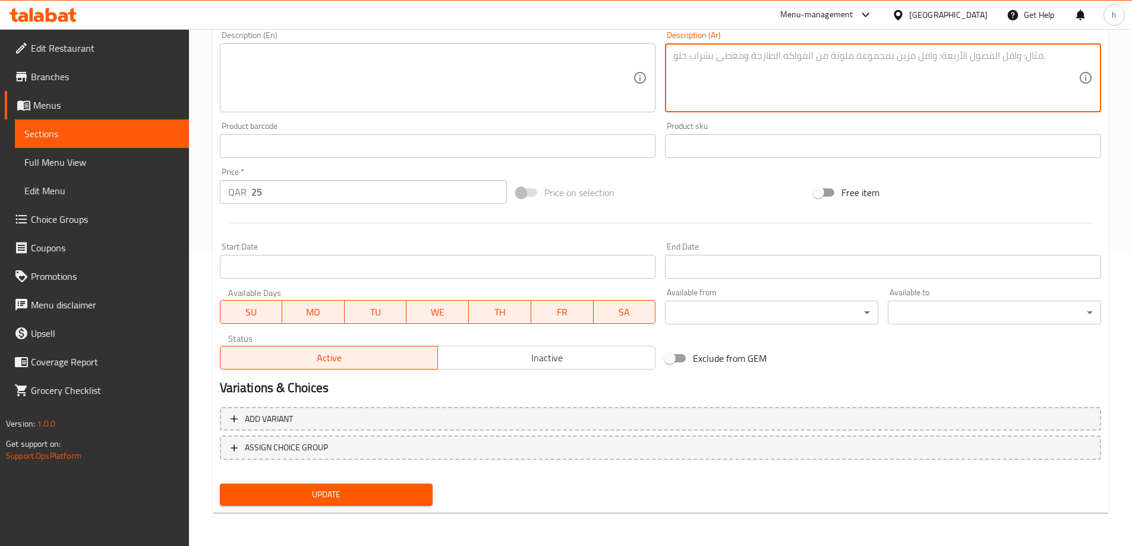
click at [369, 495] on span "Update" at bounding box center [326, 494] width 194 height 15
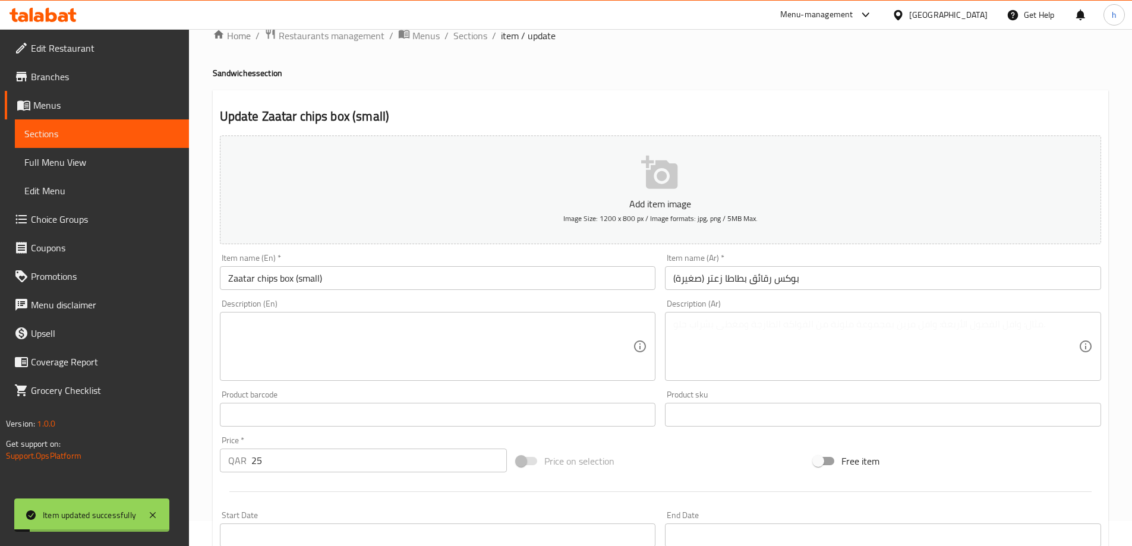
scroll to position [0, 0]
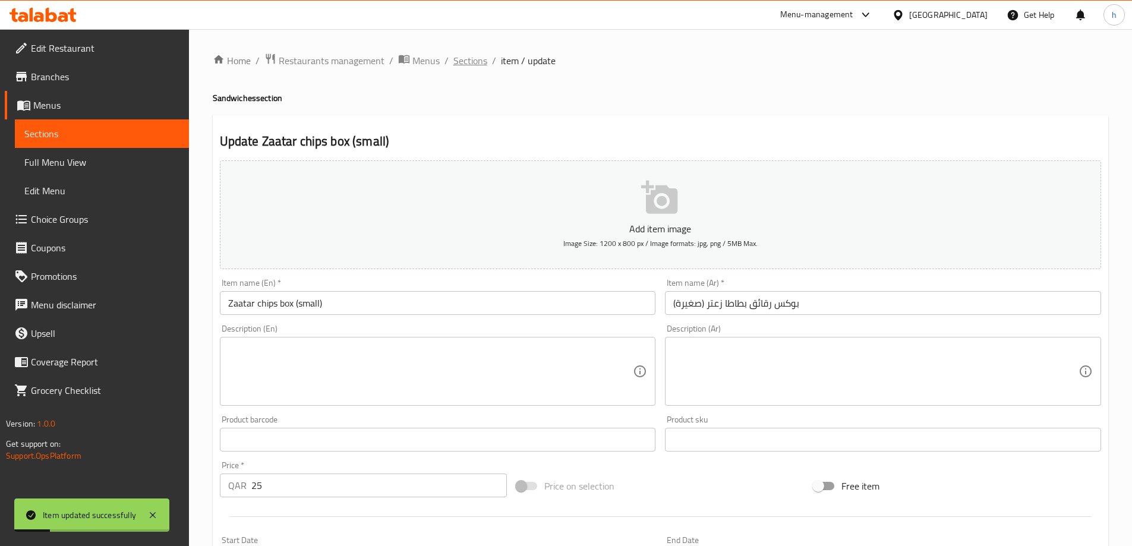
click at [467, 58] on span "Sections" at bounding box center [470, 60] width 34 height 14
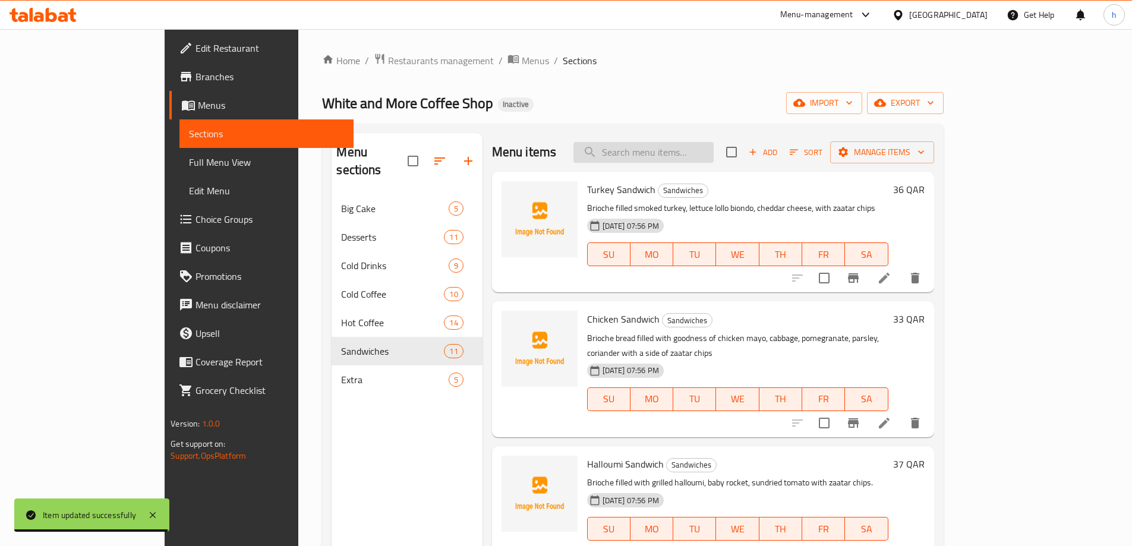
click at [713, 156] on input "search" at bounding box center [643, 152] width 140 height 21
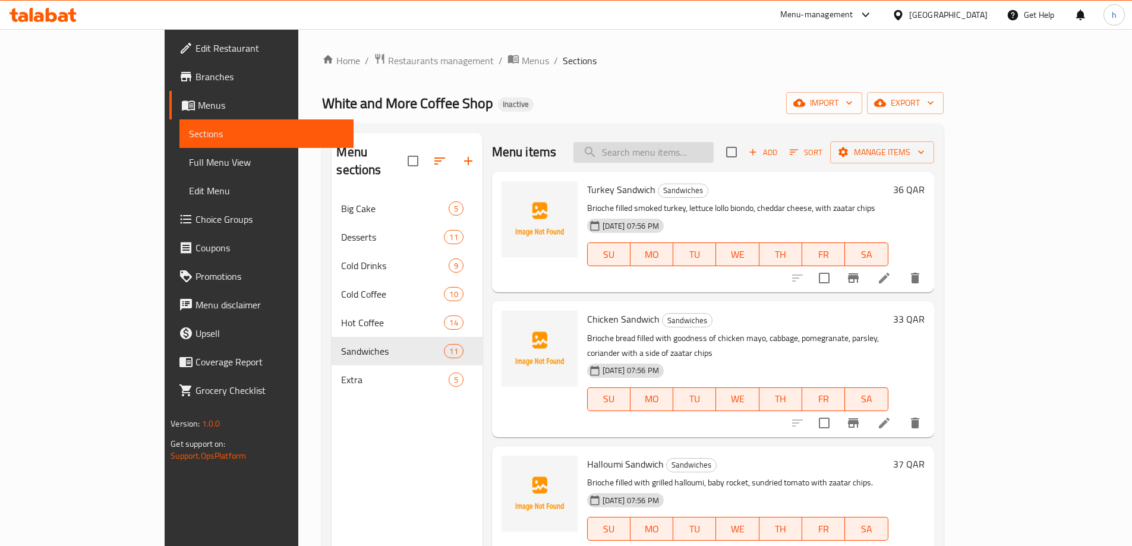
paste input "Zaatar chips box (big)"
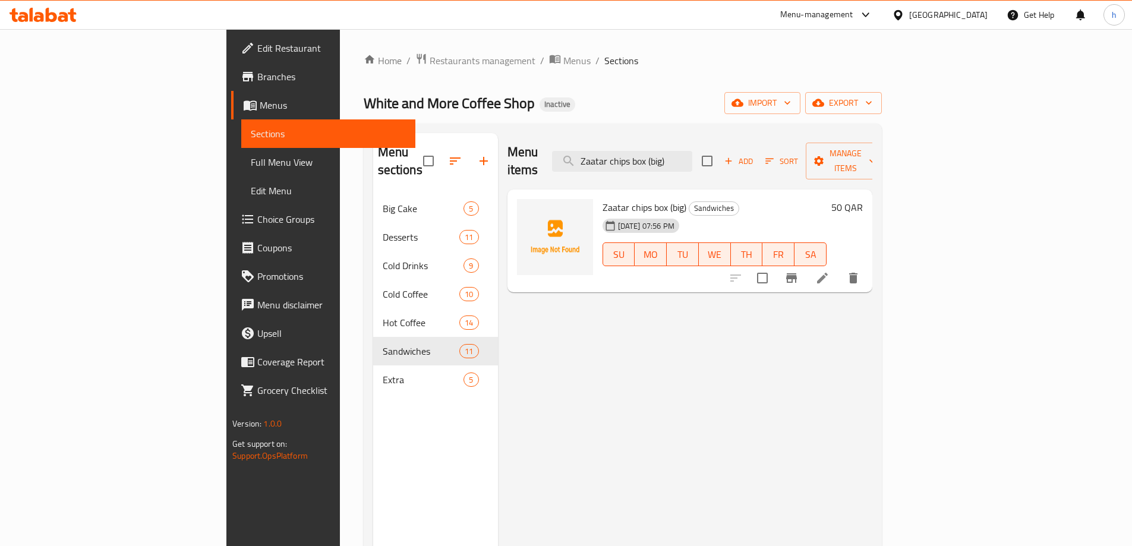
type input "Zaatar chips box (big)"
click at [828, 273] on icon at bounding box center [822, 278] width 11 height 11
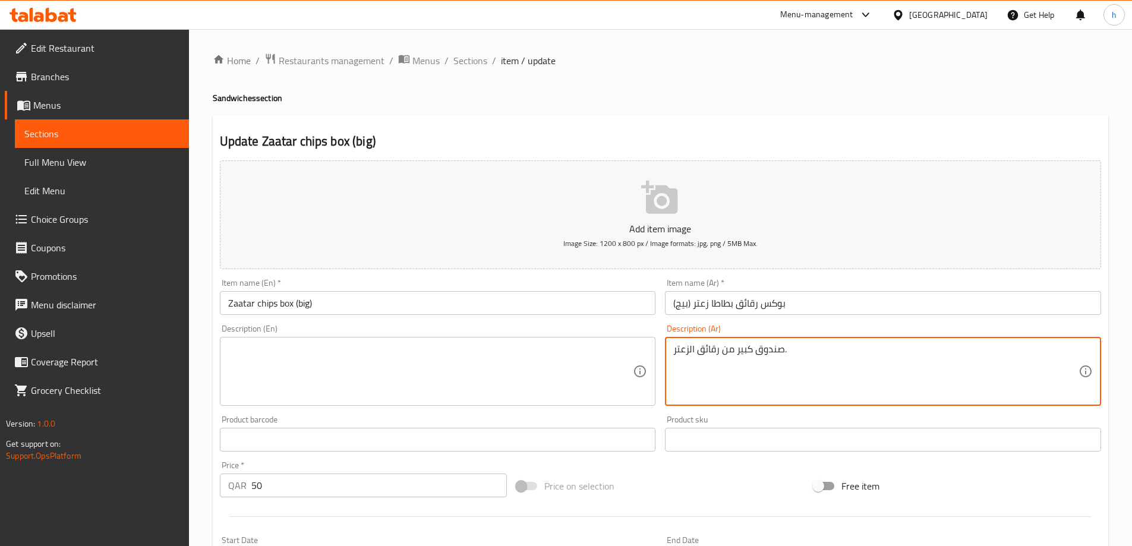
click at [855, 364] on textarea "صندوق كبير من رقائق الزعتر." at bounding box center [875, 371] width 405 height 56
click at [853, 362] on textarea "صندوق كبير من رقائق الزعتر." at bounding box center [875, 371] width 405 height 56
click at [851, 361] on textarea "صندوق كبير من رقائق الزعتر." at bounding box center [875, 371] width 405 height 56
click at [847, 359] on textarea "صندوق كبير من رقائق الزعتر." at bounding box center [875, 371] width 405 height 56
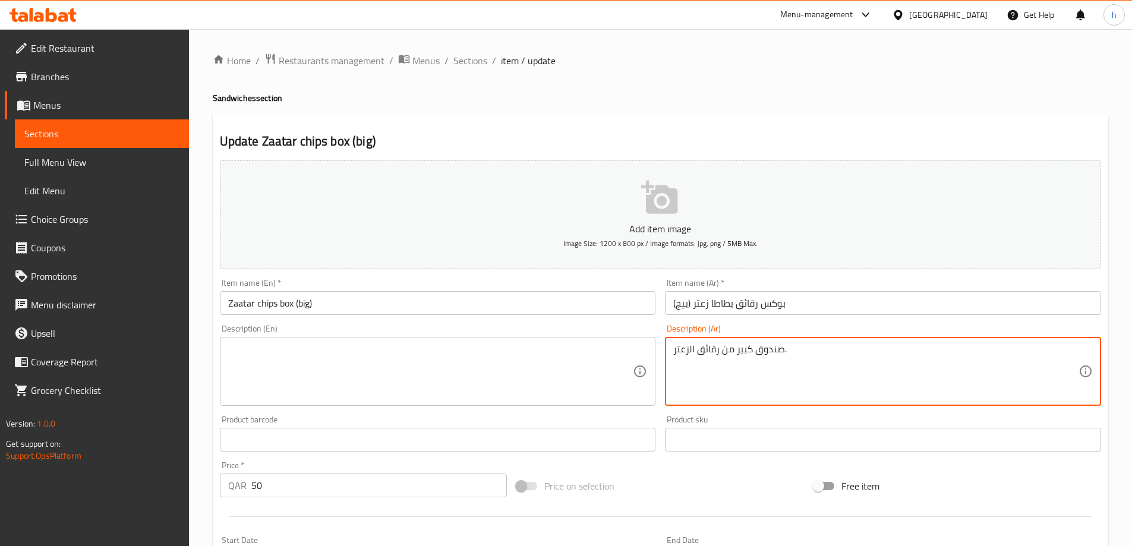
drag, startPoint x: 833, startPoint y: 352, endPoint x: 814, endPoint y: 345, distance: 20.3
click at [830, 352] on textarea "صندوق كبير من رقائق الزعتر." at bounding box center [875, 371] width 405 height 56
drag, startPoint x: 814, startPoint y: 345, endPoint x: 806, endPoint y: 343, distance: 7.9
click at [810, 345] on textarea "صندوق كبير من رقائق الزعتر." at bounding box center [875, 371] width 405 height 56
click at [804, 343] on textarea "صندوق كبير من رقائق الزعتر." at bounding box center [875, 371] width 405 height 56
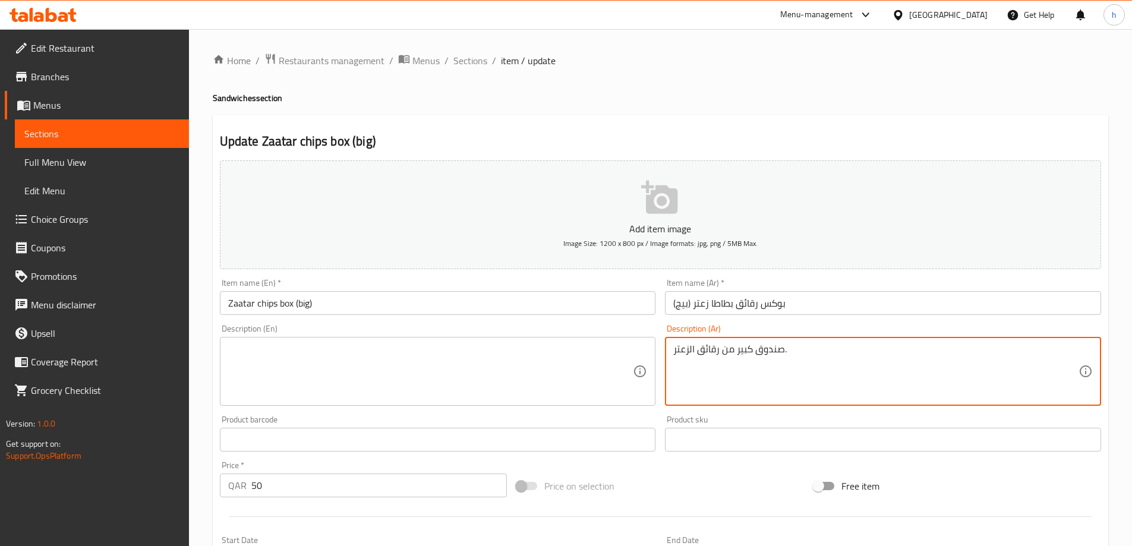
click at [803, 343] on textarea "صندوق كبير من رقائق الزعتر." at bounding box center [875, 371] width 405 height 56
click at [801, 343] on textarea "صندوق كبير من رقائق الزعتر." at bounding box center [875, 371] width 405 height 56
click at [788, 350] on textarea "صندوق كبير من رقائق الزعتر." at bounding box center [875, 371] width 405 height 56
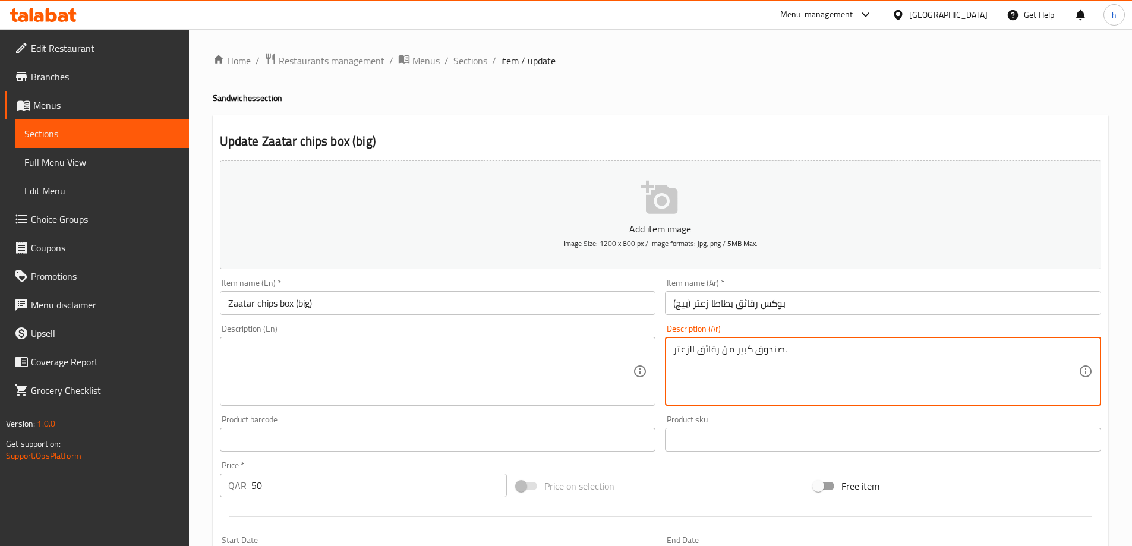
click at [785, 350] on textarea "صندوق كبير من رقائق الزعتر." at bounding box center [875, 371] width 405 height 56
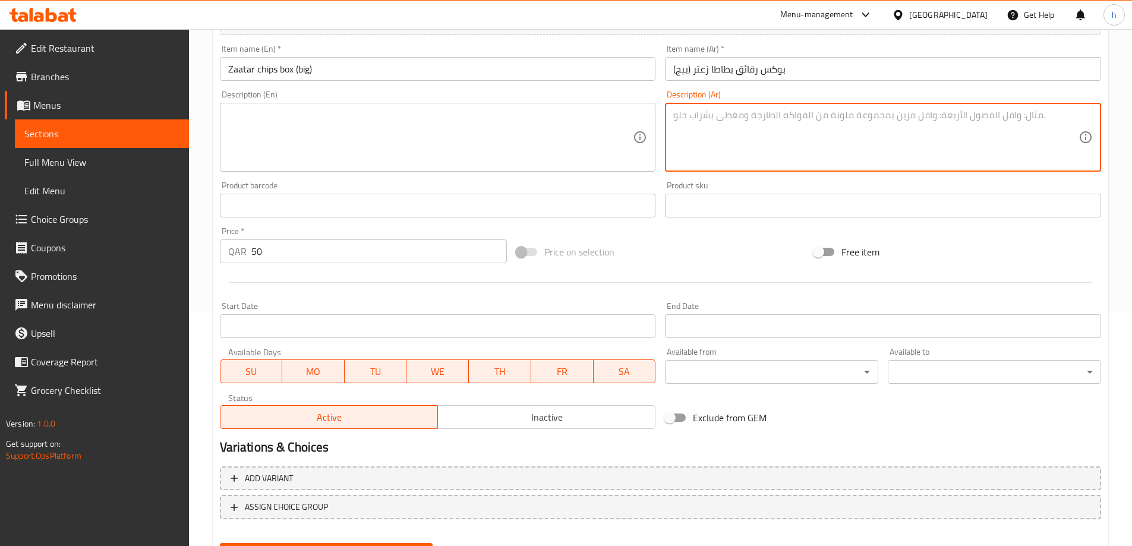
scroll to position [293, 0]
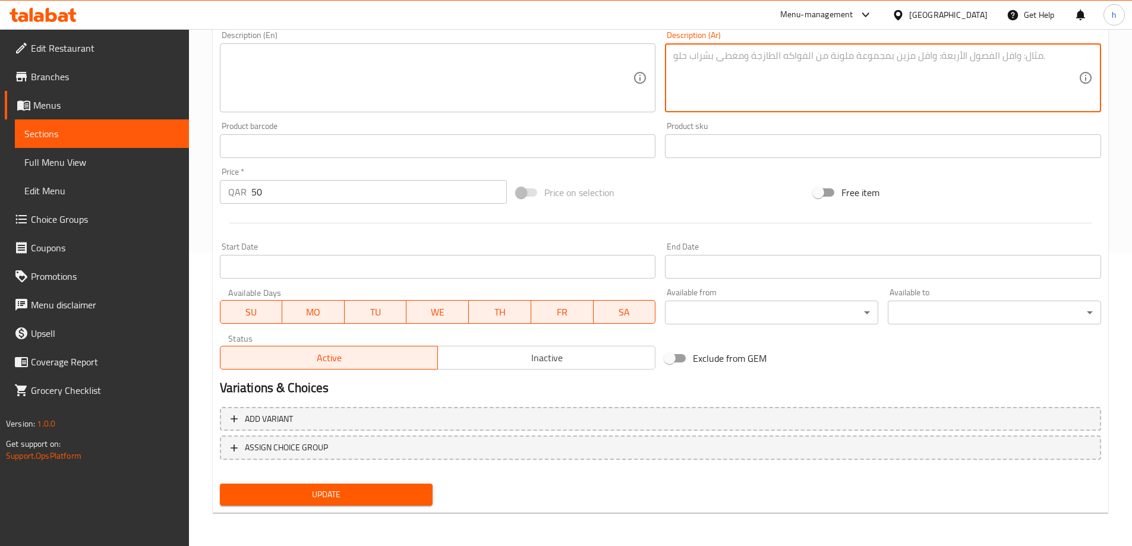
click at [359, 488] on span "Update" at bounding box center [326, 494] width 194 height 15
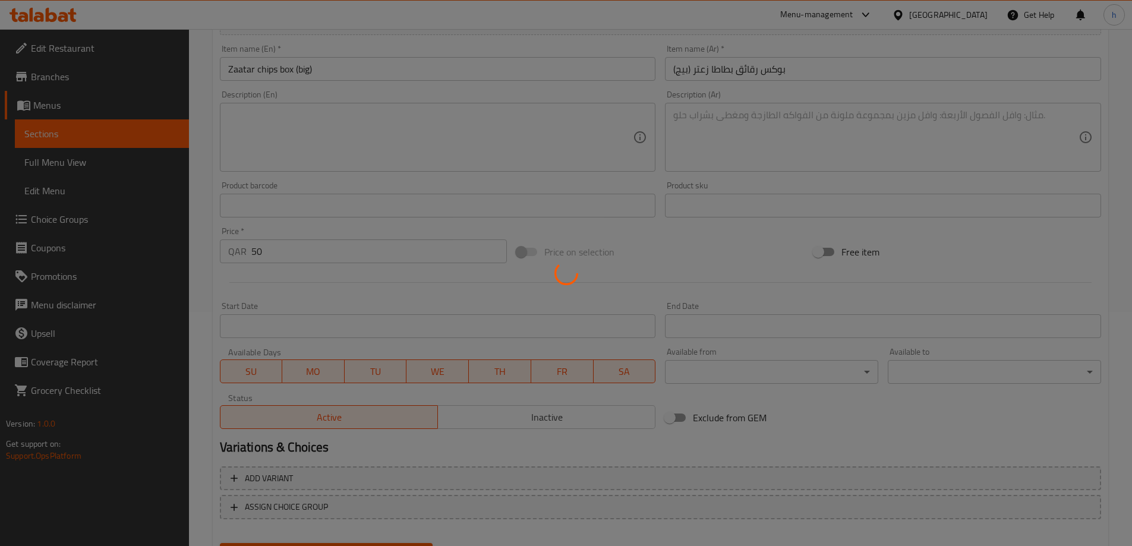
scroll to position [0, 0]
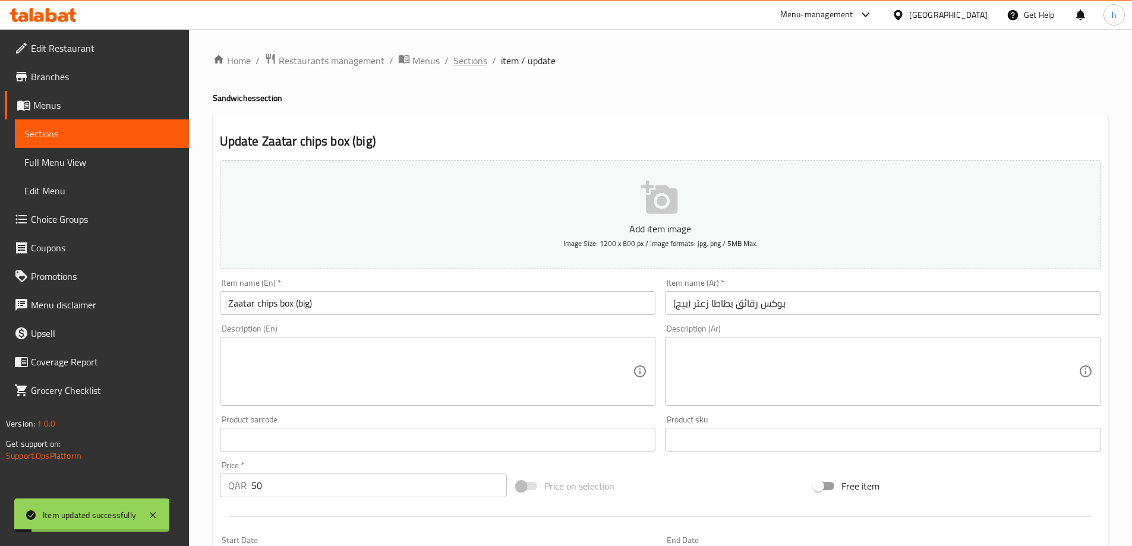
click at [463, 61] on span "Sections" at bounding box center [470, 60] width 34 height 14
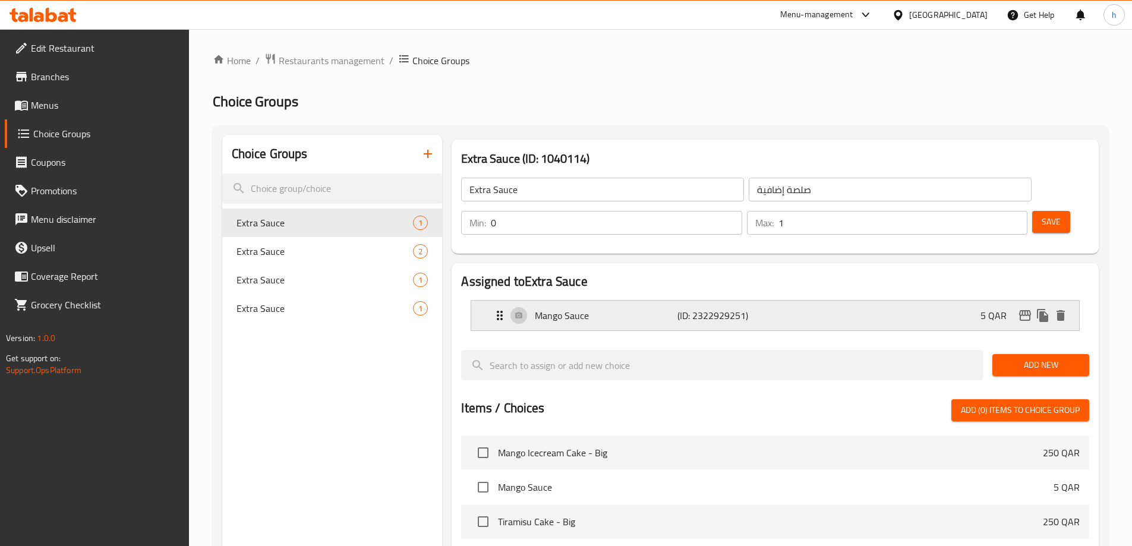
click at [608, 308] on p "Mango Sauce" at bounding box center [606, 315] width 142 height 14
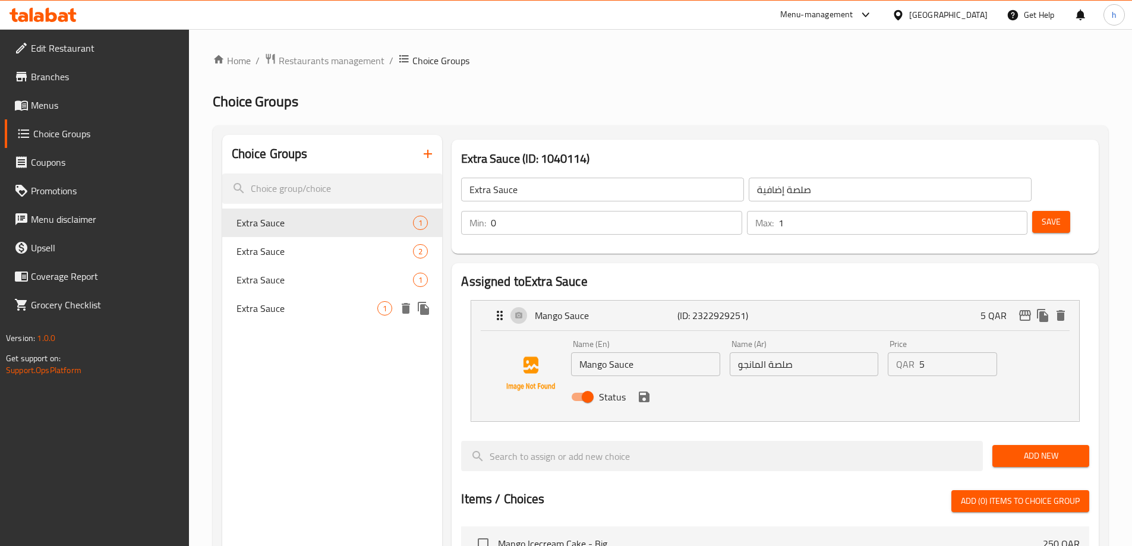
click at [304, 308] on span "Extra Sauce" at bounding box center [306, 308] width 141 height 14
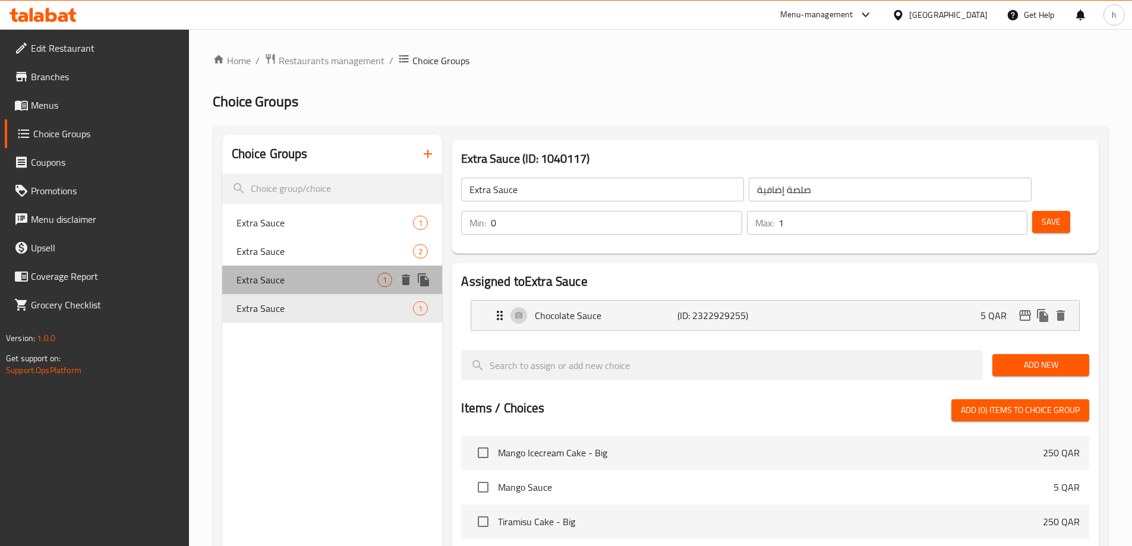
click at [305, 281] on span "Extra Sauce" at bounding box center [306, 280] width 141 height 14
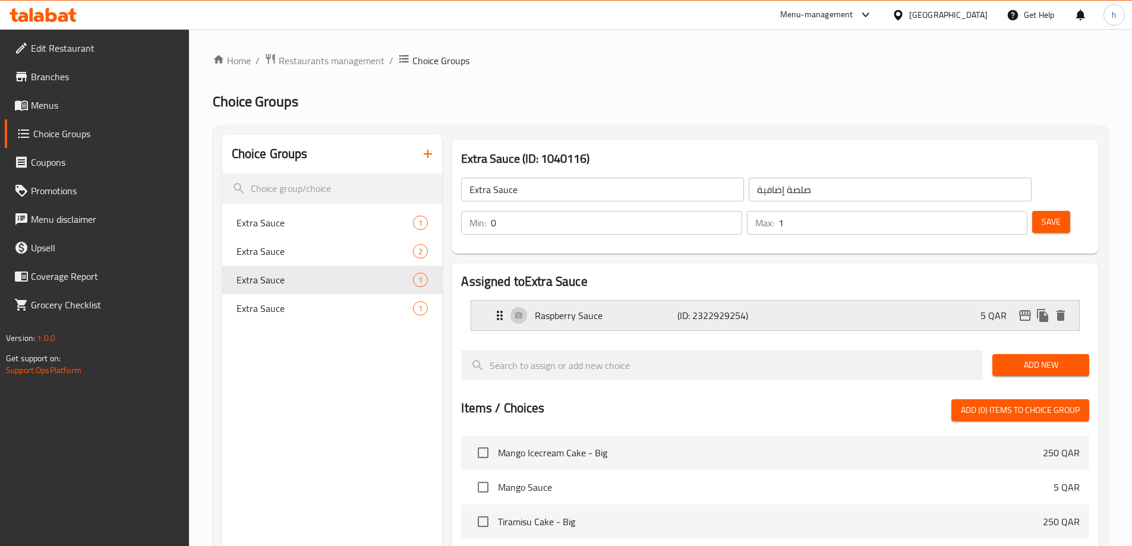
click at [659, 308] on p "Raspberry Sauce" at bounding box center [606, 315] width 142 height 14
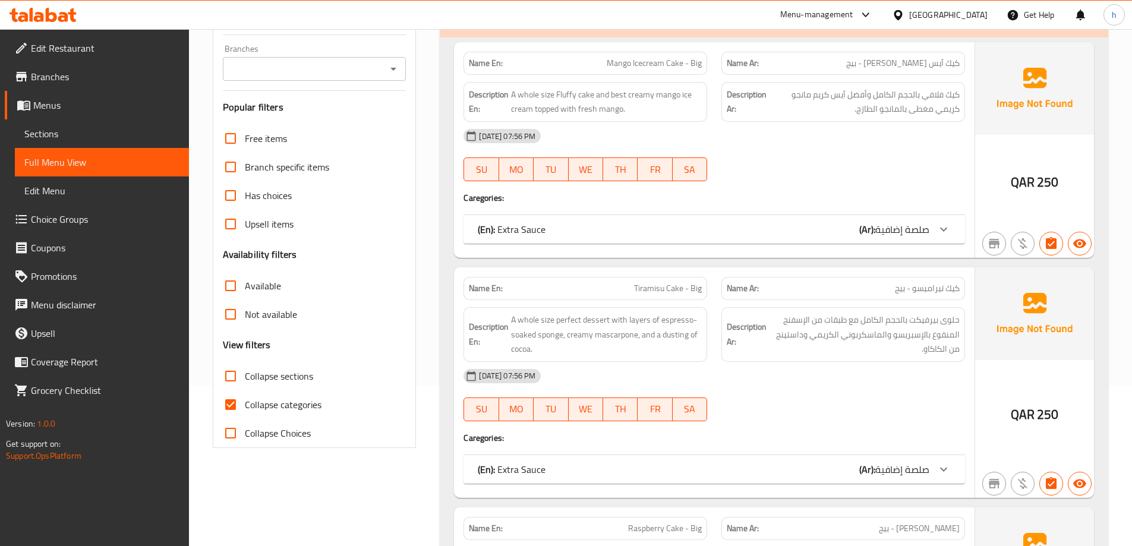
scroll to position [178, 0]
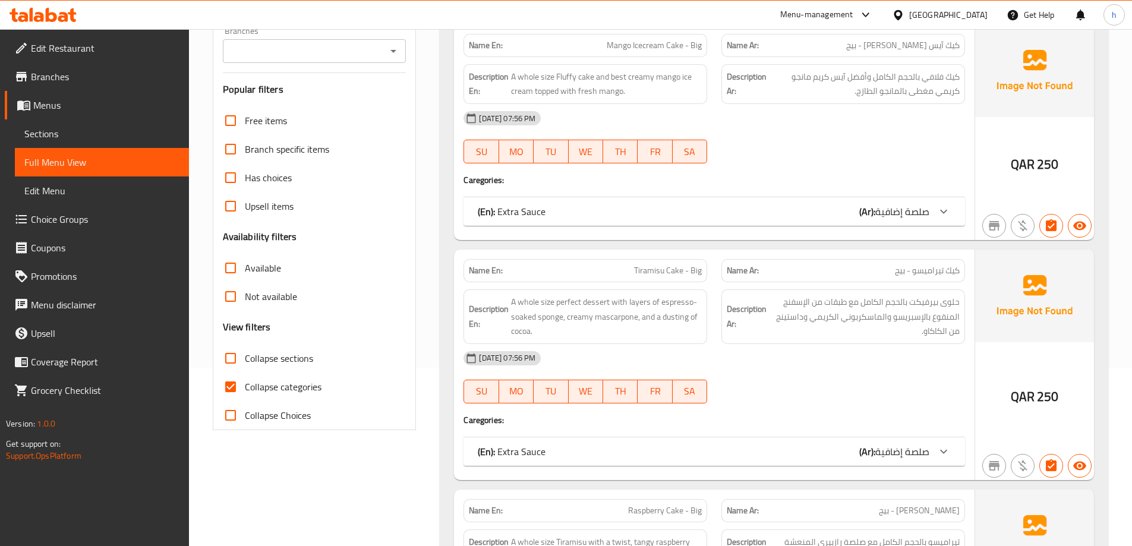
click at [245, 390] on span "Collapse categories" at bounding box center [283, 387] width 77 height 14
click at [245, 390] on input "Collapse categories" at bounding box center [230, 386] width 29 height 29
checkbox input "false"
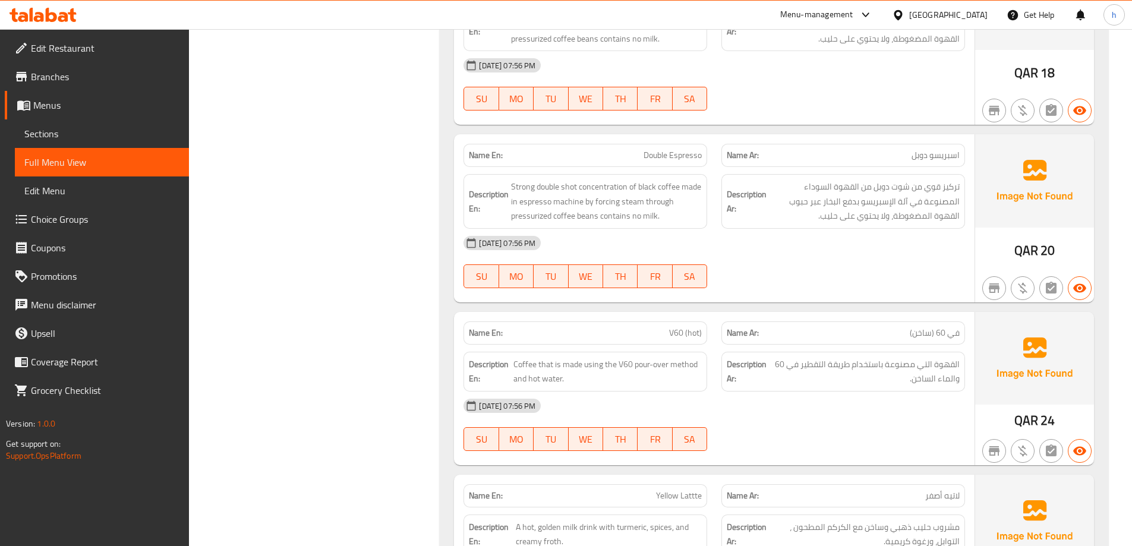
scroll to position [9743, 0]
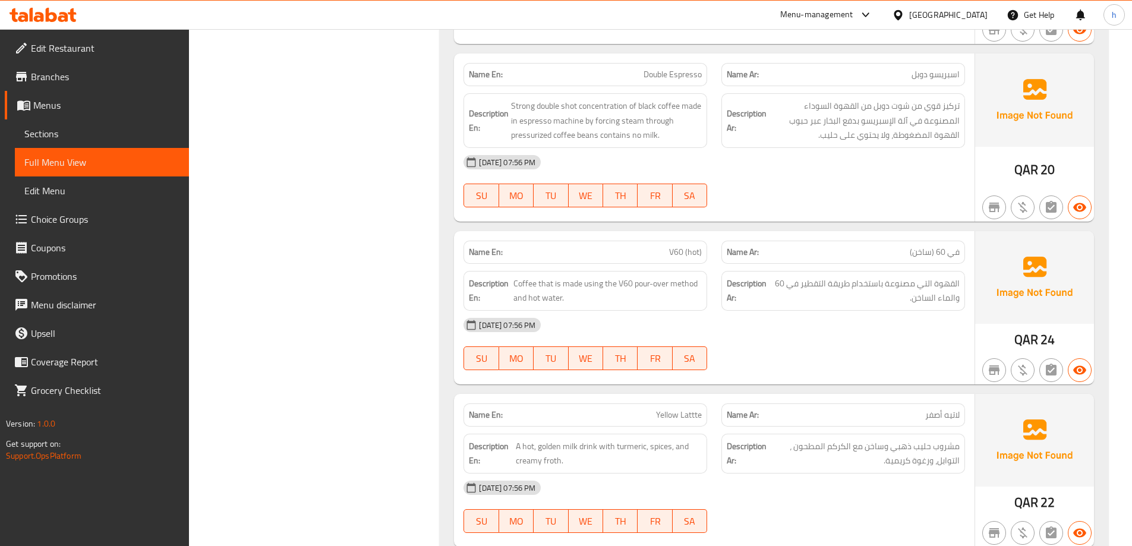
drag, startPoint x: 667, startPoint y: 251, endPoint x: 661, endPoint y: 252, distance: 6.8
click at [661, 252] on p "Name En: V60 (hot)" at bounding box center [585, 252] width 233 height 12
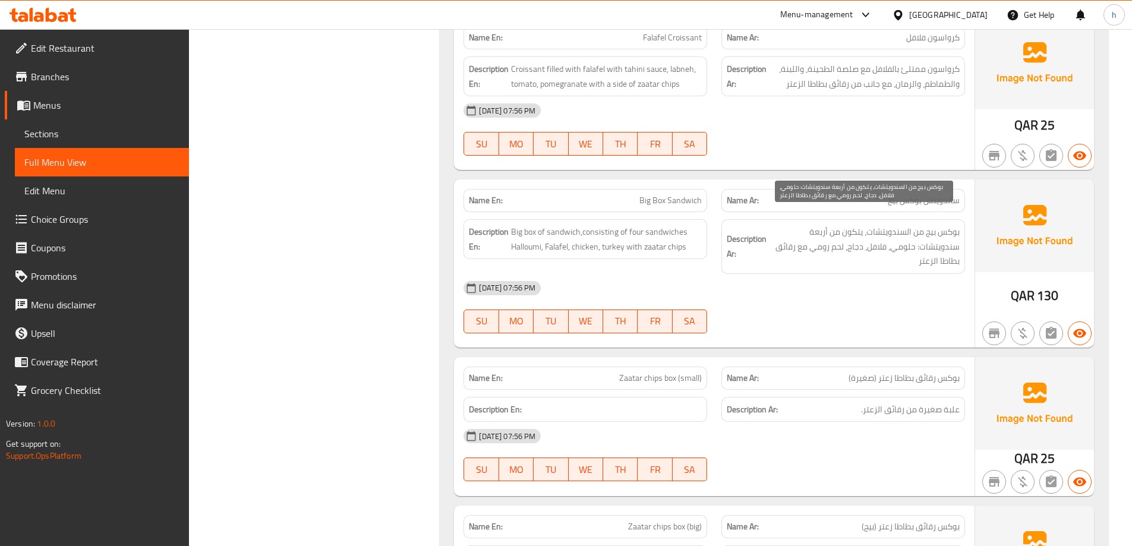
scroll to position [12297, 0]
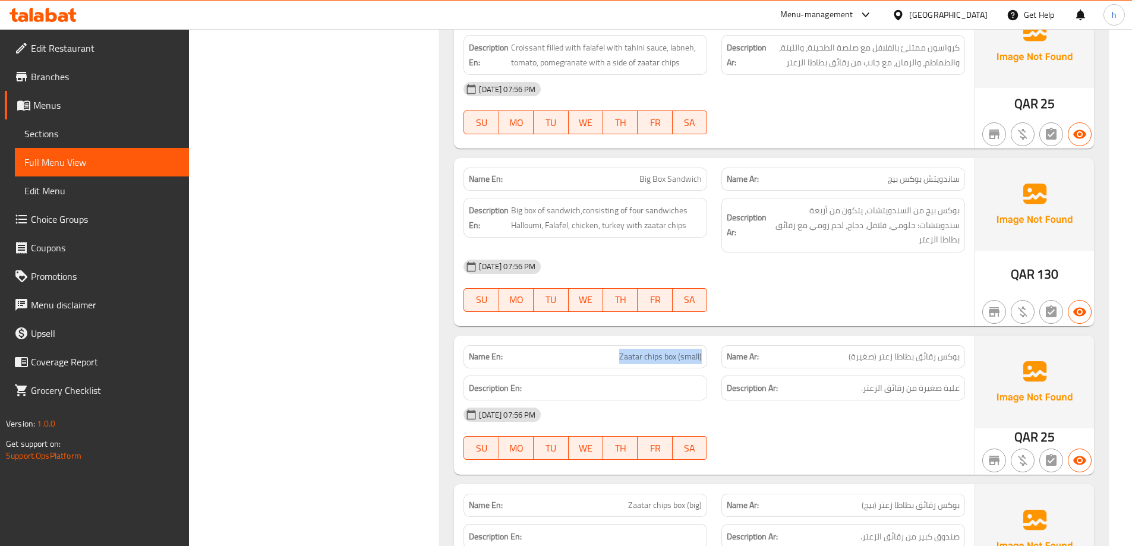
drag, startPoint x: 626, startPoint y: 342, endPoint x: 708, endPoint y: 352, distance: 82.6
click at [708, 352] on div "Name En: Zaatar chips box (small)" at bounding box center [585, 356] width 258 height 37
copy span "Zaatar chips box (small)"
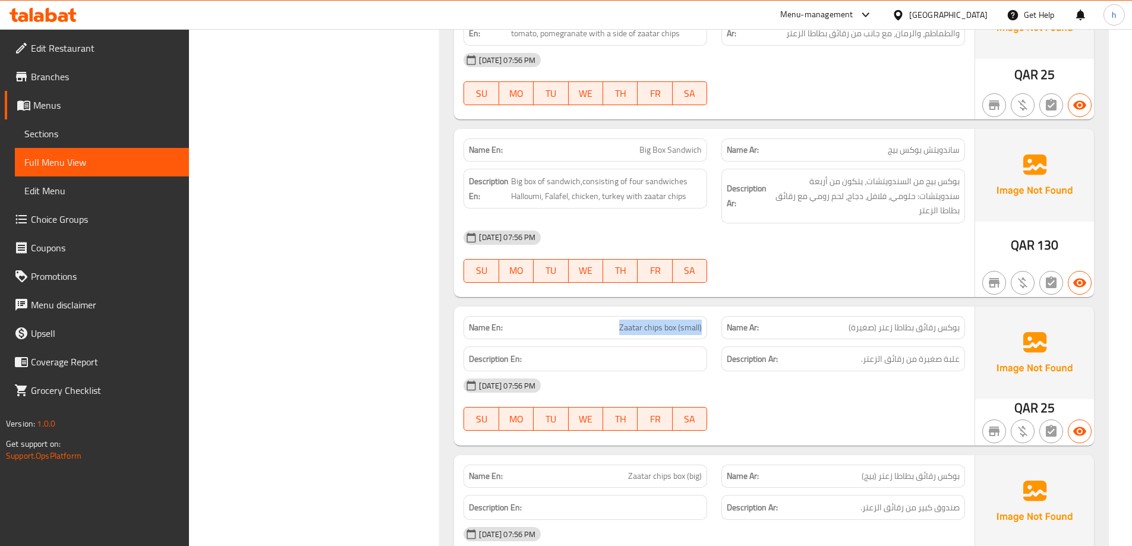
scroll to position [12416, 0]
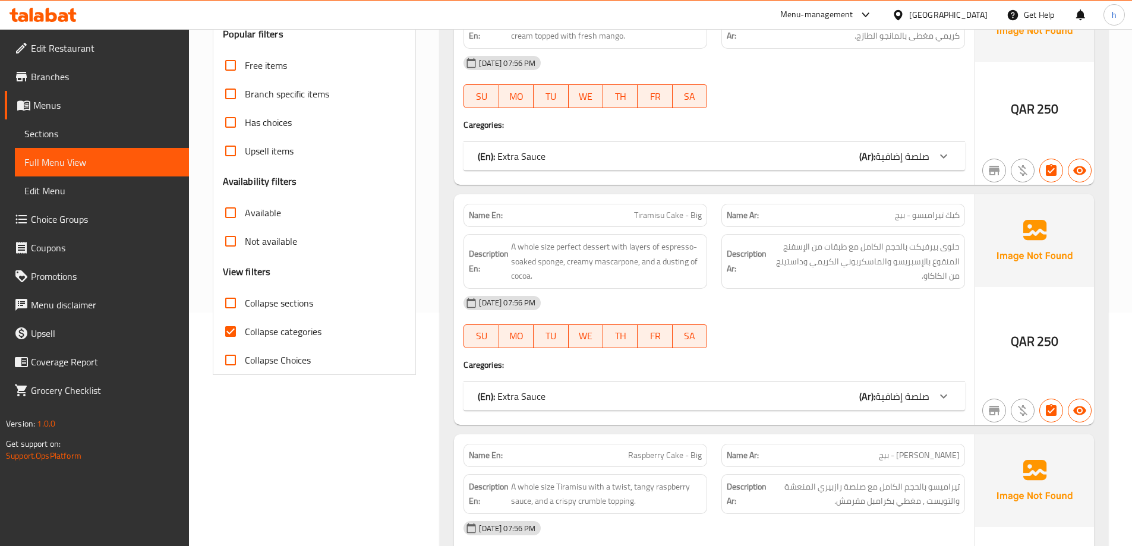
scroll to position [238, 0]
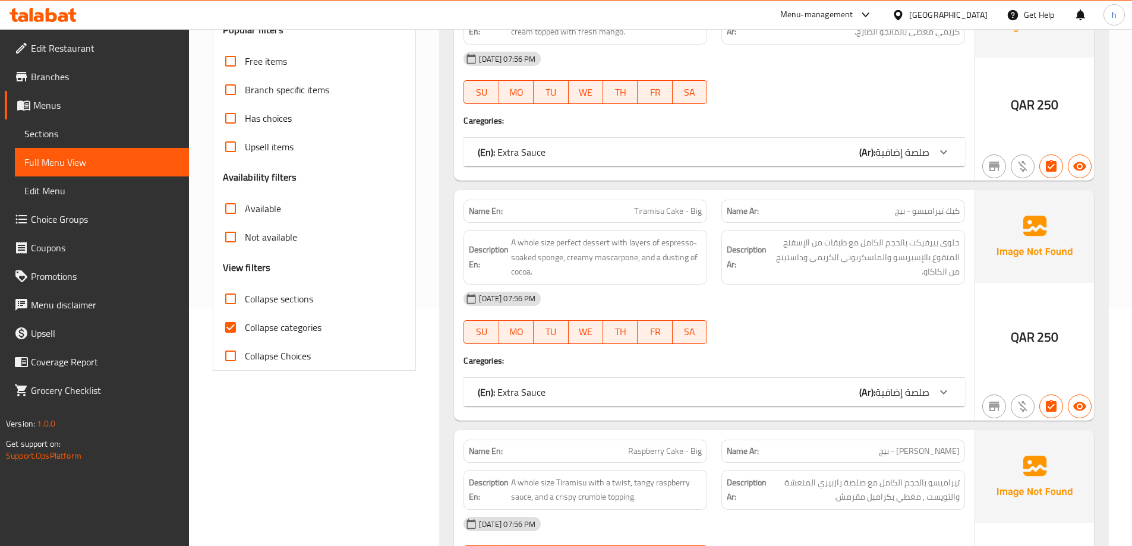
click at [231, 329] on input "Collapse categories" at bounding box center [230, 327] width 29 height 29
checkbox input "false"
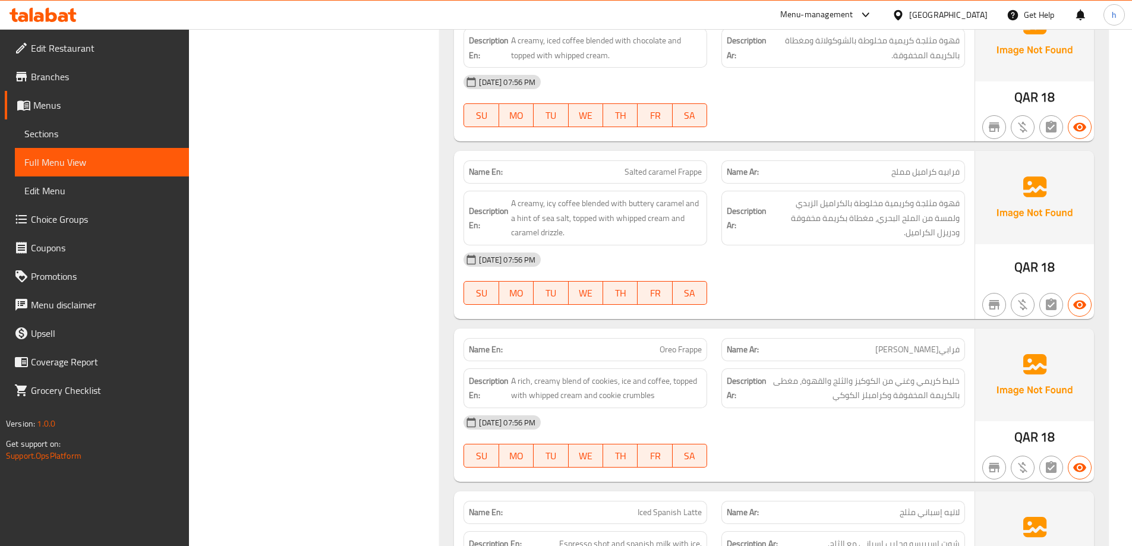
scroll to position [7036, 0]
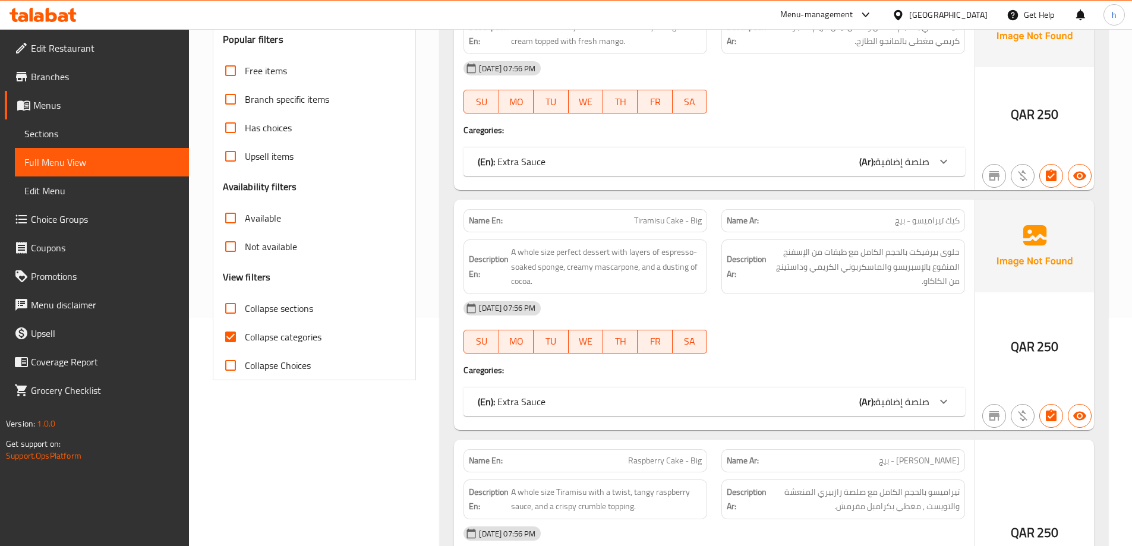
scroll to position [238, 0]
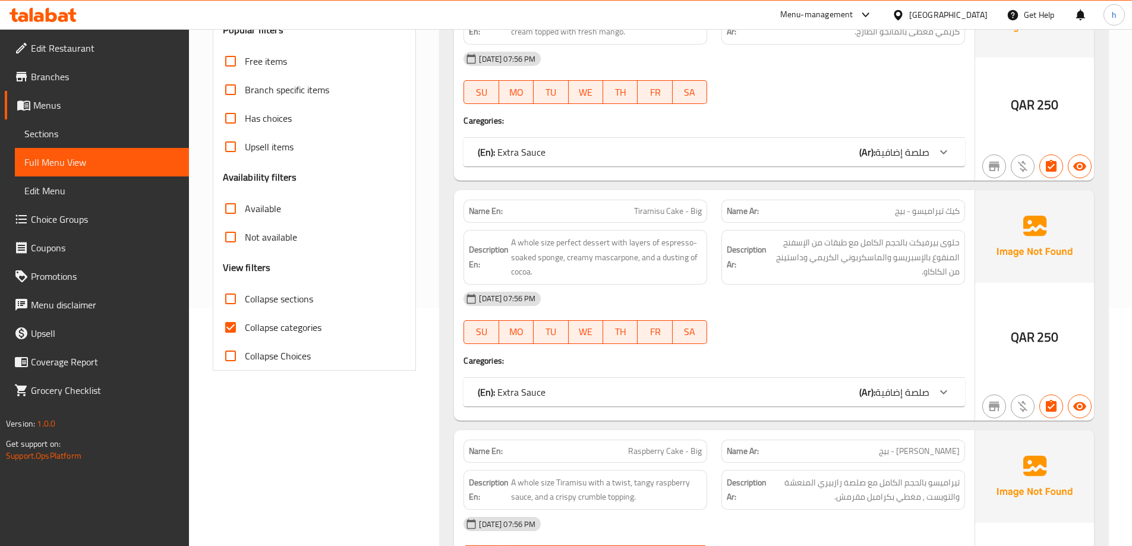
click at [233, 328] on input "Collapse categories" at bounding box center [230, 327] width 29 height 29
checkbox input "false"
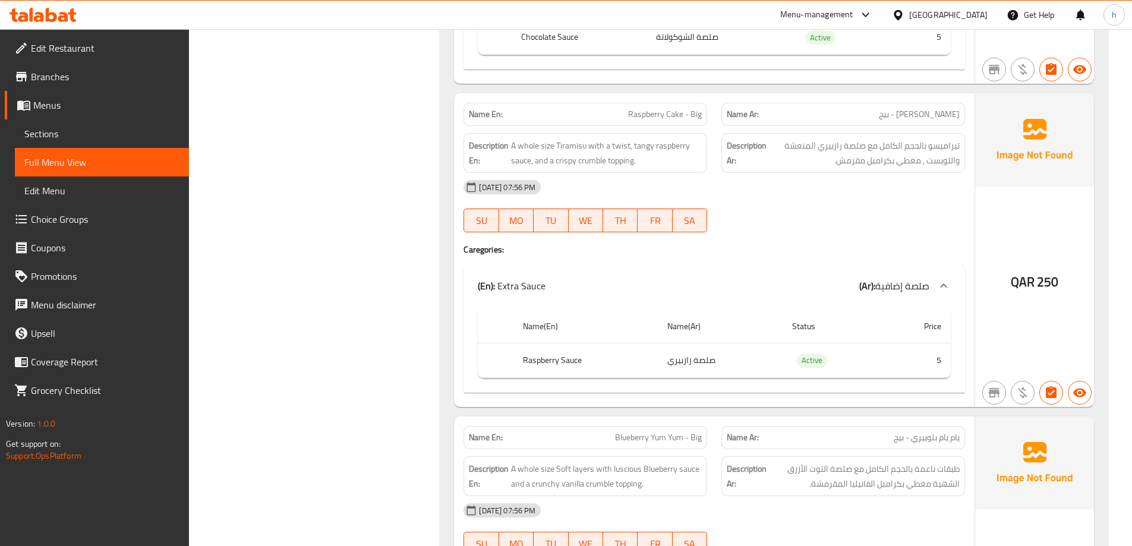
scroll to position [0, 0]
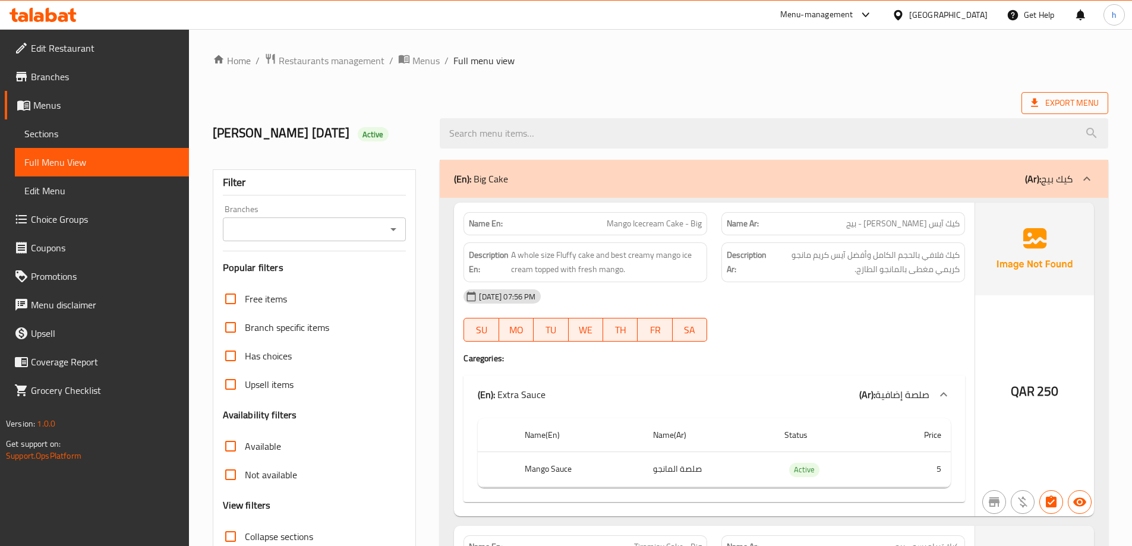
click at [1061, 101] on span "Export Menu" at bounding box center [1065, 103] width 68 height 15
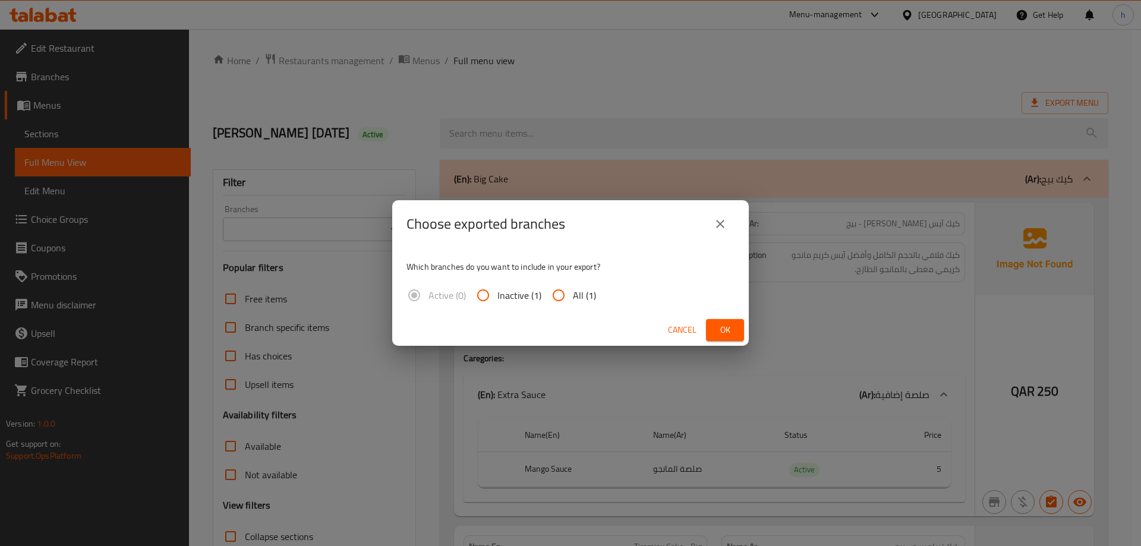
click at [567, 293] on input "All (1)" at bounding box center [558, 295] width 29 height 29
radio input "true"
click at [718, 331] on span "Ok" at bounding box center [724, 330] width 19 height 15
